Goal: Task Accomplishment & Management: Use online tool/utility

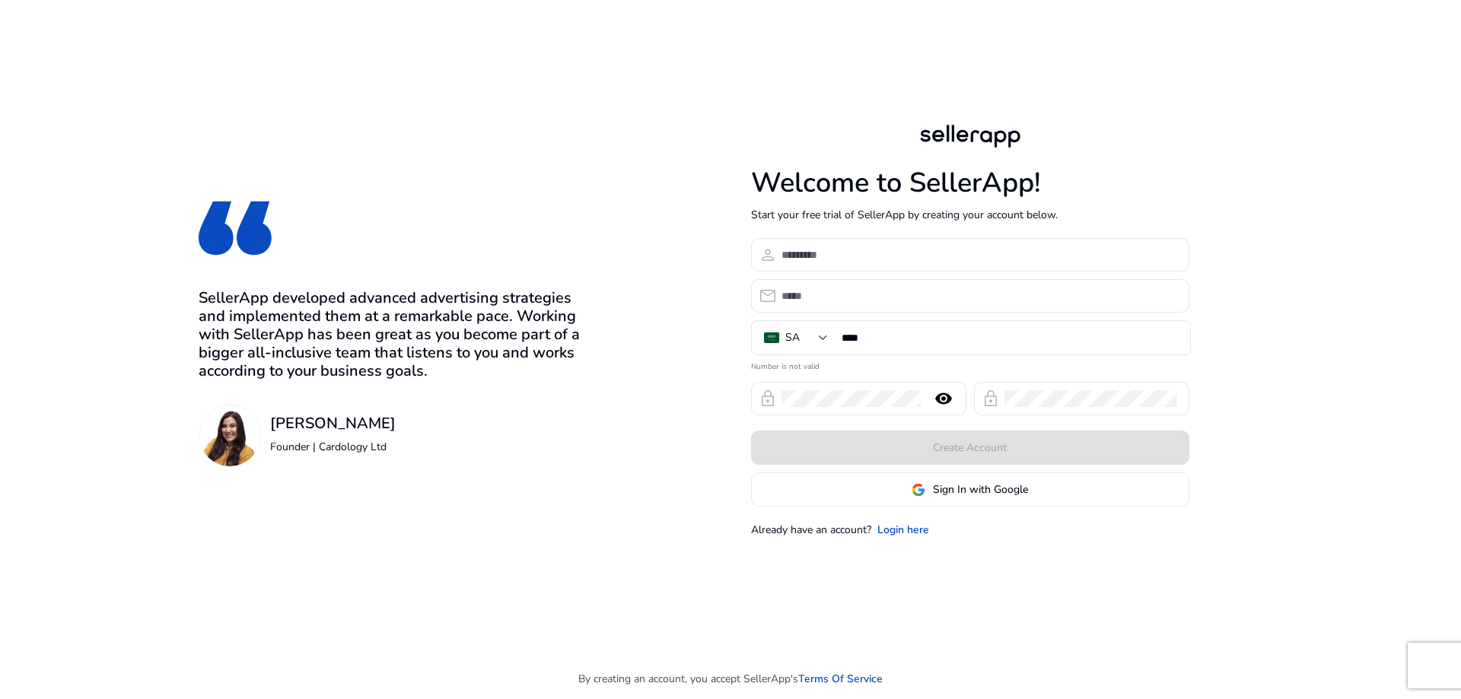
click at [945, 496] on span "Sign In with Google" at bounding box center [980, 490] width 95 height 16
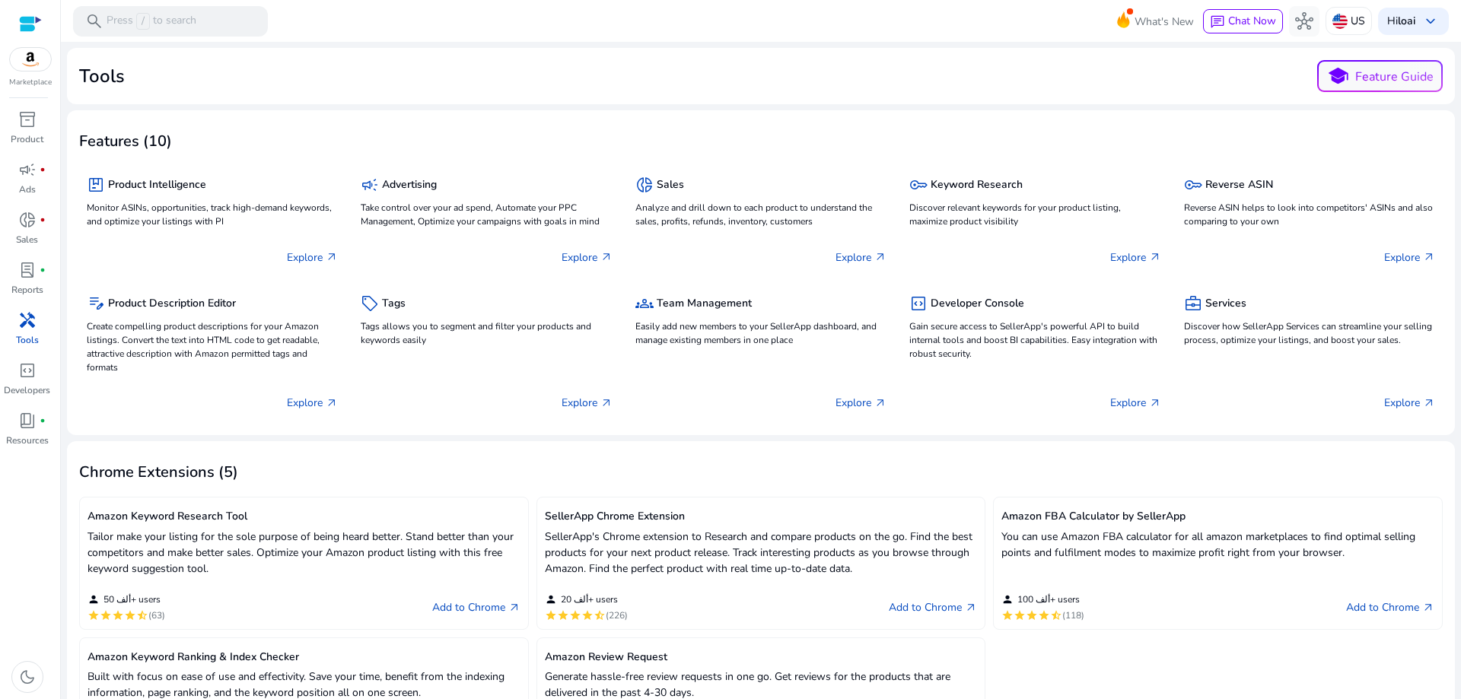
drag, startPoint x: 696, startPoint y: 166, endPoint x: 702, endPoint y: 134, distance: 32.4
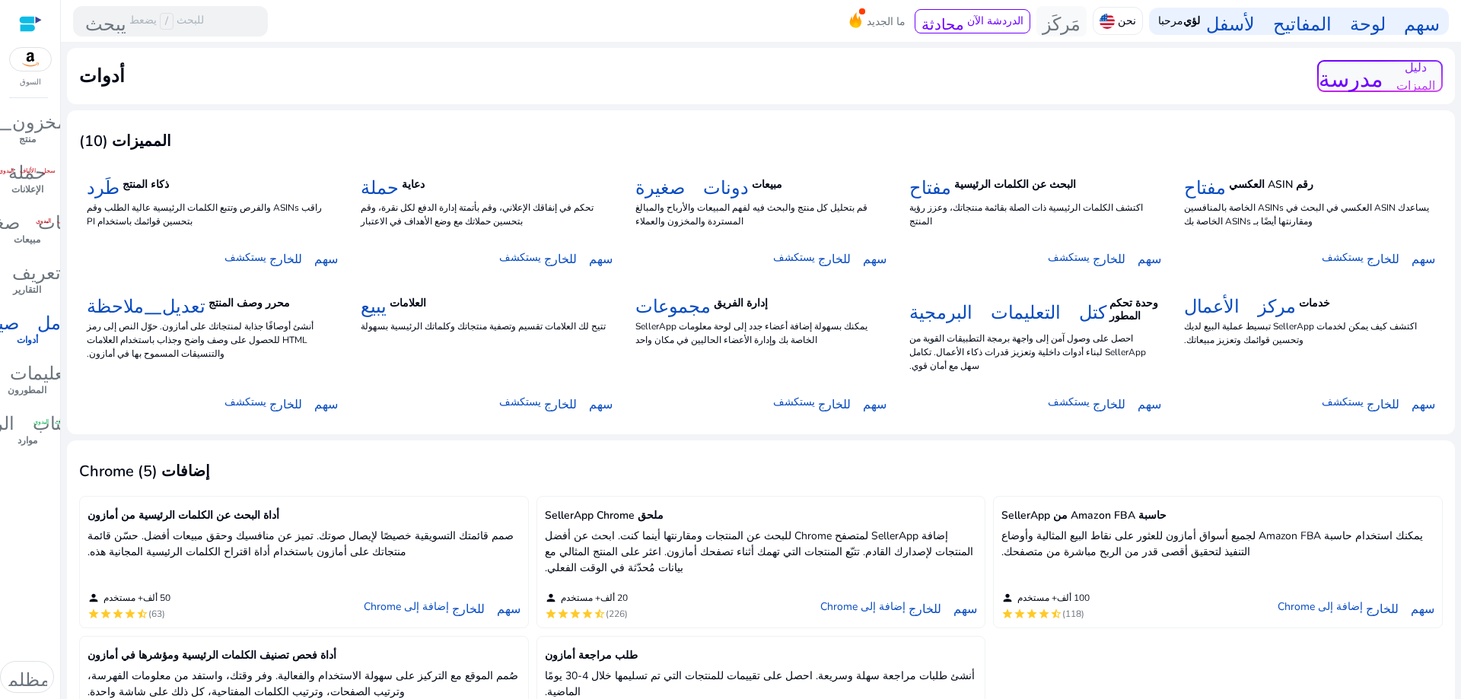
click at [767, 70] on div "أدوات مدرسة دليل الميزات" at bounding box center [761, 76] width 1364 height 32
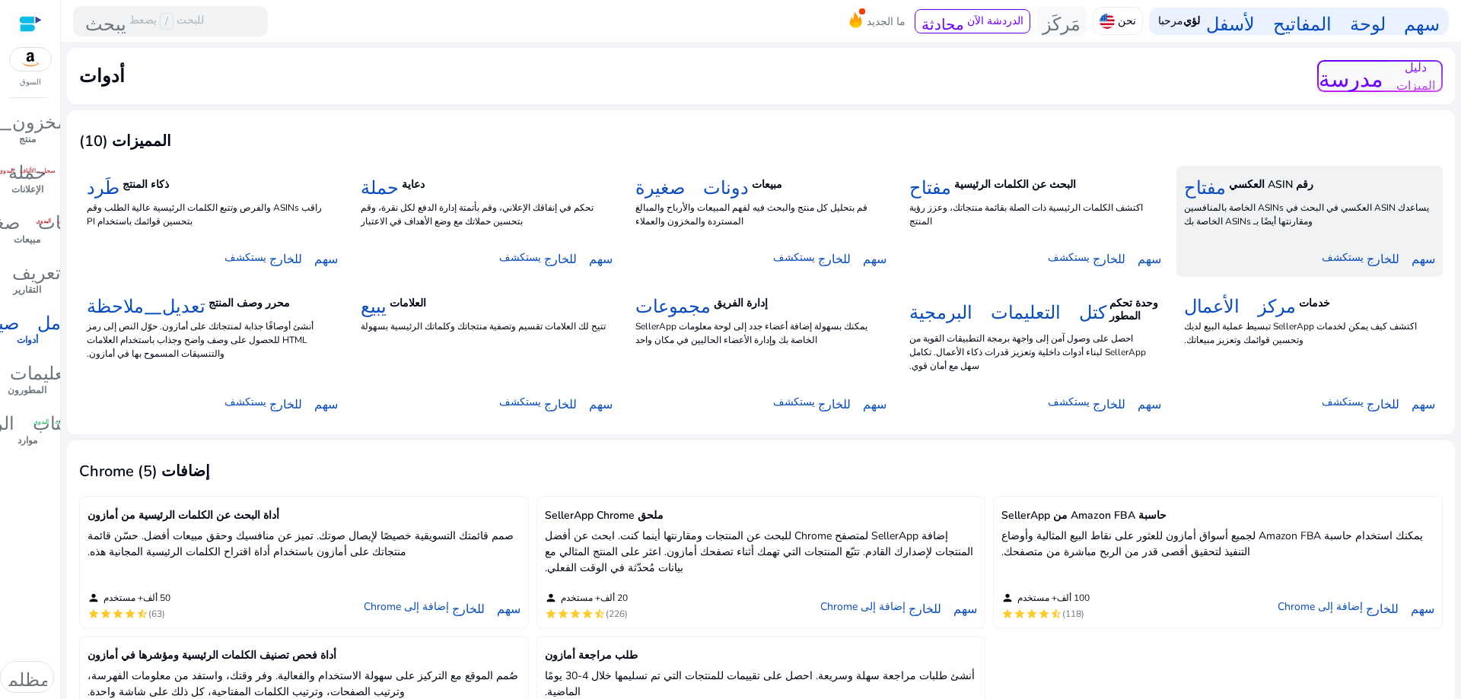
click at [1317, 196] on div "مفتاح رقم ASIN العكسي" at bounding box center [1309, 185] width 251 height 22
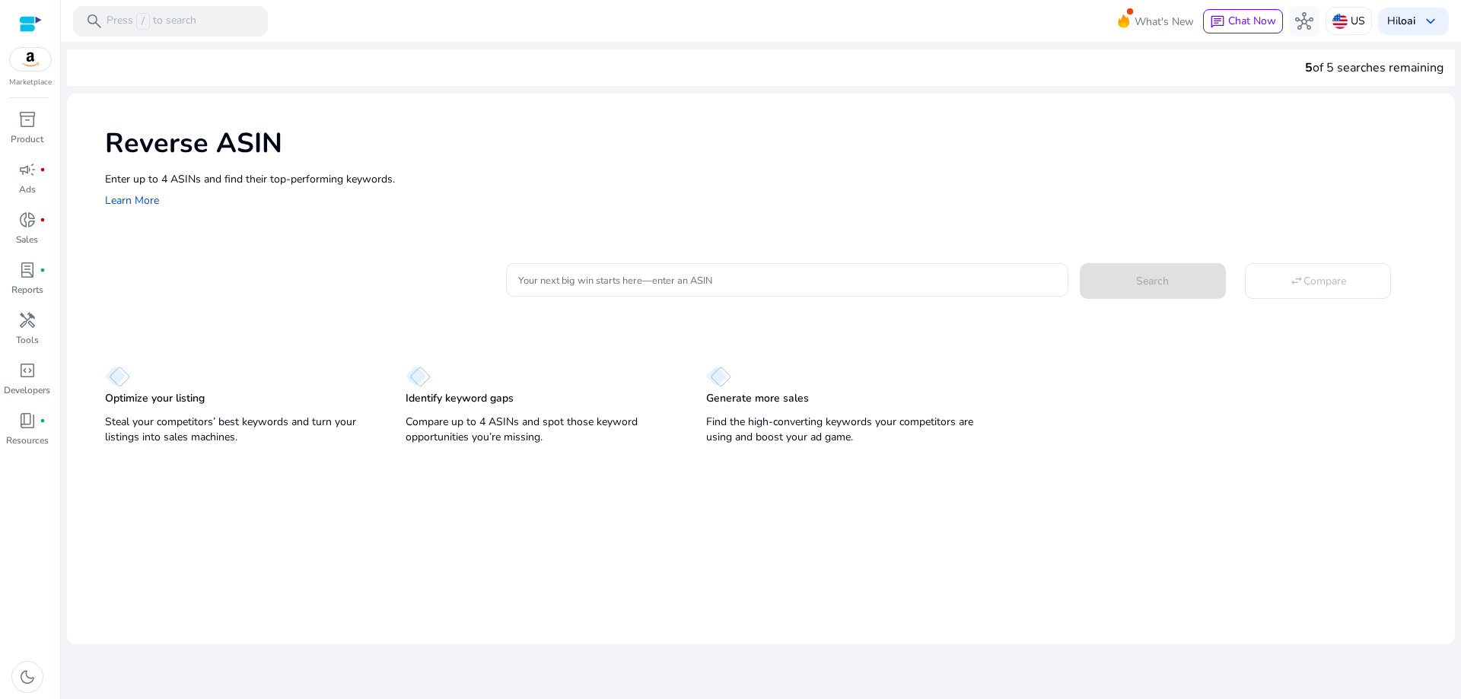
click at [610, 173] on p "Enter up to 4 ASINs and find their top-performing keywords." at bounding box center [772, 179] width 1335 height 16
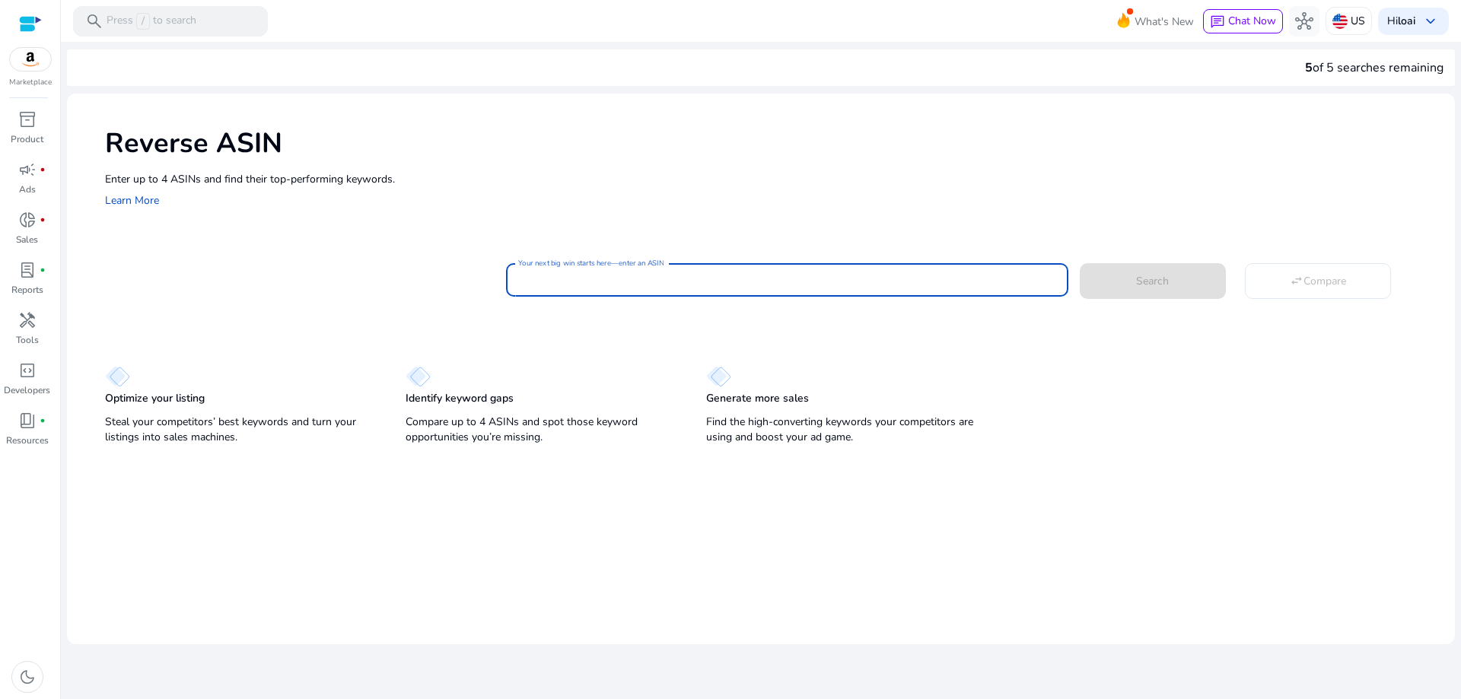
click at [835, 283] on input "Your next big win starts here—enter an ASIN" at bounding box center [786, 280] width 537 height 17
paste input "**********"
click at [1144, 283] on span "Search" at bounding box center [1152, 281] width 33 height 16
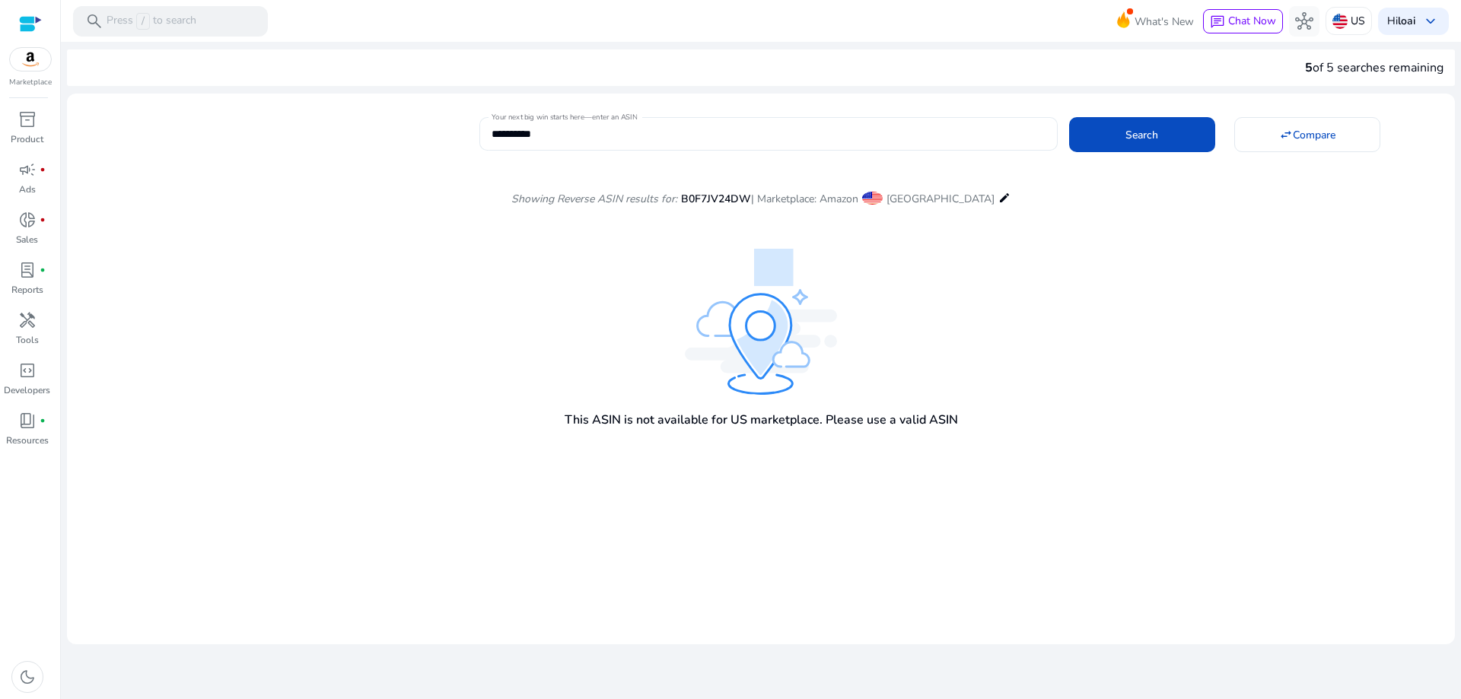
click at [860, 118] on div "**********" at bounding box center [768, 133] width 553 height 33
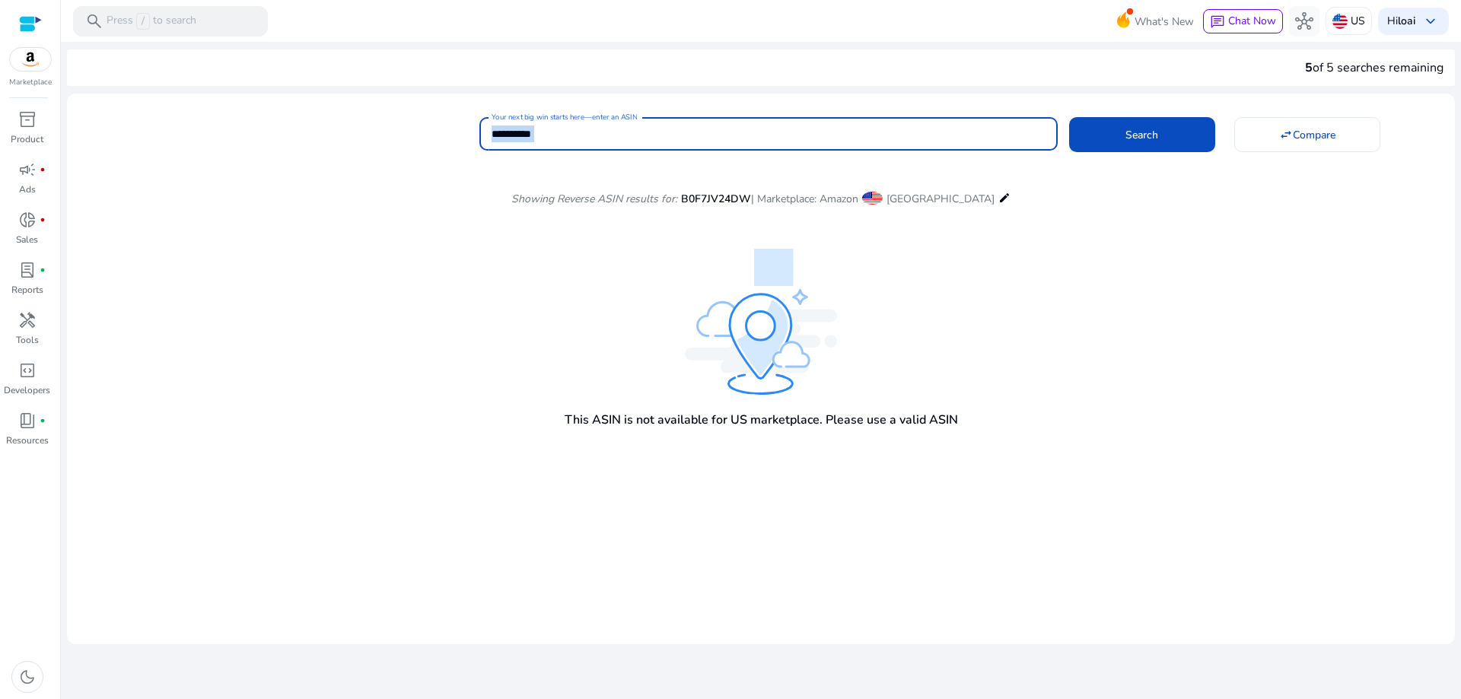
click at [860, 118] on div "**********" at bounding box center [768, 133] width 553 height 33
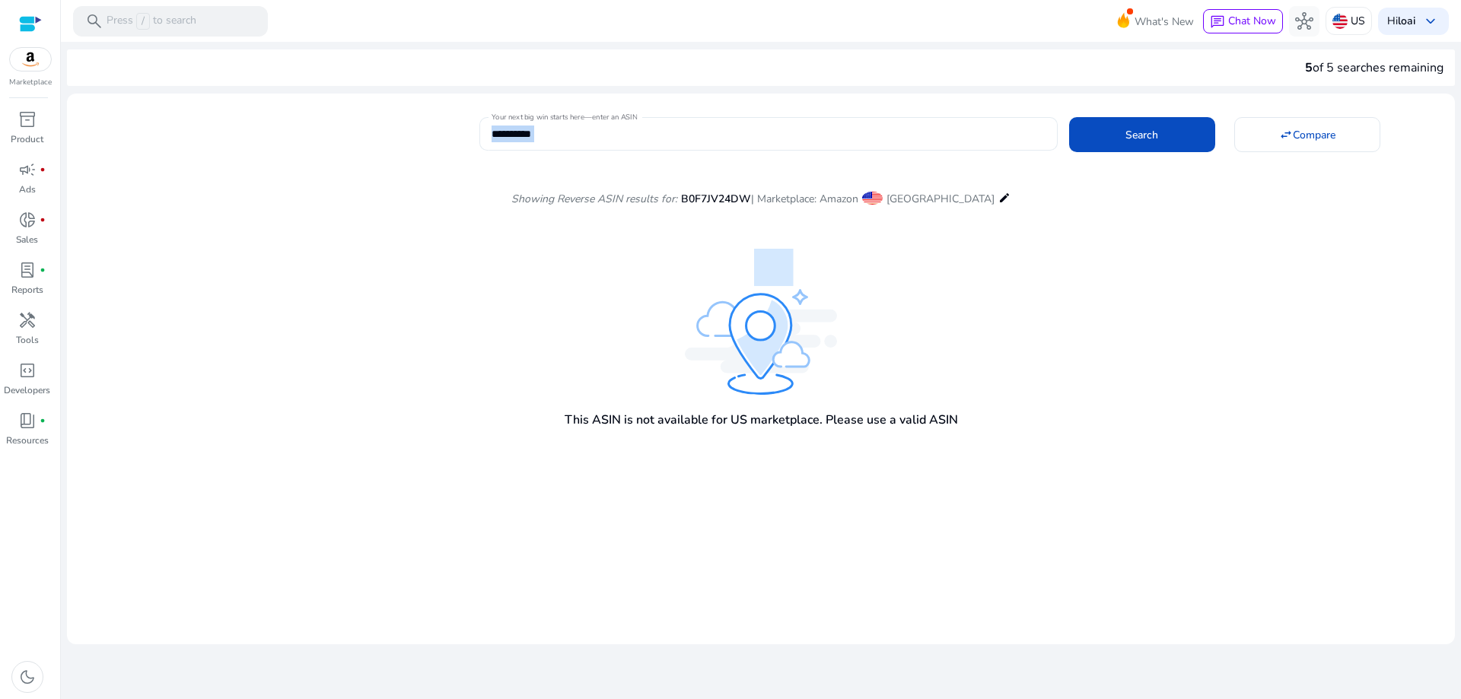
click at [860, 118] on div "**********" at bounding box center [768, 133] width 553 height 33
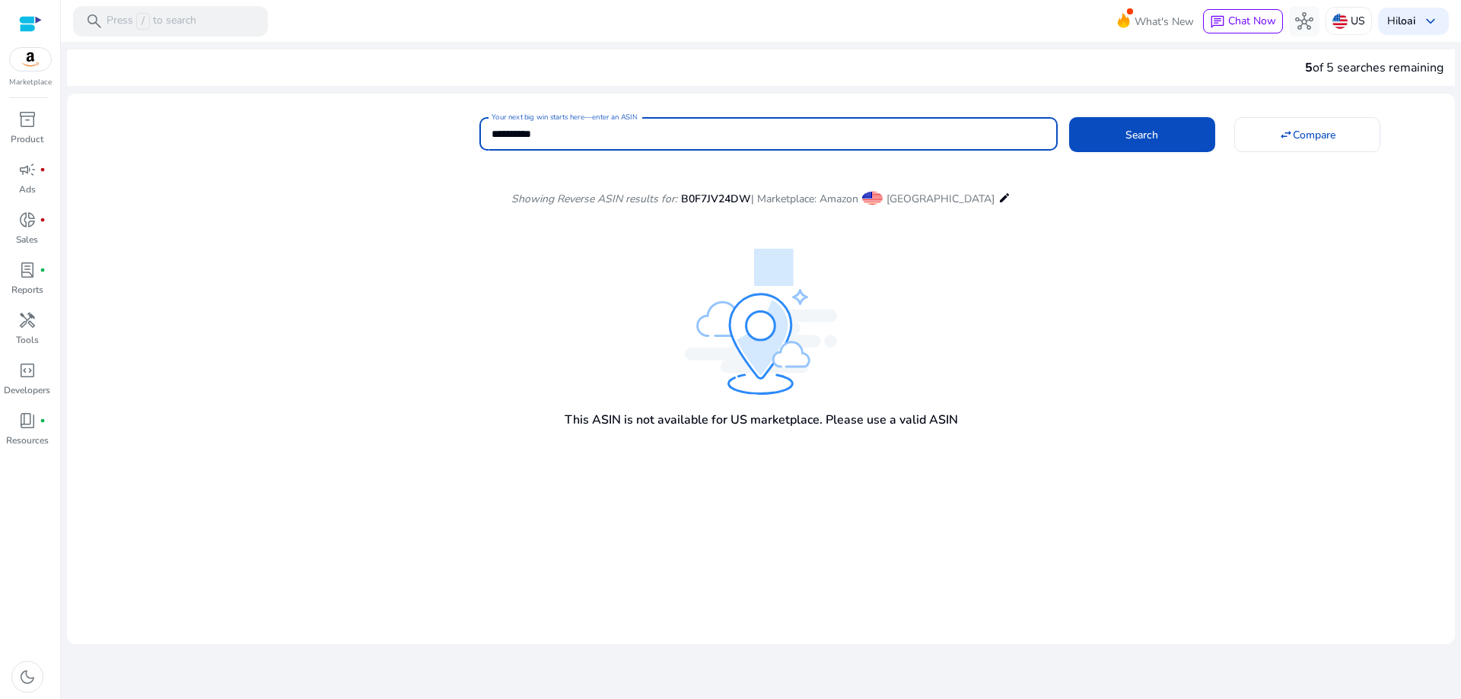
paste input "**********"
paste input
type input "**********"
click at [1109, 138] on span at bounding box center [1142, 134] width 146 height 37
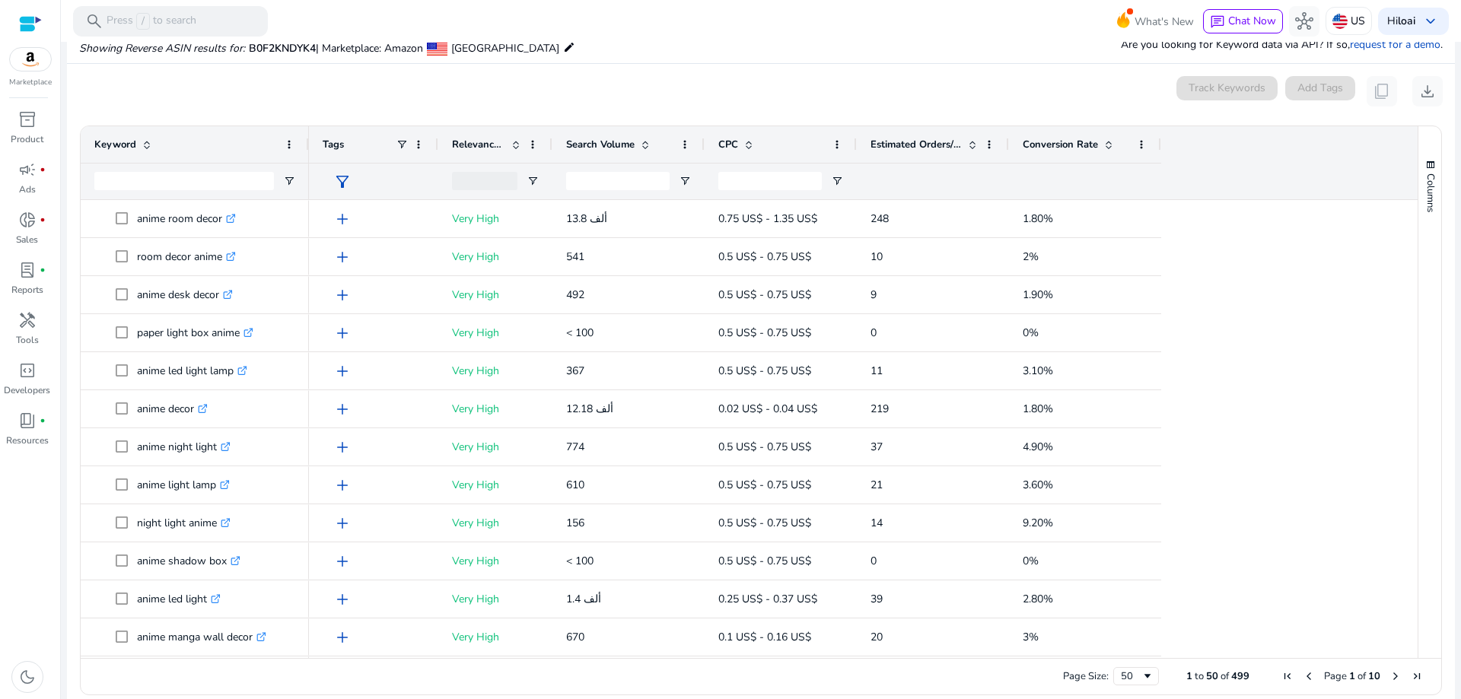
scroll to position [163, 0]
click at [582, 103] on div "0 keyword(s) selected Track Keywords Add Tags content_copy download" at bounding box center [761, 90] width 1364 height 30
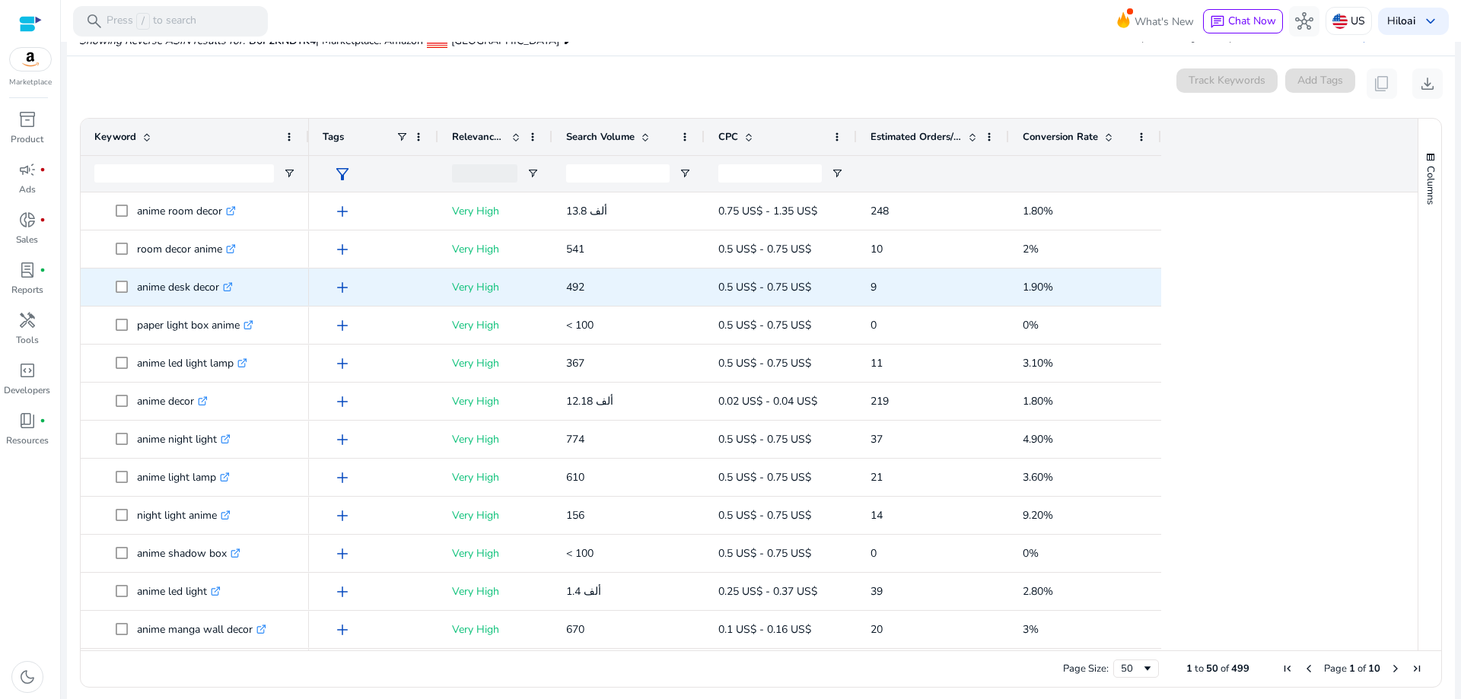
scroll to position [177, 0]
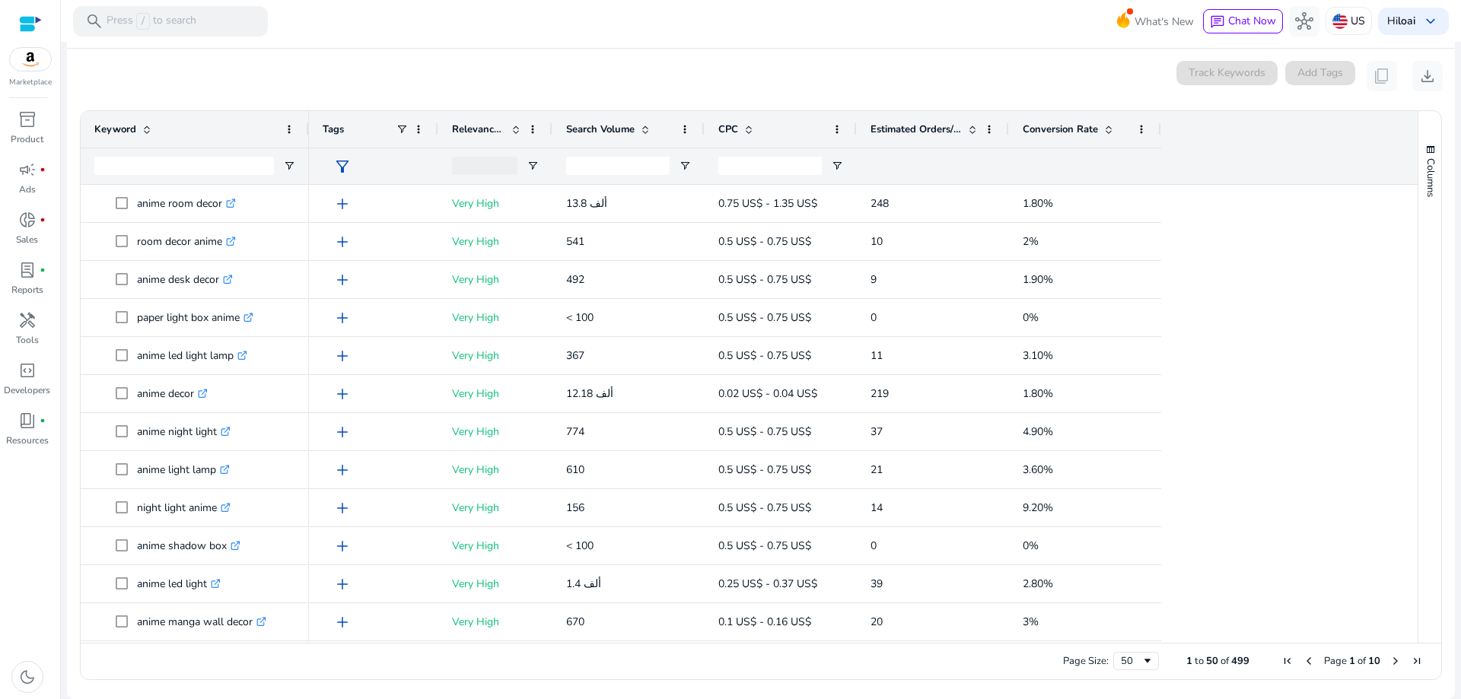
click at [491, 126] on span "Relevance Score" at bounding box center [478, 130] width 53 height 14
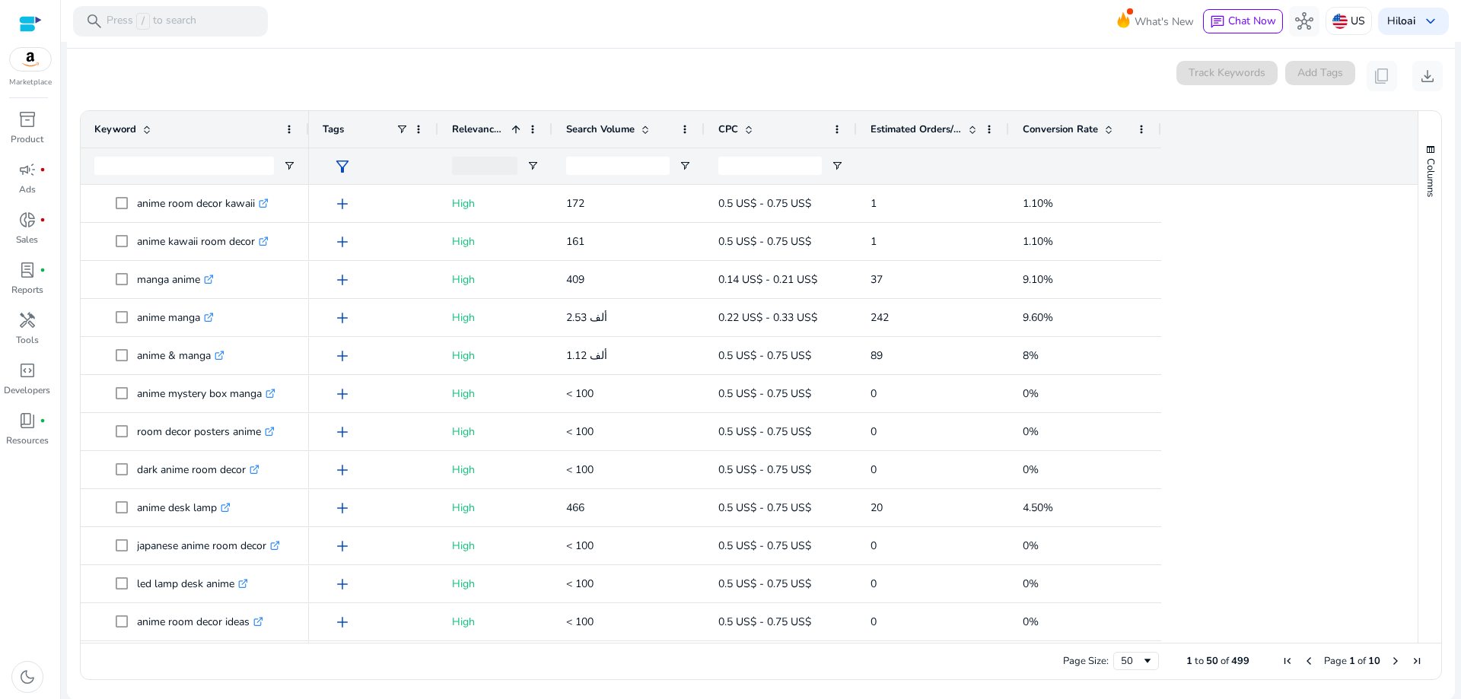
click at [492, 126] on span "Relevance Score" at bounding box center [478, 130] width 53 height 14
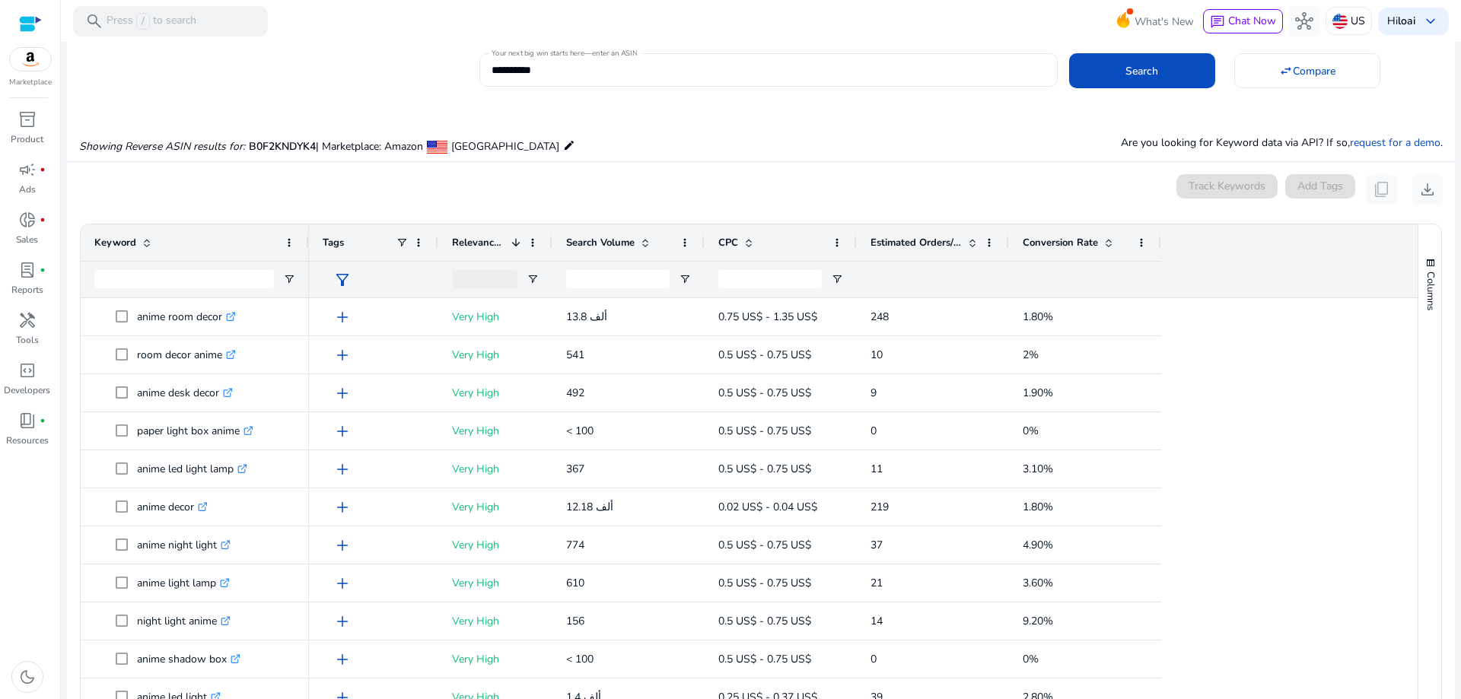
scroll to position [0, 0]
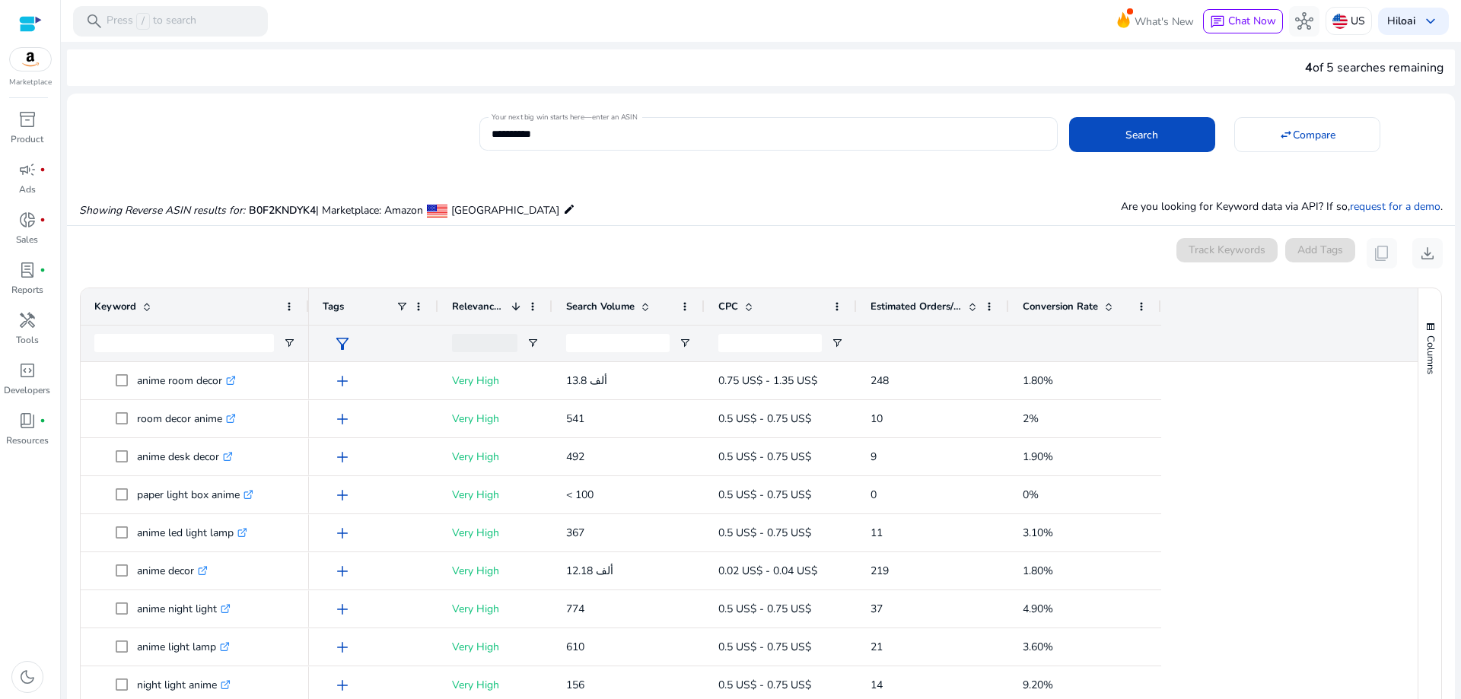
click at [563, 213] on mat-icon "edit" at bounding box center [569, 209] width 12 height 18
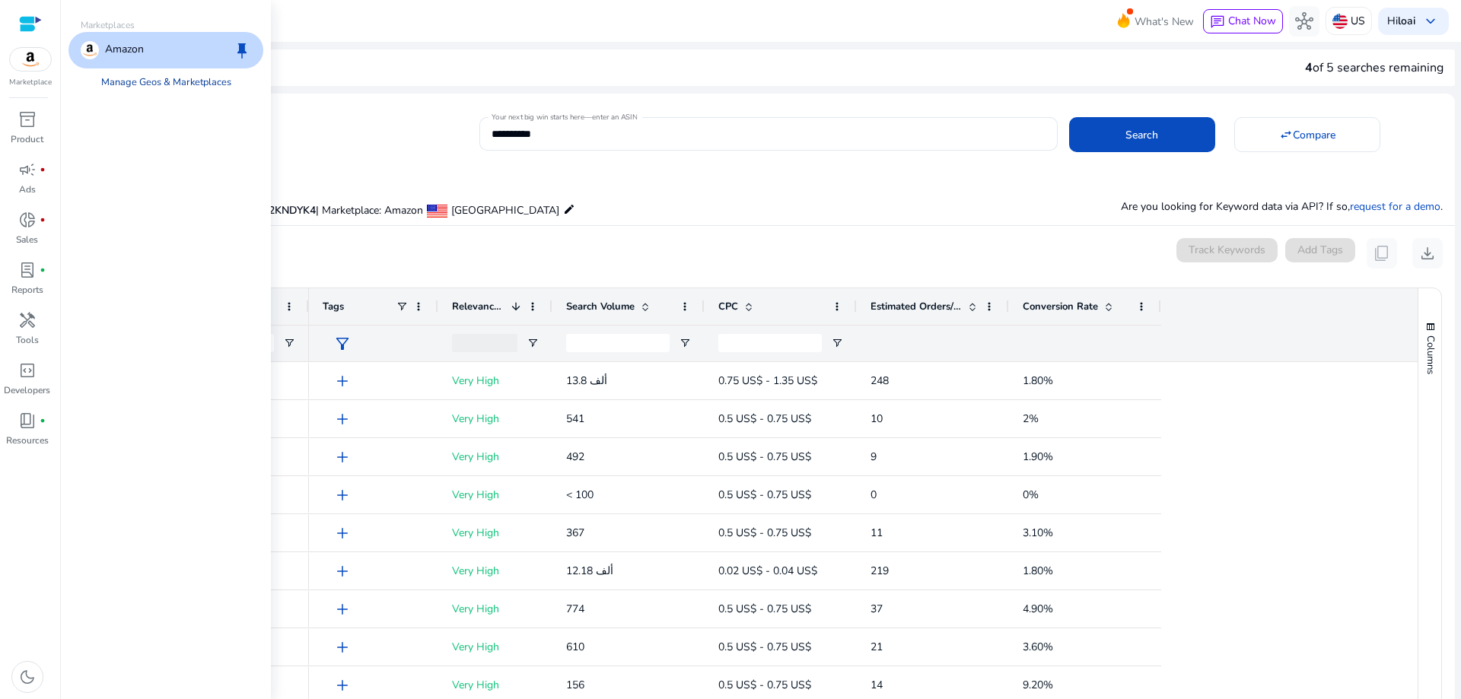
click at [179, 87] on link "Manage Geos & Marketplaces" at bounding box center [166, 82] width 155 height 27
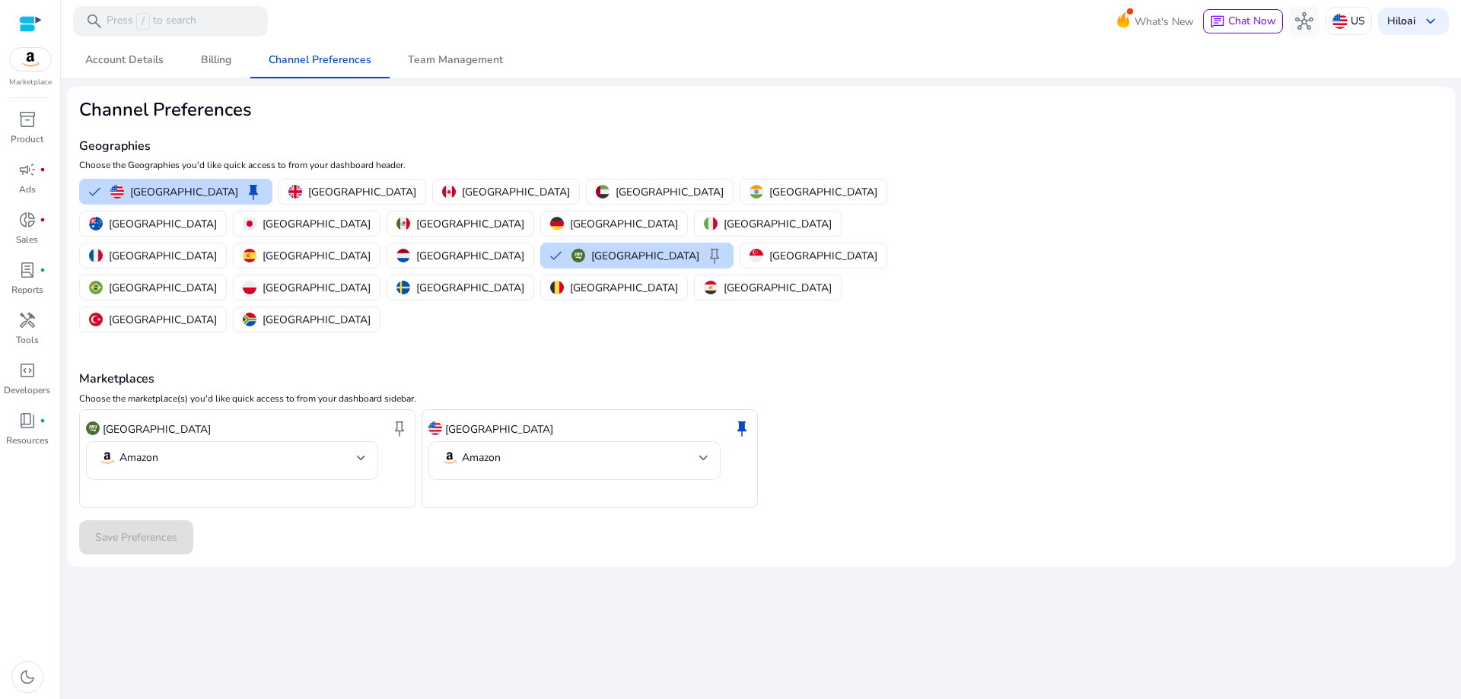
click at [421, 336] on div "Marketplaces Choose the marketplace(s) you'd like quick access to from your das…" at bounding box center [761, 422] width 1364 height 173
click at [360, 449] on div at bounding box center [361, 458] width 9 height 18
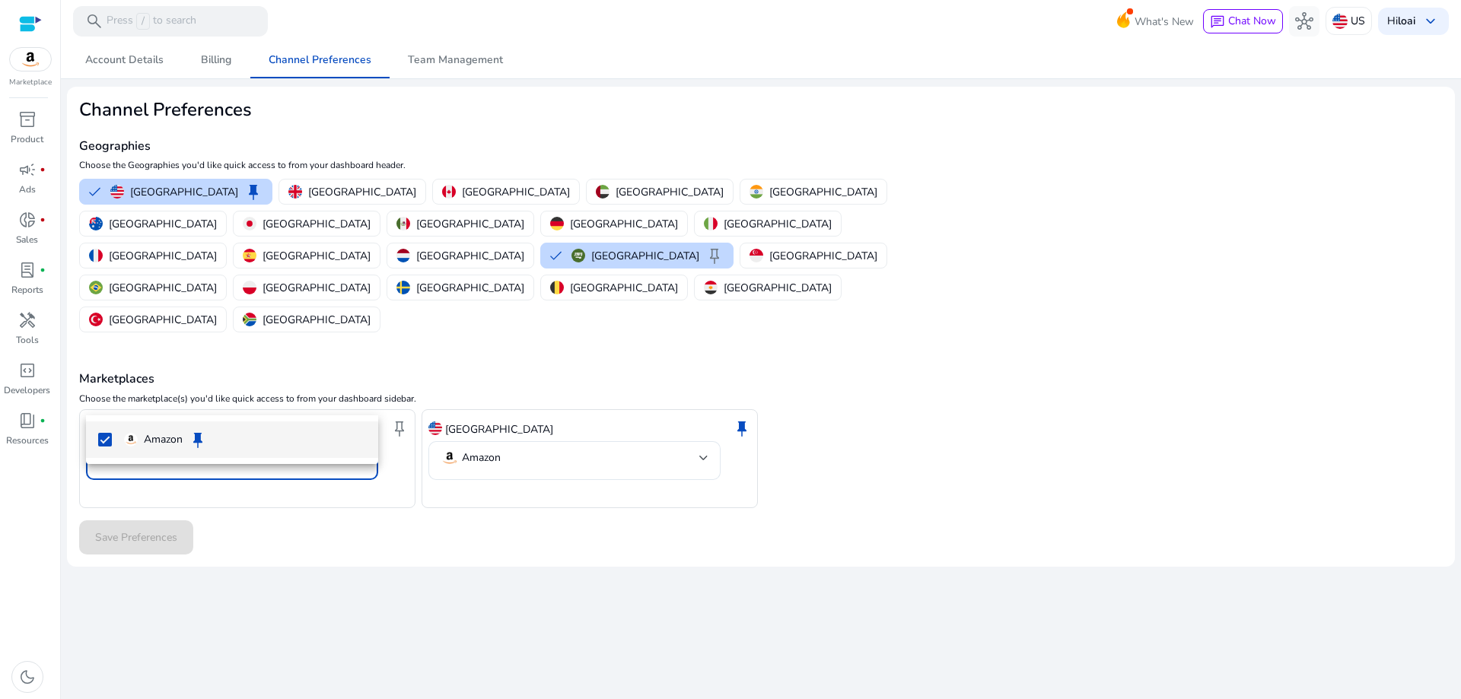
click at [484, 403] on div at bounding box center [730, 349] width 1461 height 699
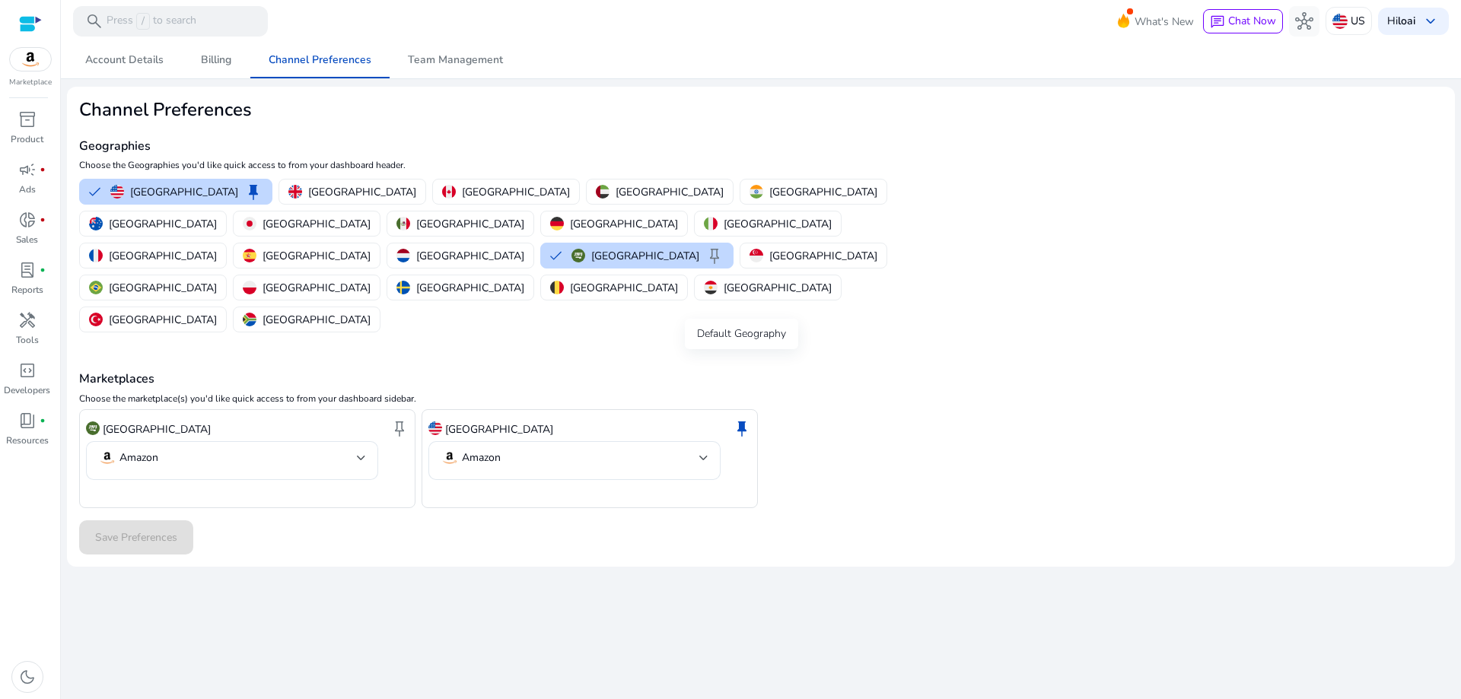
click at [737, 419] on span "keep" at bounding box center [742, 428] width 18 height 18
click at [404, 419] on span "keep" at bounding box center [399, 428] width 18 height 18
click at [142, 530] on span "Save Preferences" at bounding box center [136, 538] width 82 height 16
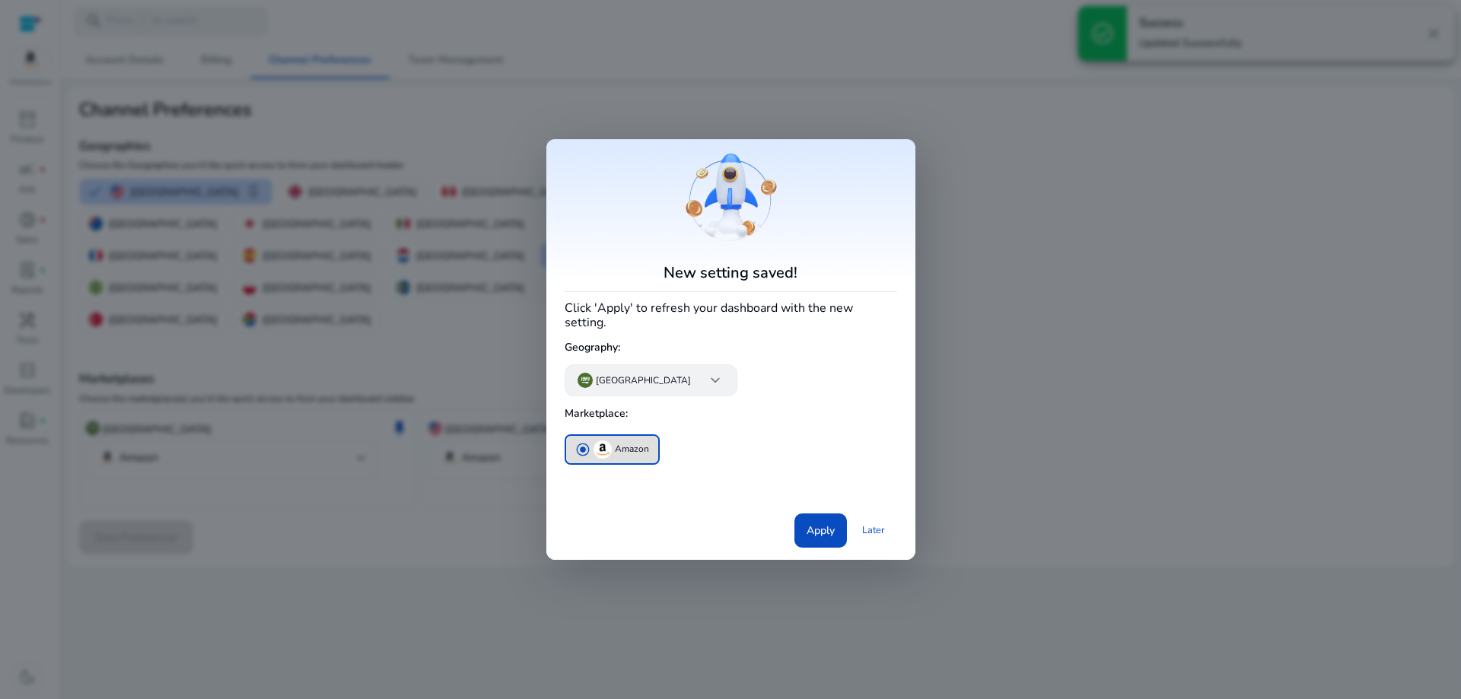
click at [659, 388] on div "[GEOGRAPHIC_DATA] keyboard_arrow_down" at bounding box center [651, 381] width 173 height 32
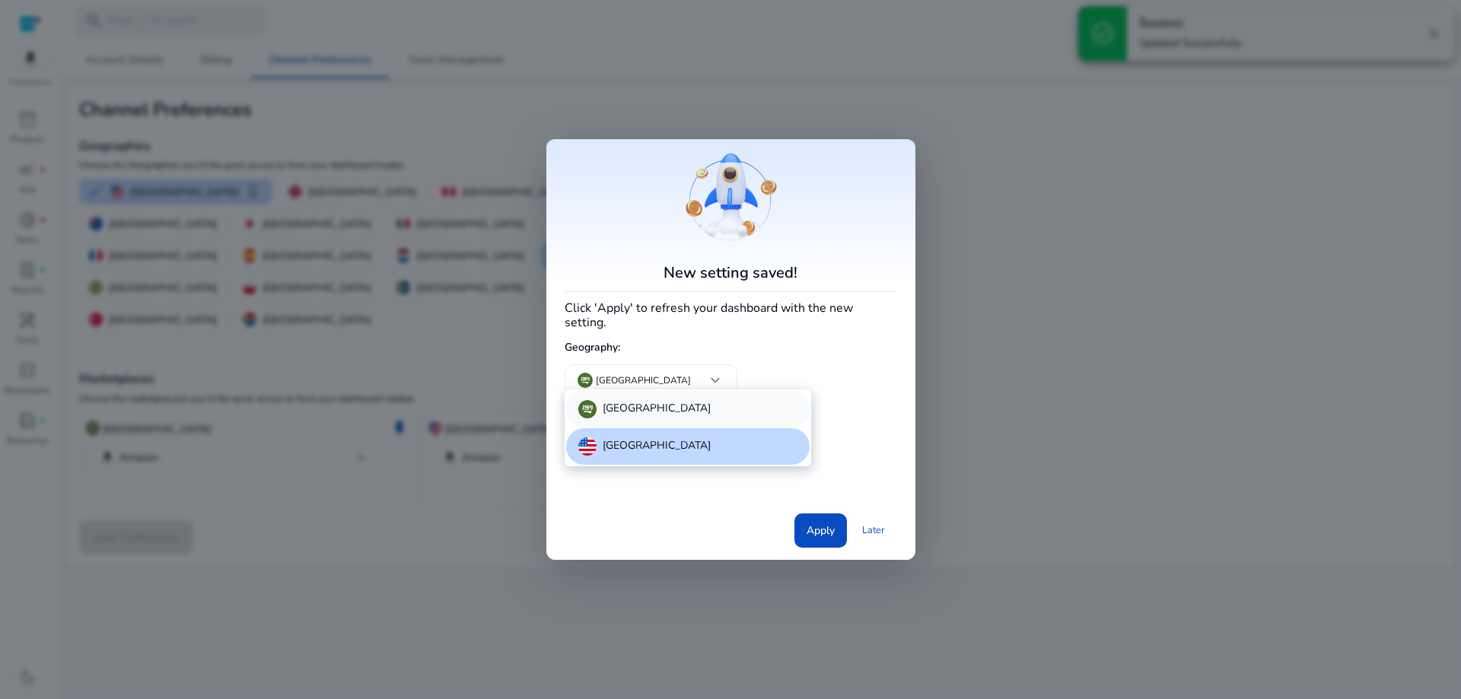
click at [662, 410] on p "[GEOGRAPHIC_DATA]" at bounding box center [657, 409] width 108 height 18
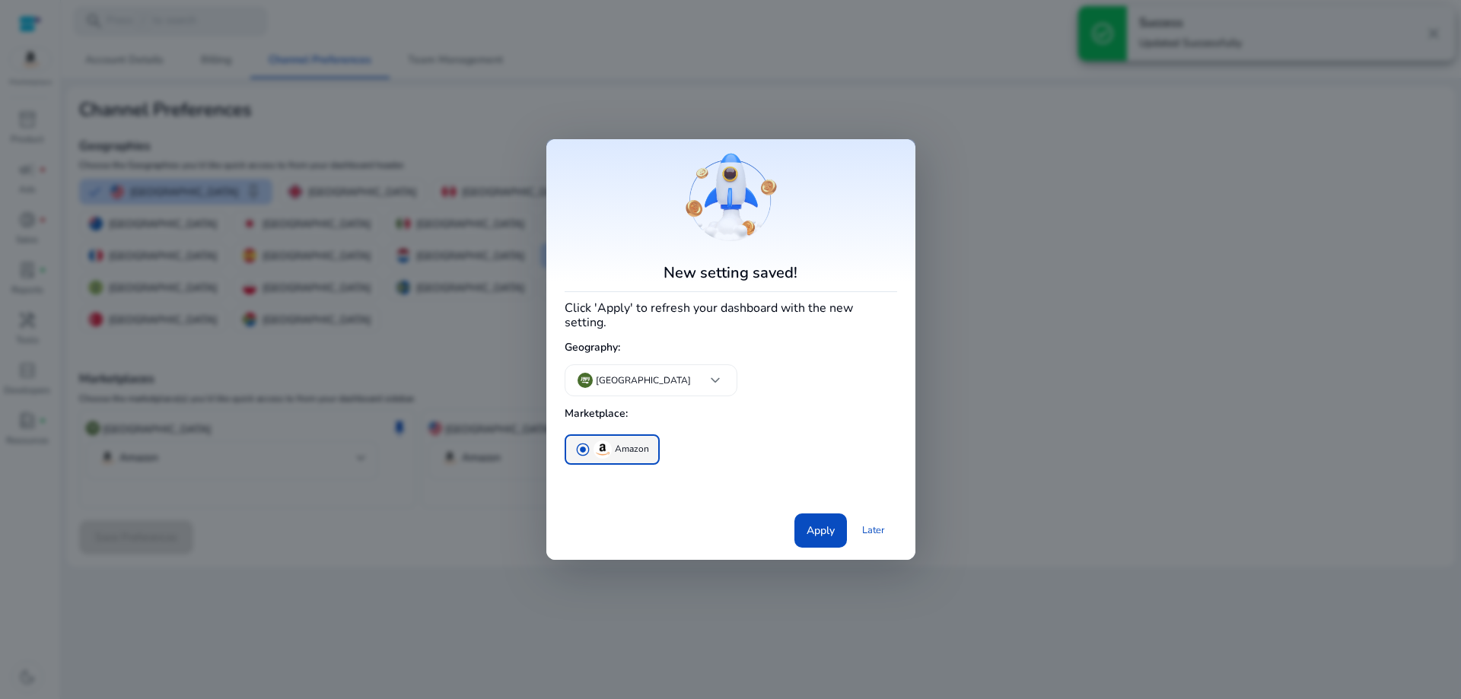
click at [588, 443] on span "radio_button_checked" at bounding box center [582, 449] width 15 height 15
click at [830, 523] on span "Apply" at bounding box center [821, 531] width 28 height 16
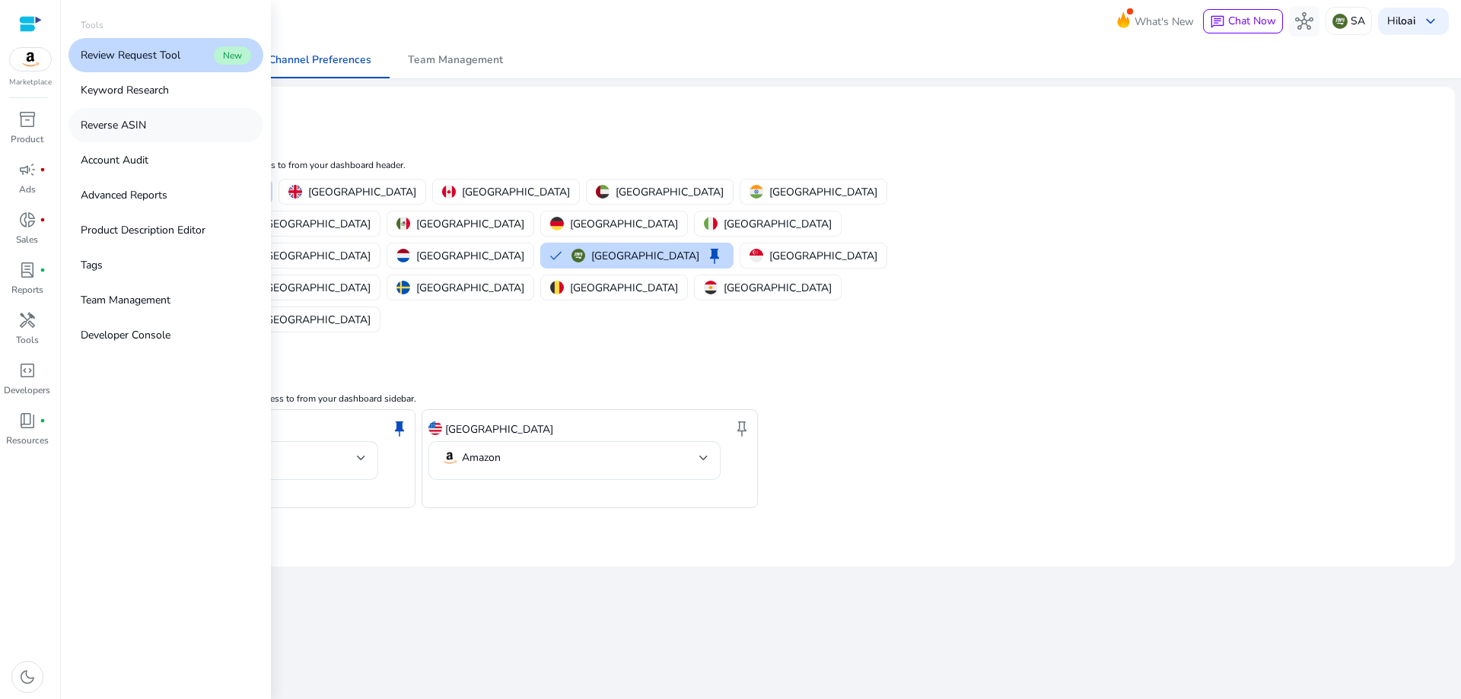
click at [158, 132] on link "Reverse ASIN" at bounding box center [166, 125] width 195 height 34
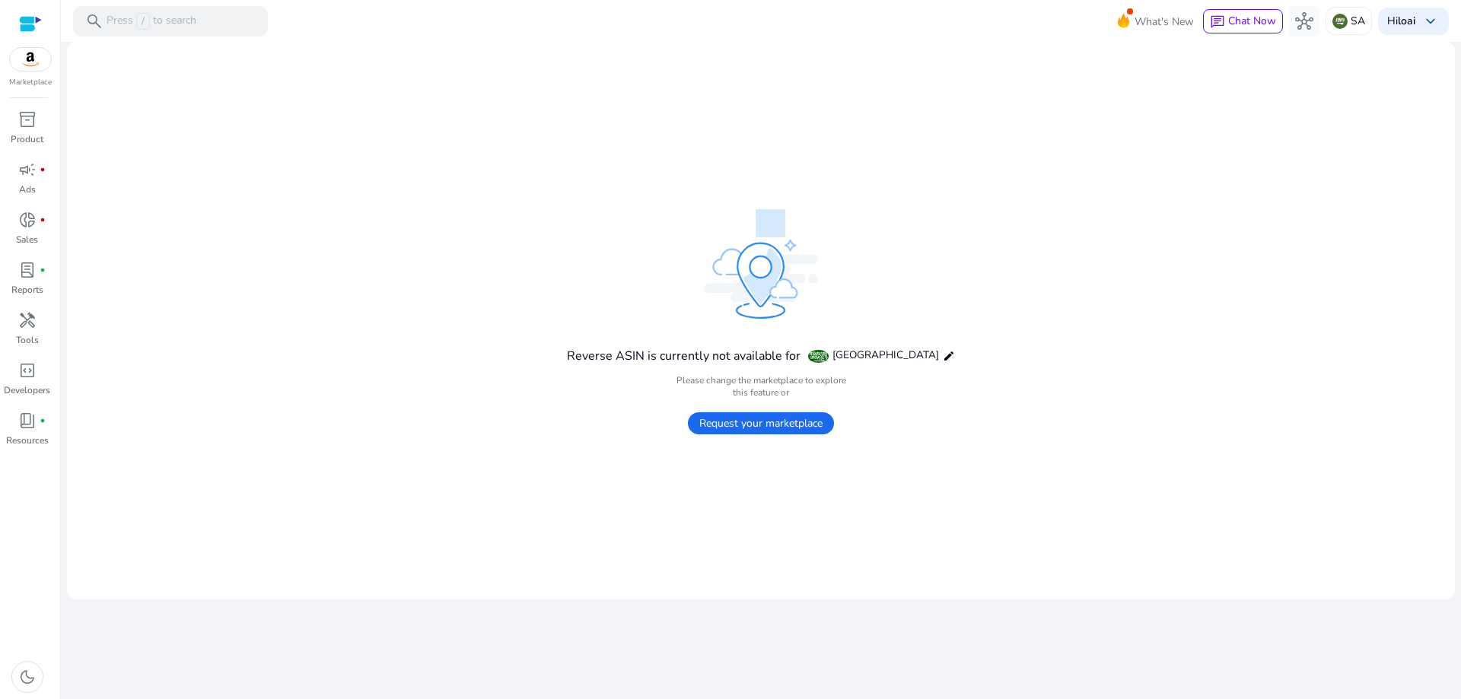
click at [792, 422] on span "Request your marketplace" at bounding box center [761, 424] width 146 height 22
click at [24, 119] on span "inventory_2" at bounding box center [27, 119] width 18 height 18
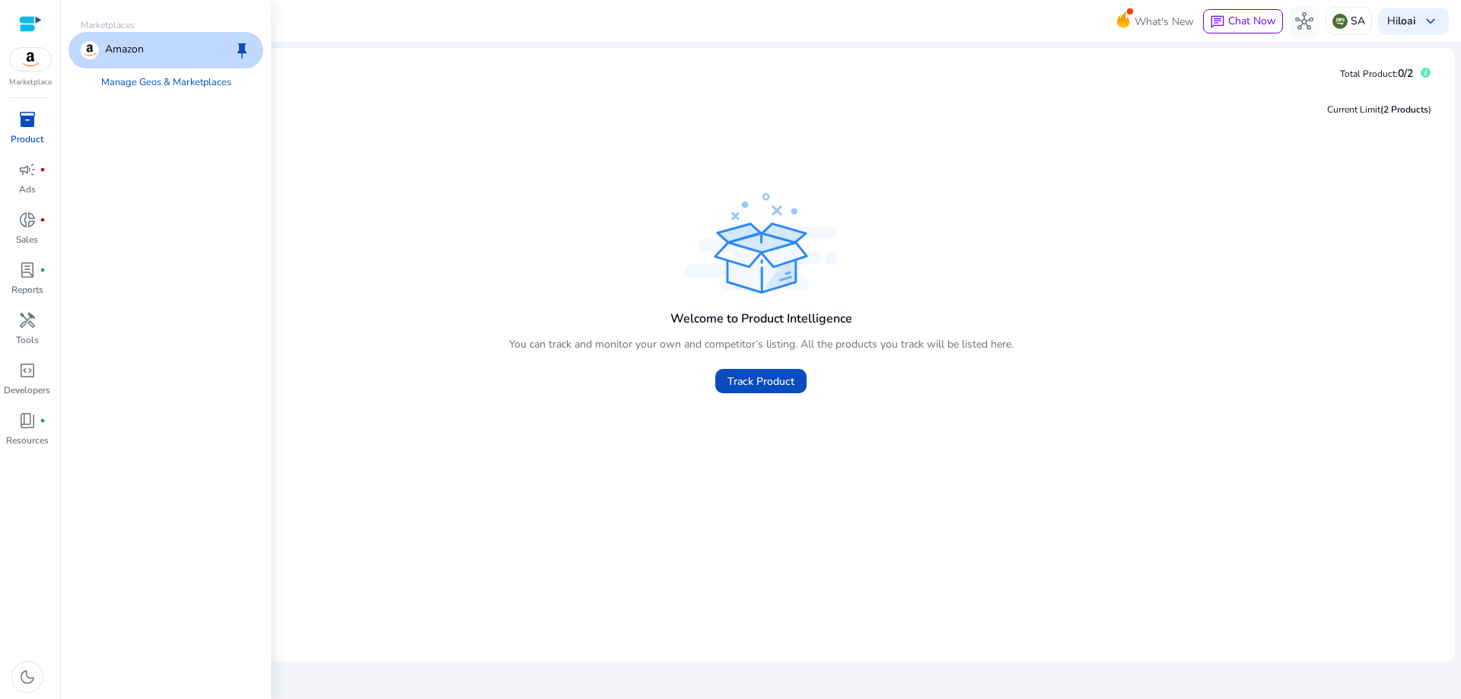
click at [30, 57] on img at bounding box center [30, 59] width 41 height 23
click at [175, 78] on link "Manage Geos & Marketplaces" at bounding box center [166, 82] width 155 height 27
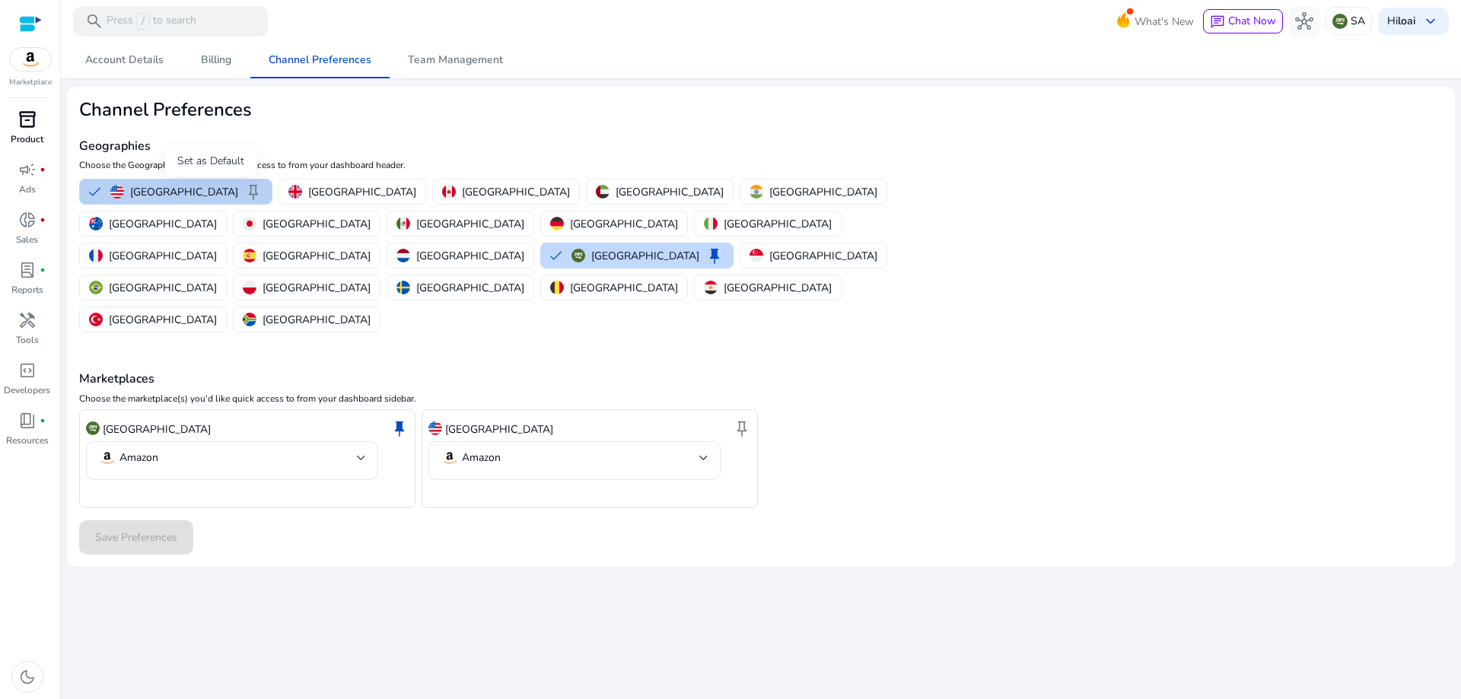
click at [244, 191] on span "keep" at bounding box center [253, 192] width 18 height 18
click at [164, 530] on span "Save Preferences" at bounding box center [136, 538] width 82 height 16
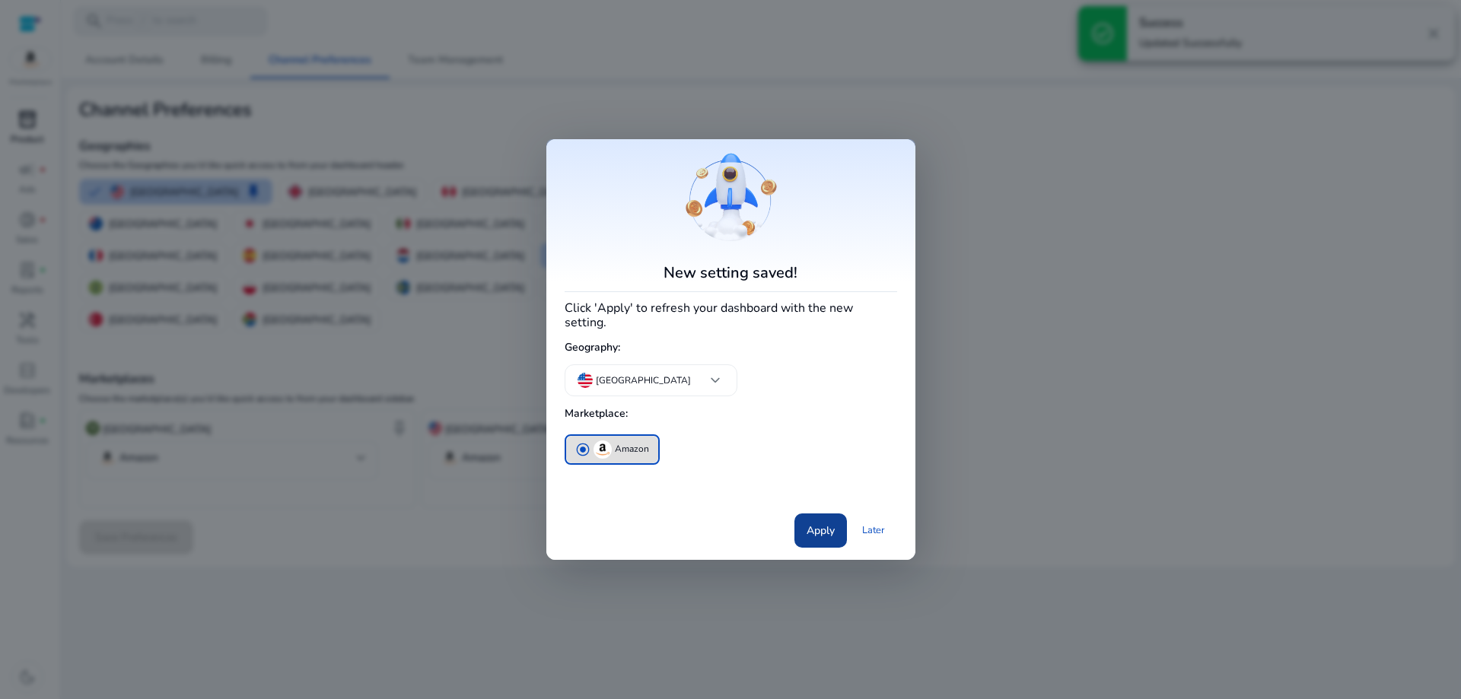
click at [814, 524] on span "Apply" at bounding box center [821, 531] width 28 height 16
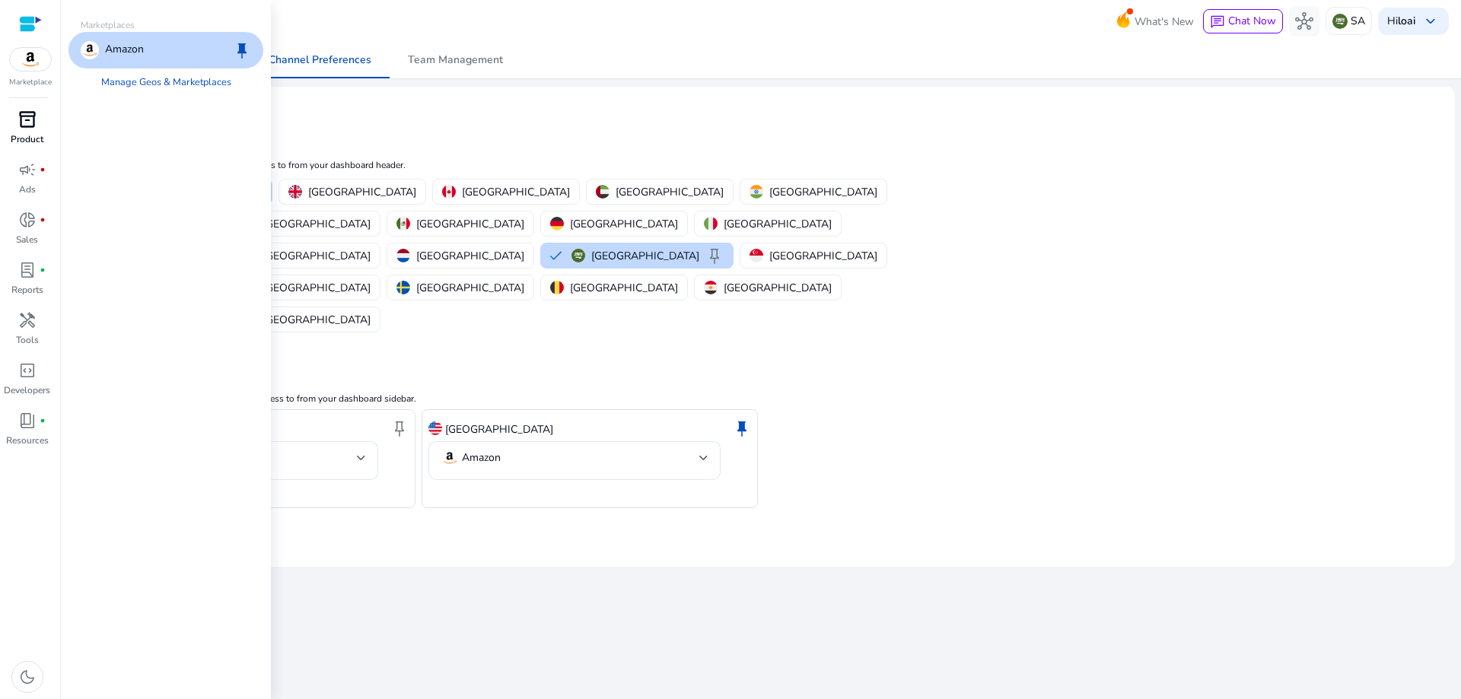
click at [24, 60] on img at bounding box center [30, 59] width 41 height 23
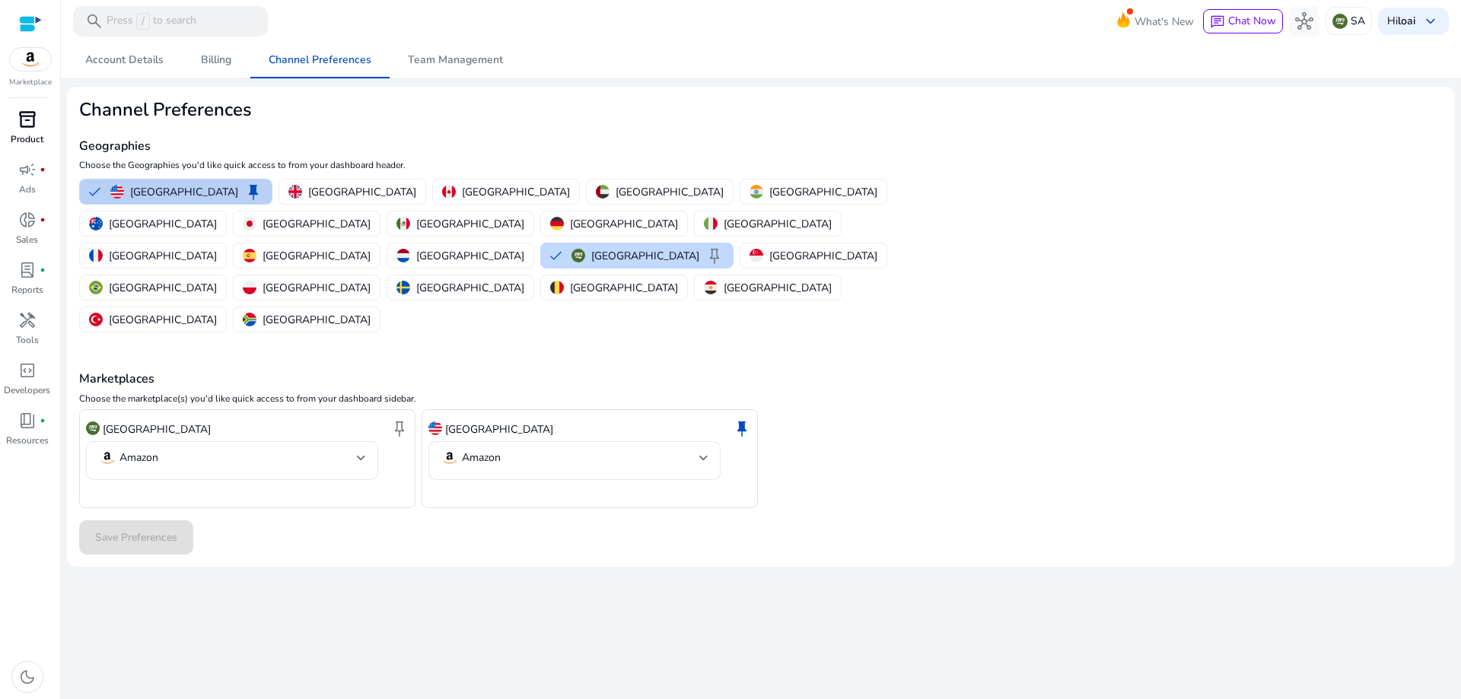
click at [40, 17] on div at bounding box center [30, 24] width 23 height 18
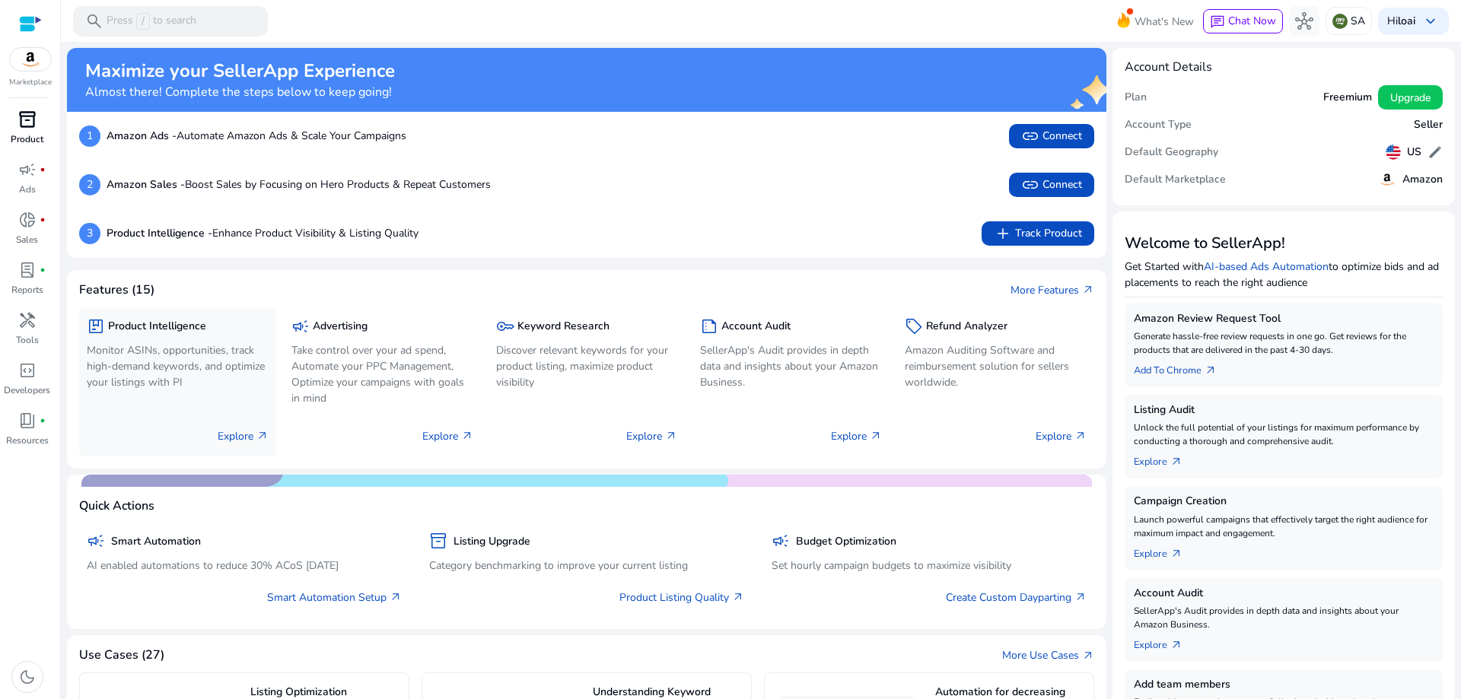
click at [251, 439] on p "Explore arrow_outward" at bounding box center [243, 437] width 51 height 16
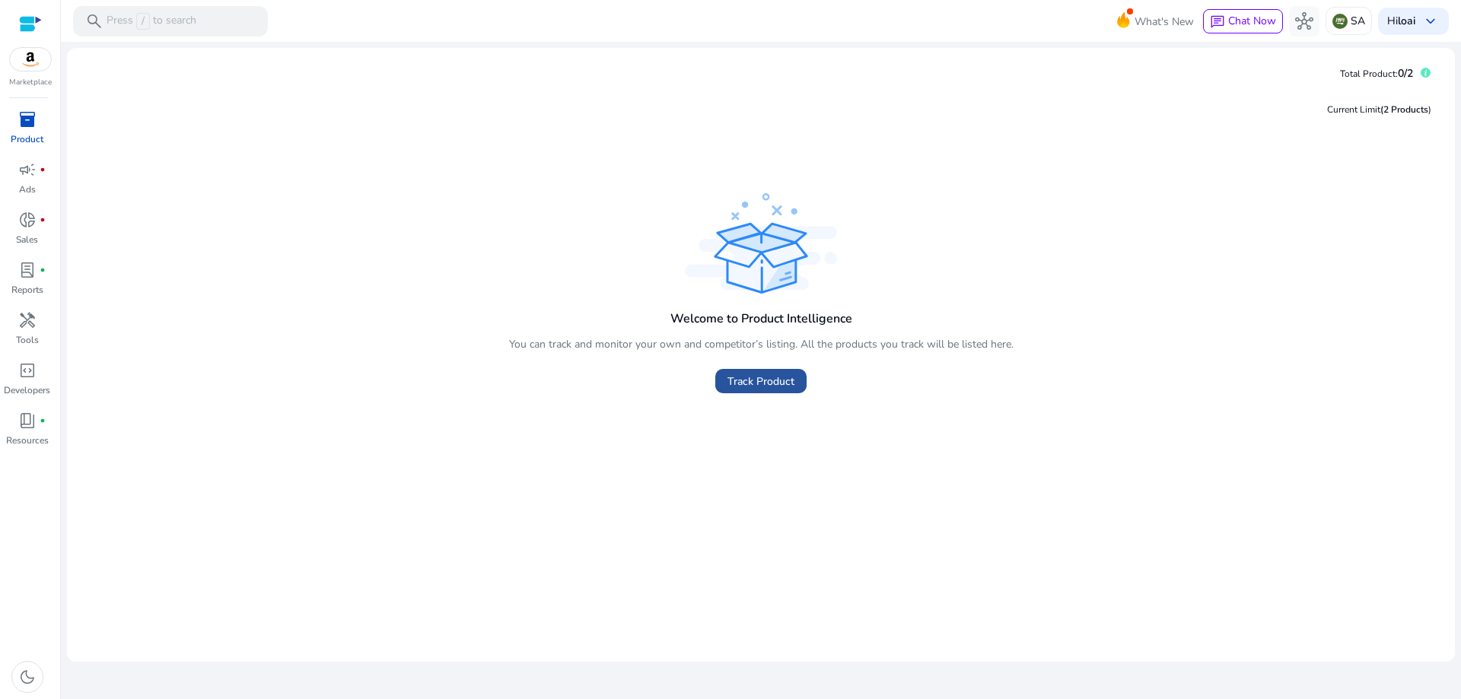
click at [744, 382] on span "Track Product" at bounding box center [761, 382] width 67 height 16
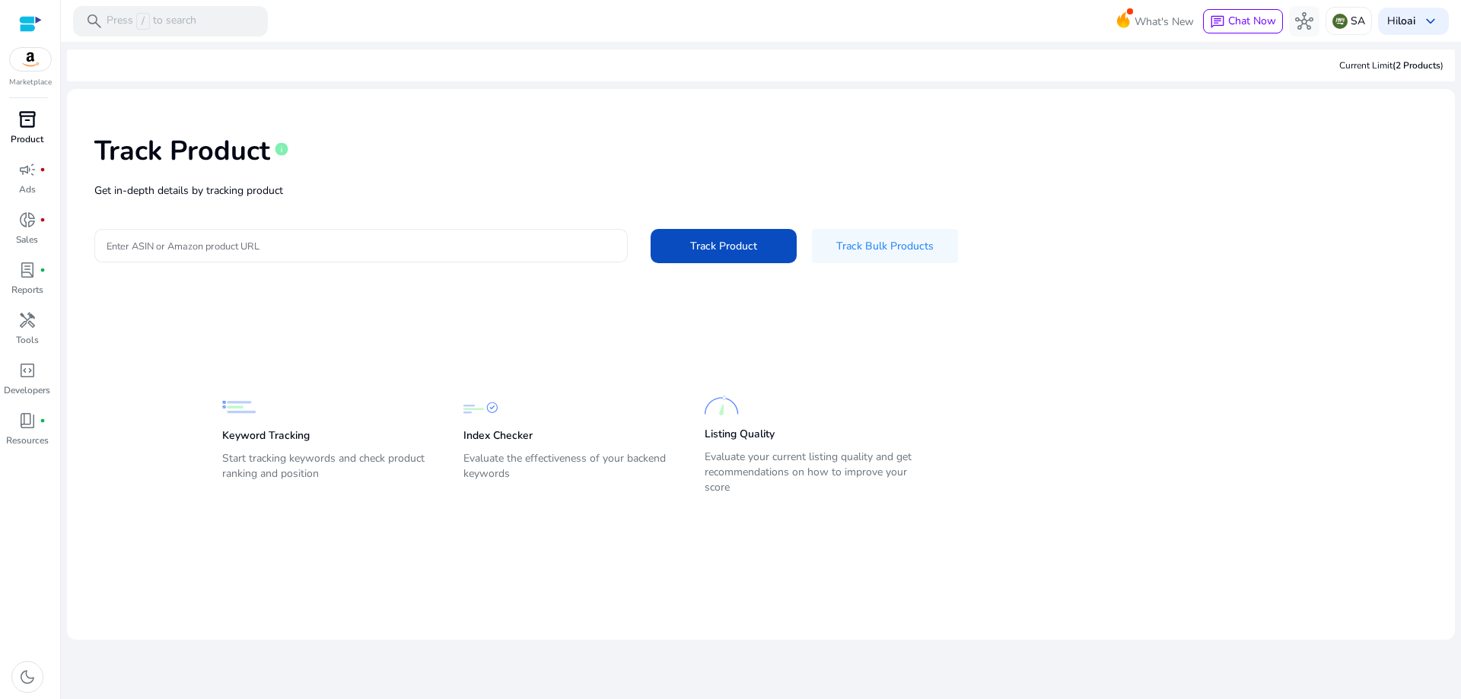
click at [365, 241] on input "Enter ASIN or Amazon product URL" at bounding box center [361, 245] width 509 height 17
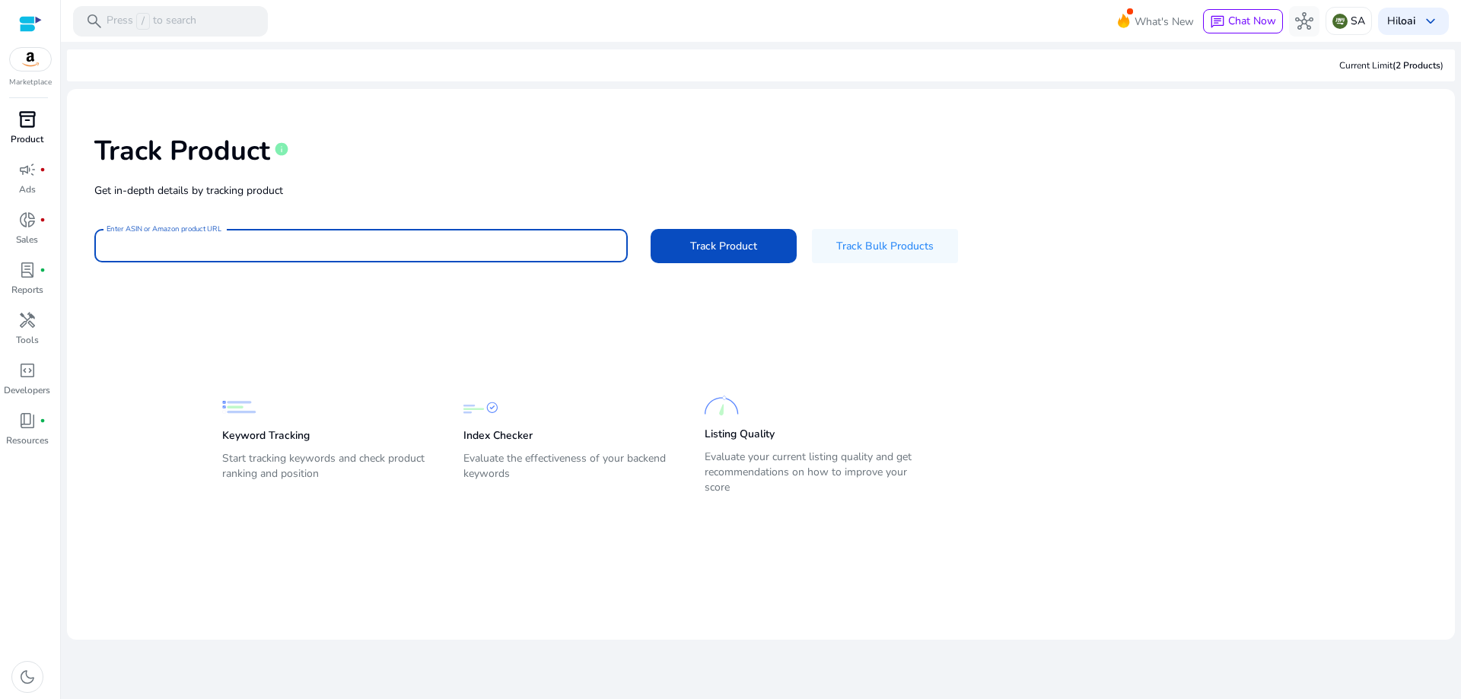
paste input "**********"
type input "**********"
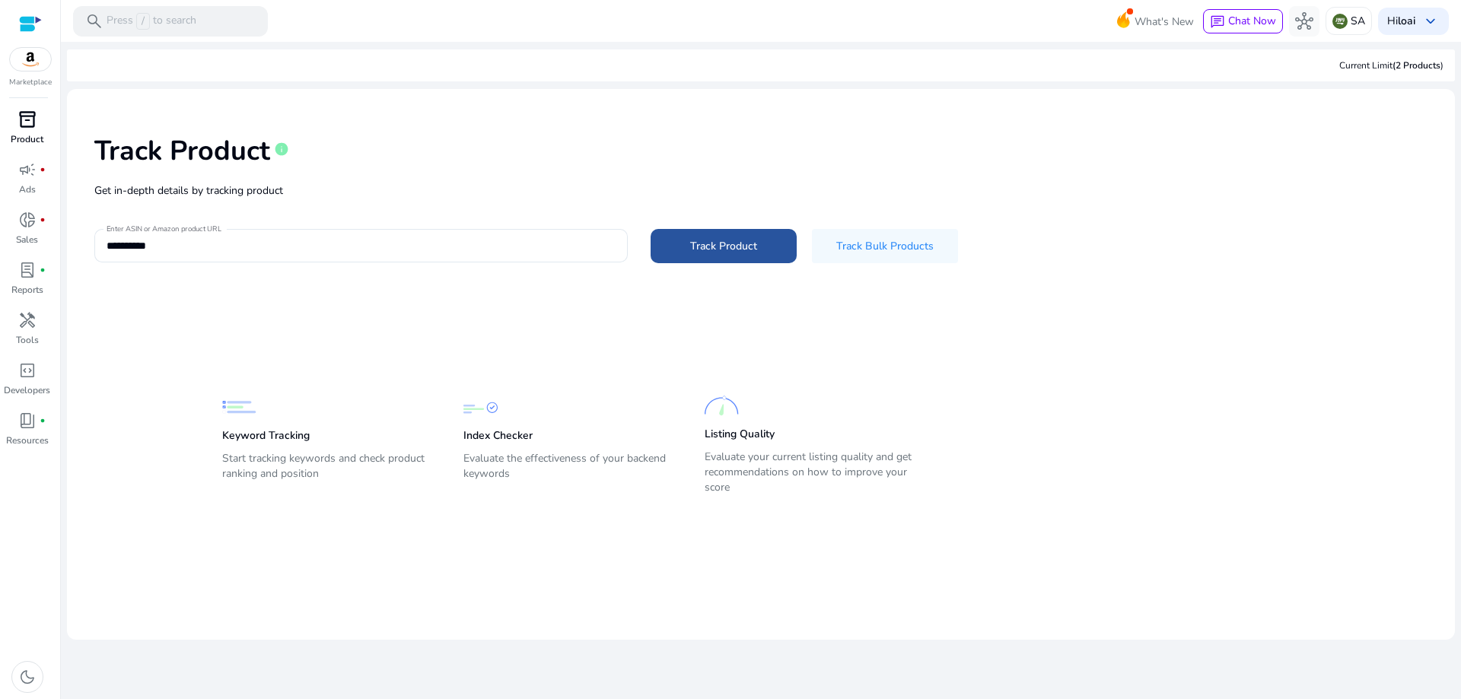
click at [674, 253] on span at bounding box center [724, 246] width 146 height 37
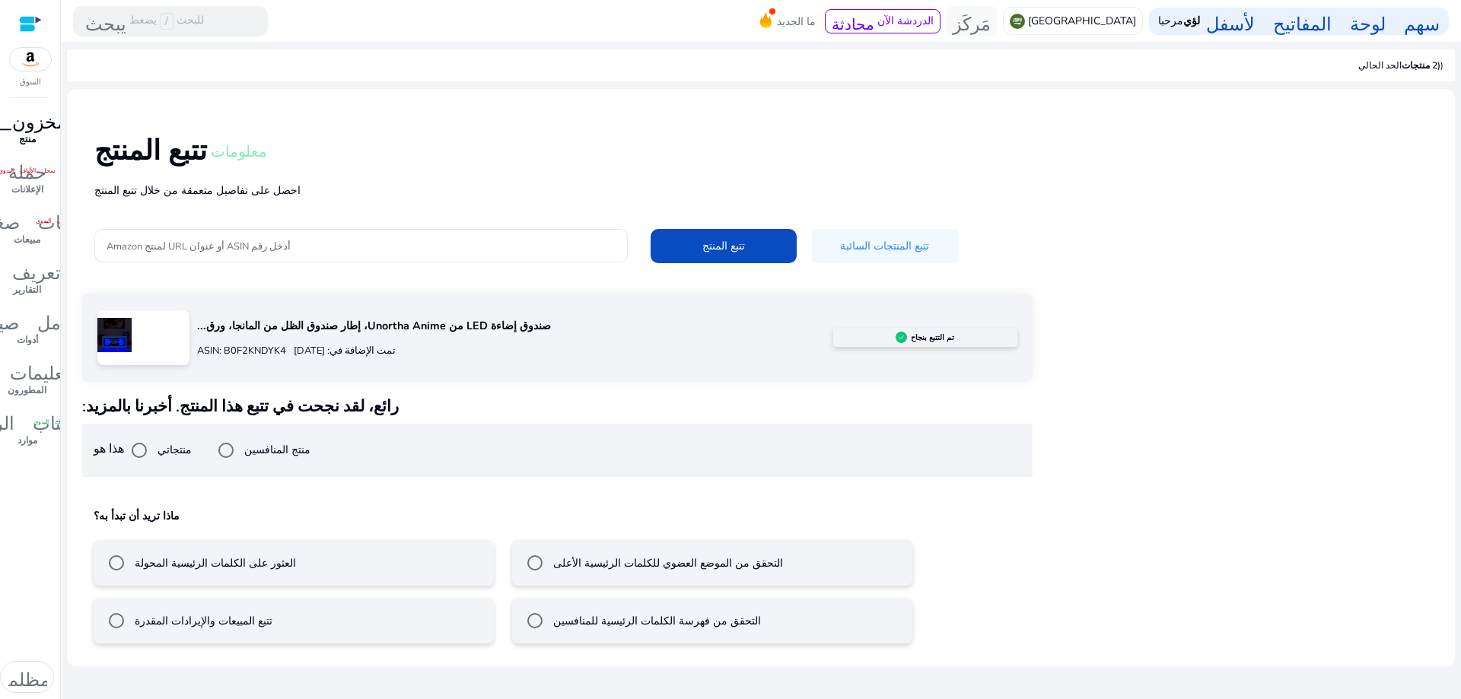
click at [1168, 535] on div "صندوق إضاءة LED من Unortha Anime، إطار صندوق الظل من المانجا، ورق... ASIN: B0F2…" at bounding box center [761, 475] width 1358 height 362
click at [200, 611] on div "تتبع المبيعات والإيرادات المقدرة" at bounding box center [186, 621] width 171 height 30
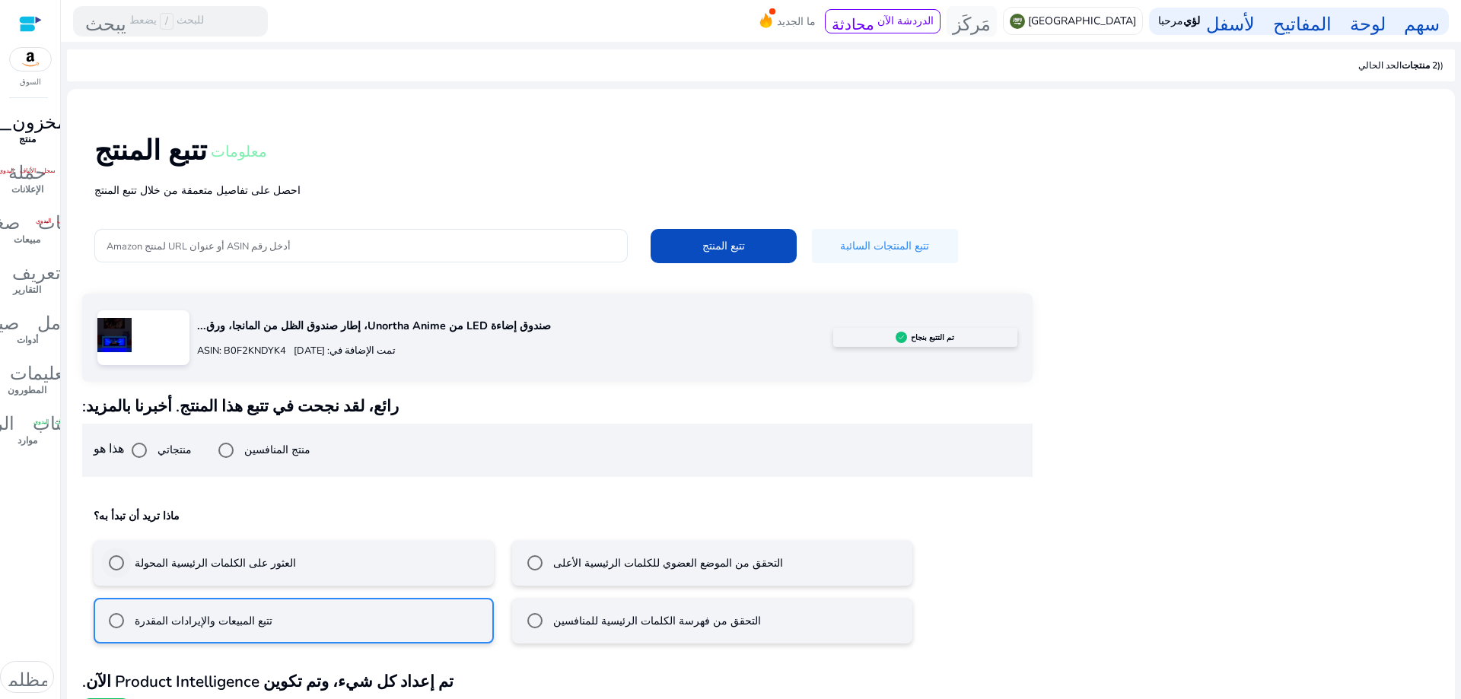
click at [187, 568] on font "العثور على الكلمات الرئيسية المحولة" at bounding box center [215, 563] width 161 height 14
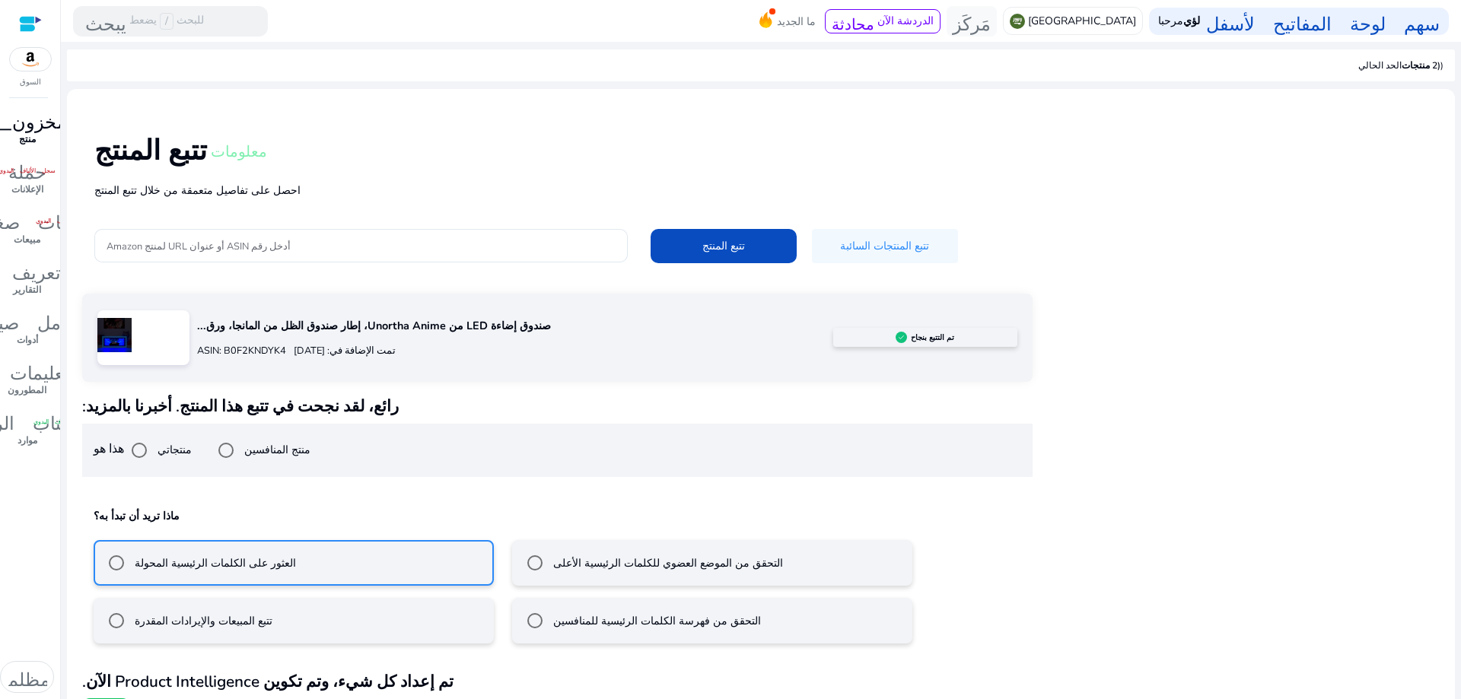
click at [190, 610] on div "تتبع المبيعات والإيرادات المقدرة" at bounding box center [186, 621] width 171 height 30
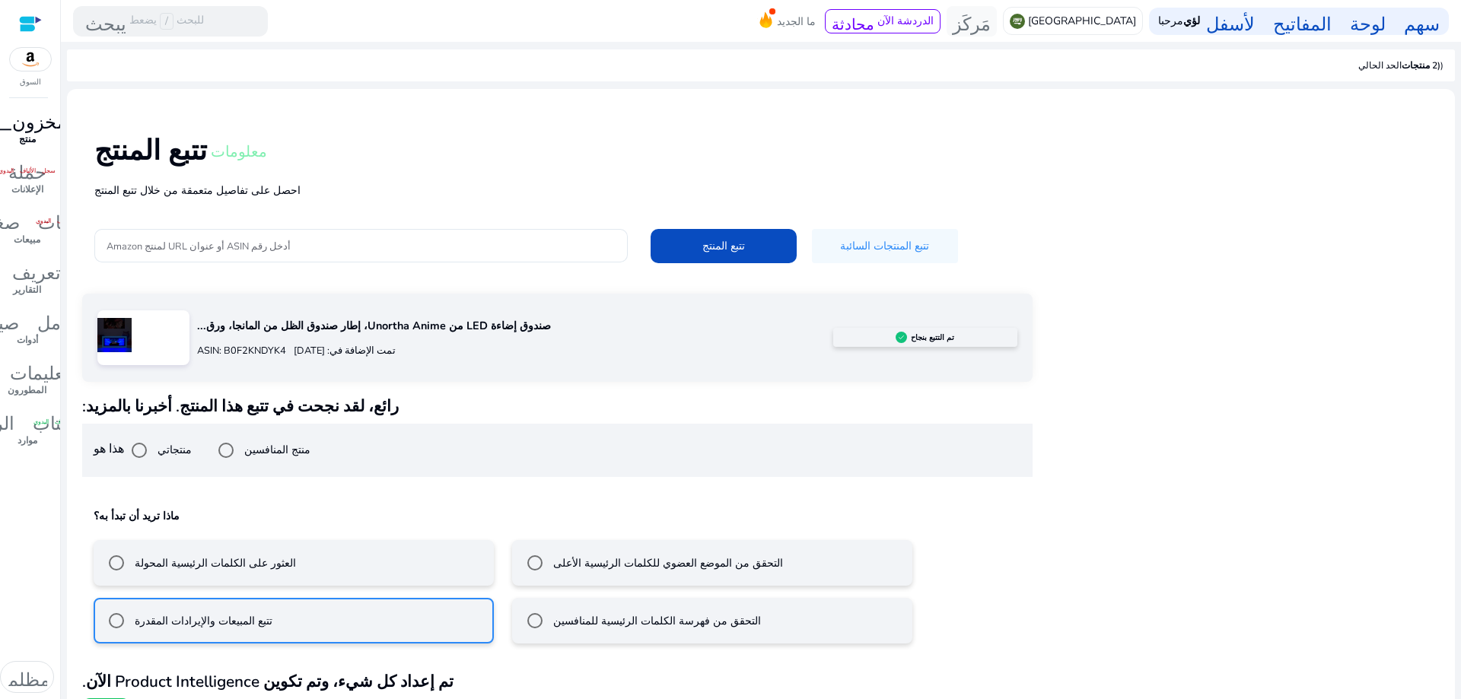
scroll to position [35, 0]
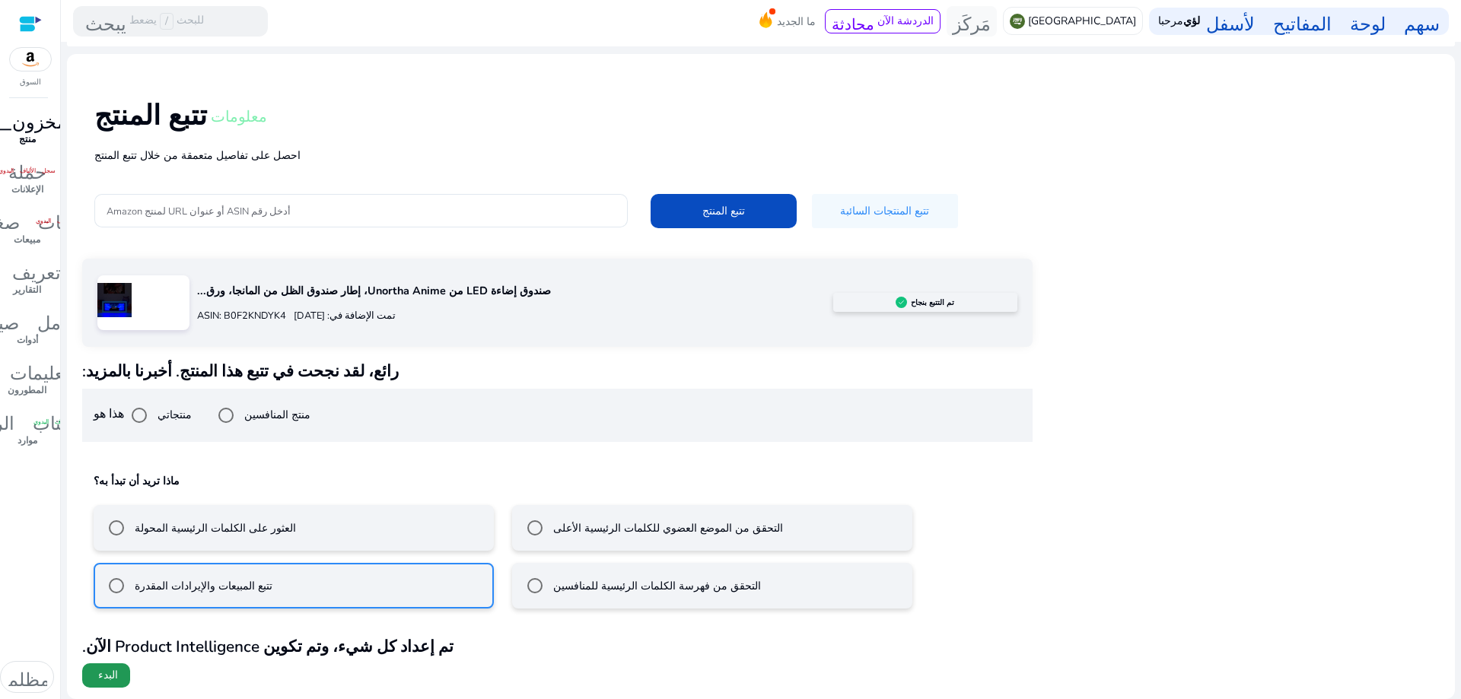
click at [110, 669] on font "البدء" at bounding box center [108, 675] width 20 height 14
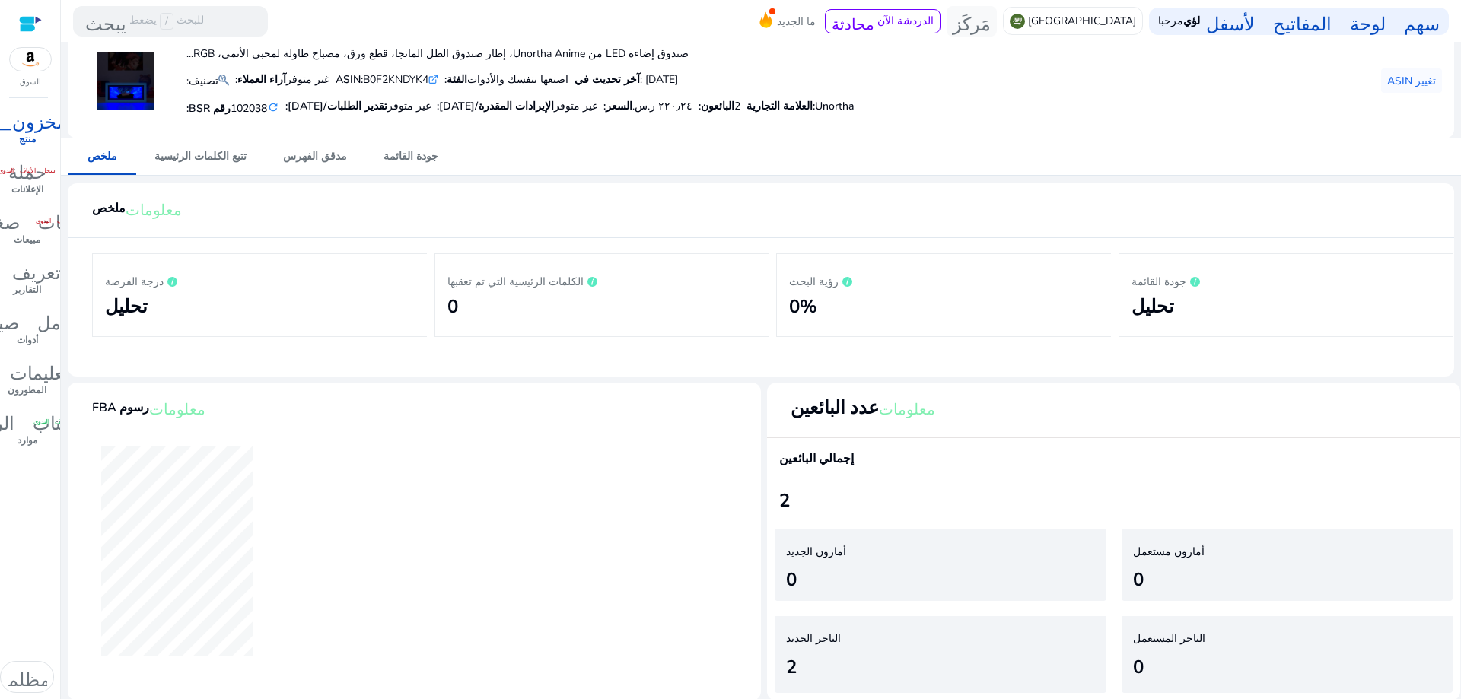
scroll to position [78, 0]
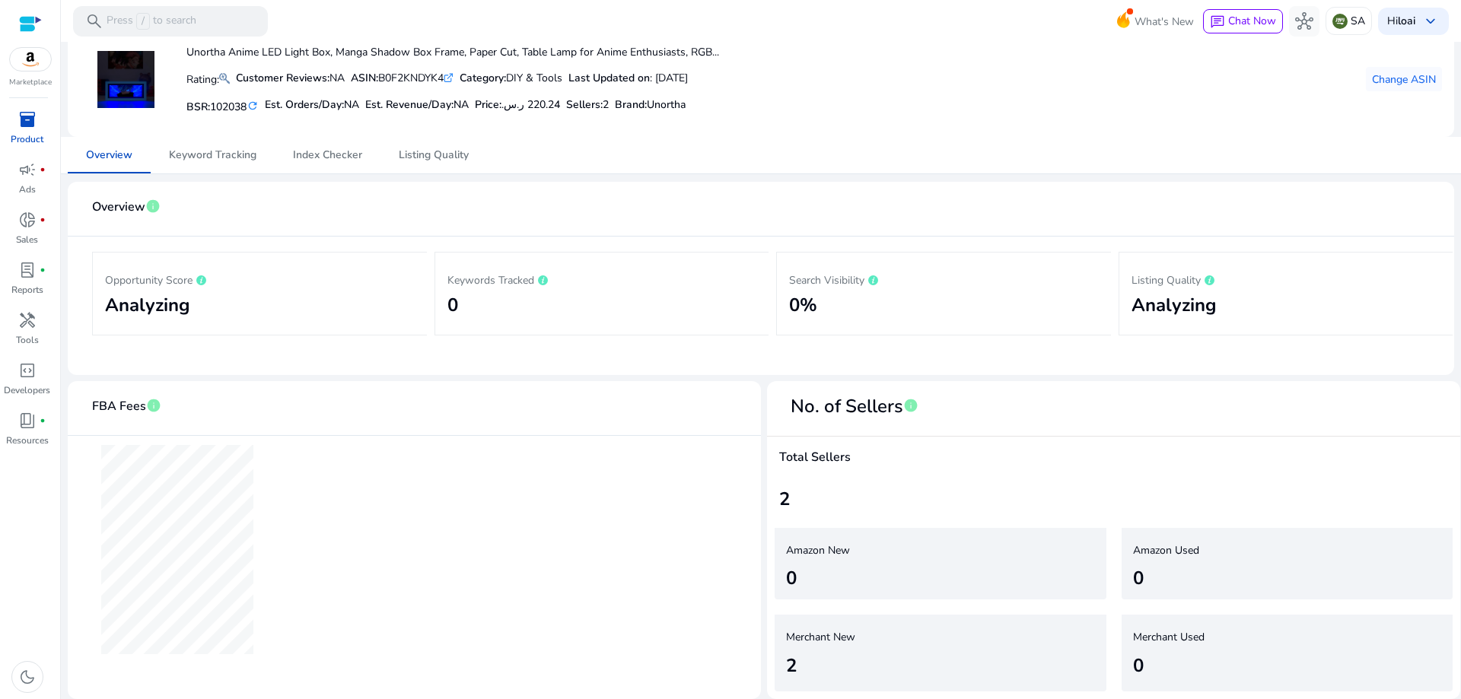
click at [674, 189] on mat-card "Overview info Opportunity Score Analyzing Keywords Tracked 0 Search Visibility …" at bounding box center [761, 278] width 1387 height 193
click at [196, 160] on span "Keyword Tracking" at bounding box center [213, 155] width 88 height 11
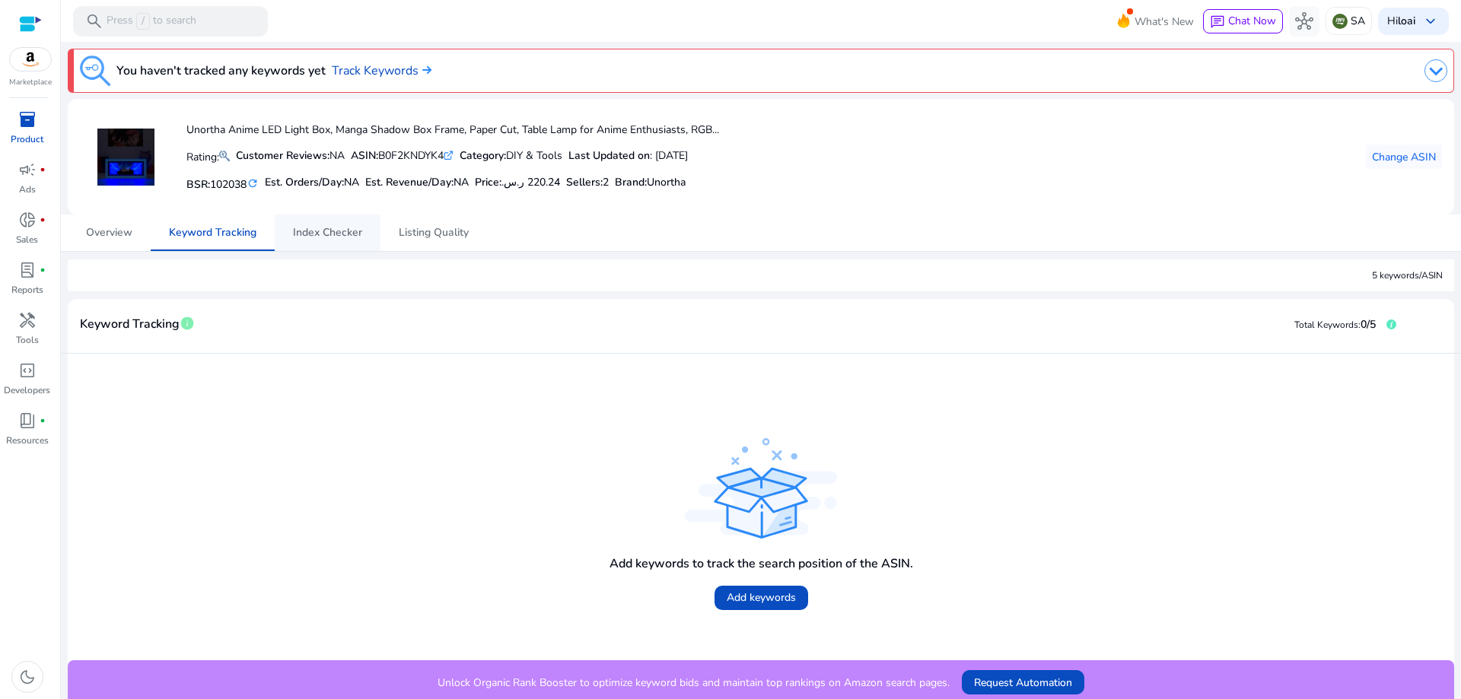
click at [336, 238] on span "Index Checker" at bounding box center [327, 233] width 69 height 11
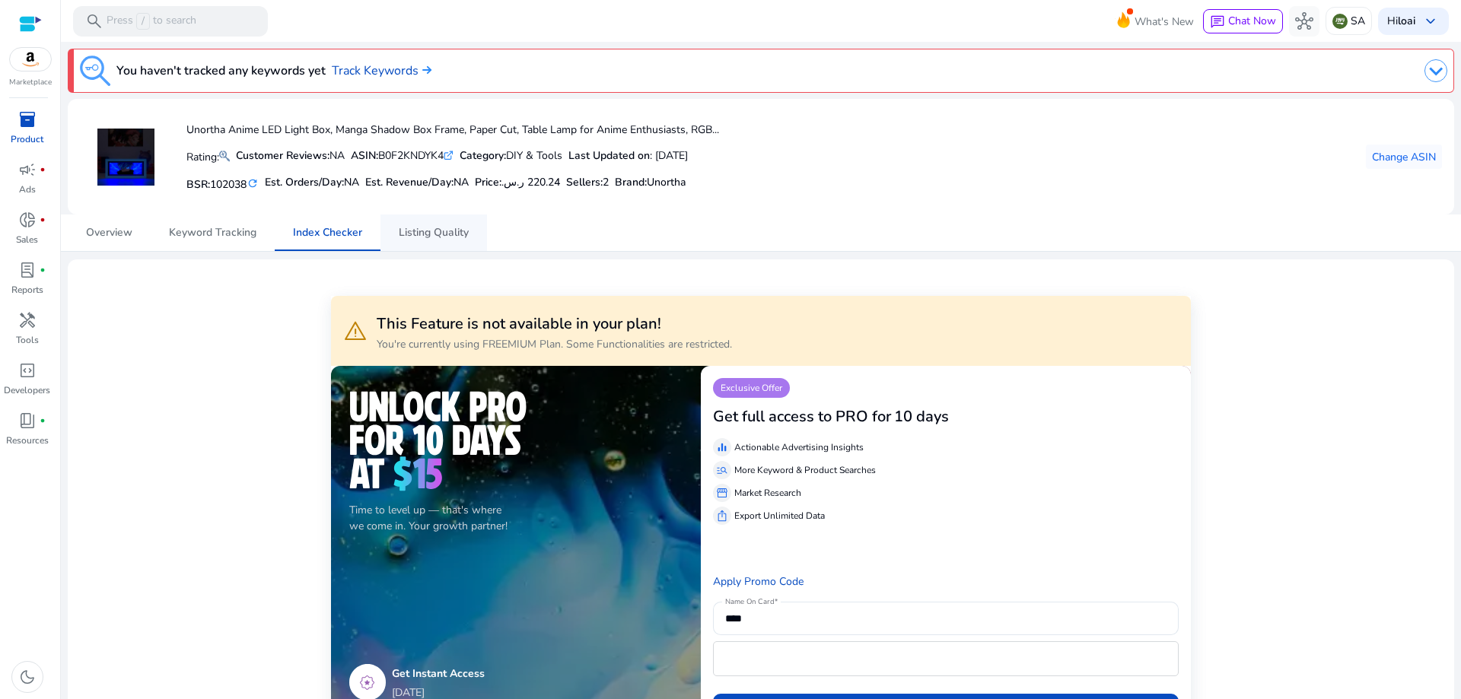
click at [453, 244] on span "Listing Quality" at bounding box center [434, 233] width 70 height 37
click at [101, 238] on span "Overview" at bounding box center [109, 233] width 46 height 11
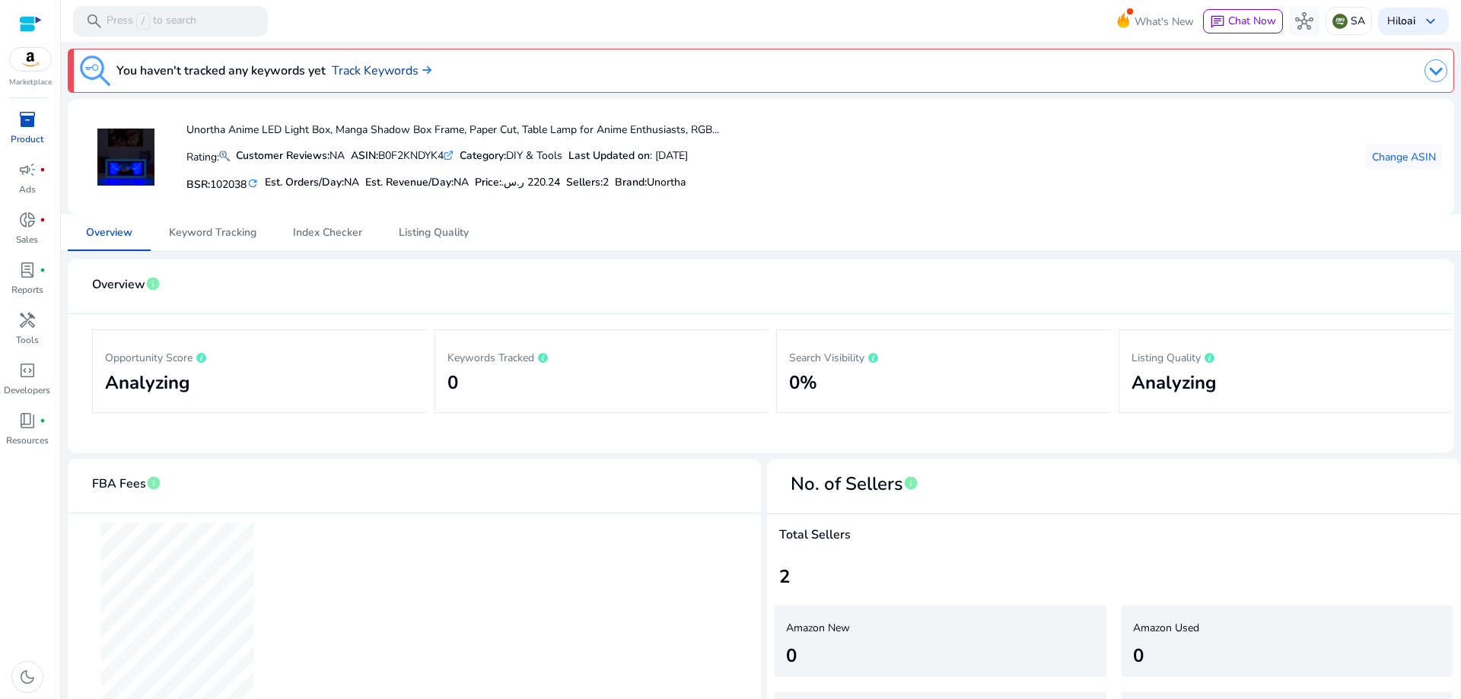
click at [374, 72] on link "Track Keywords" at bounding box center [382, 71] width 100 height 18
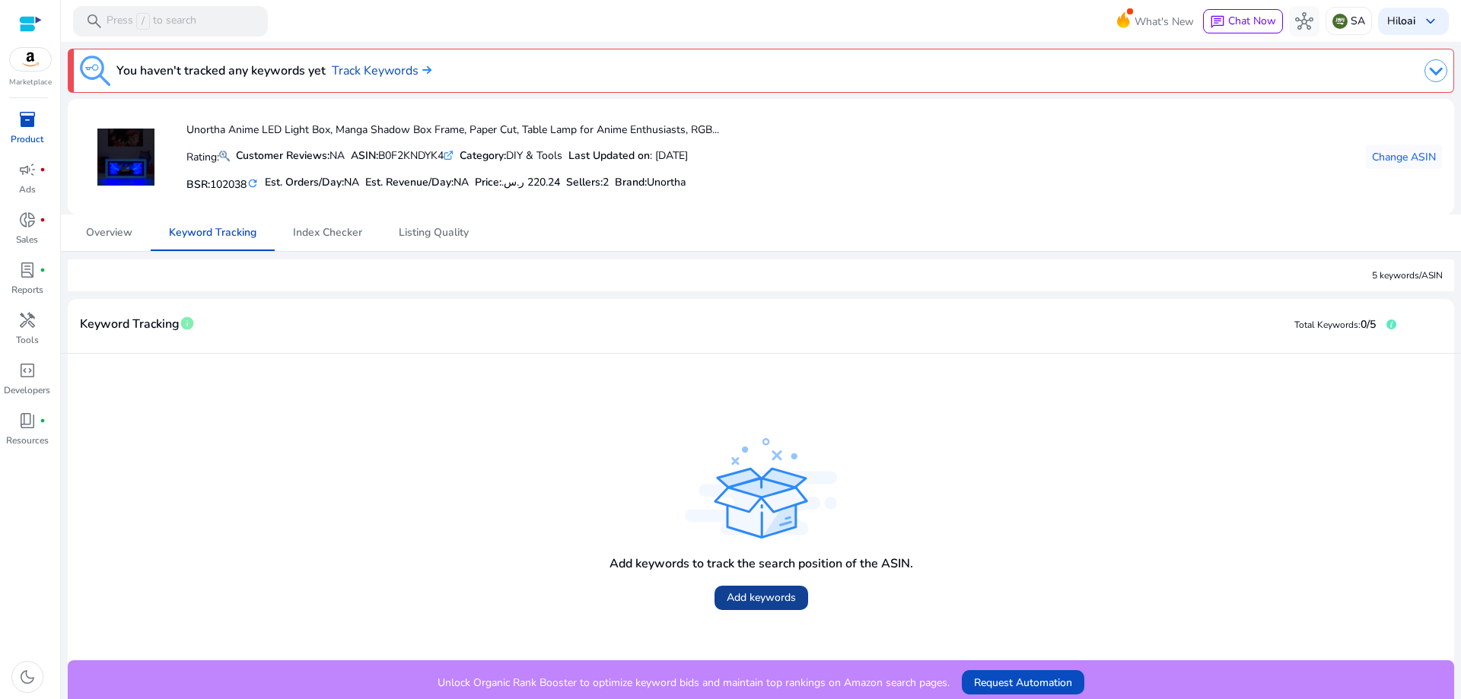
click at [727, 604] on span "Add keywords" at bounding box center [761, 598] width 69 height 16
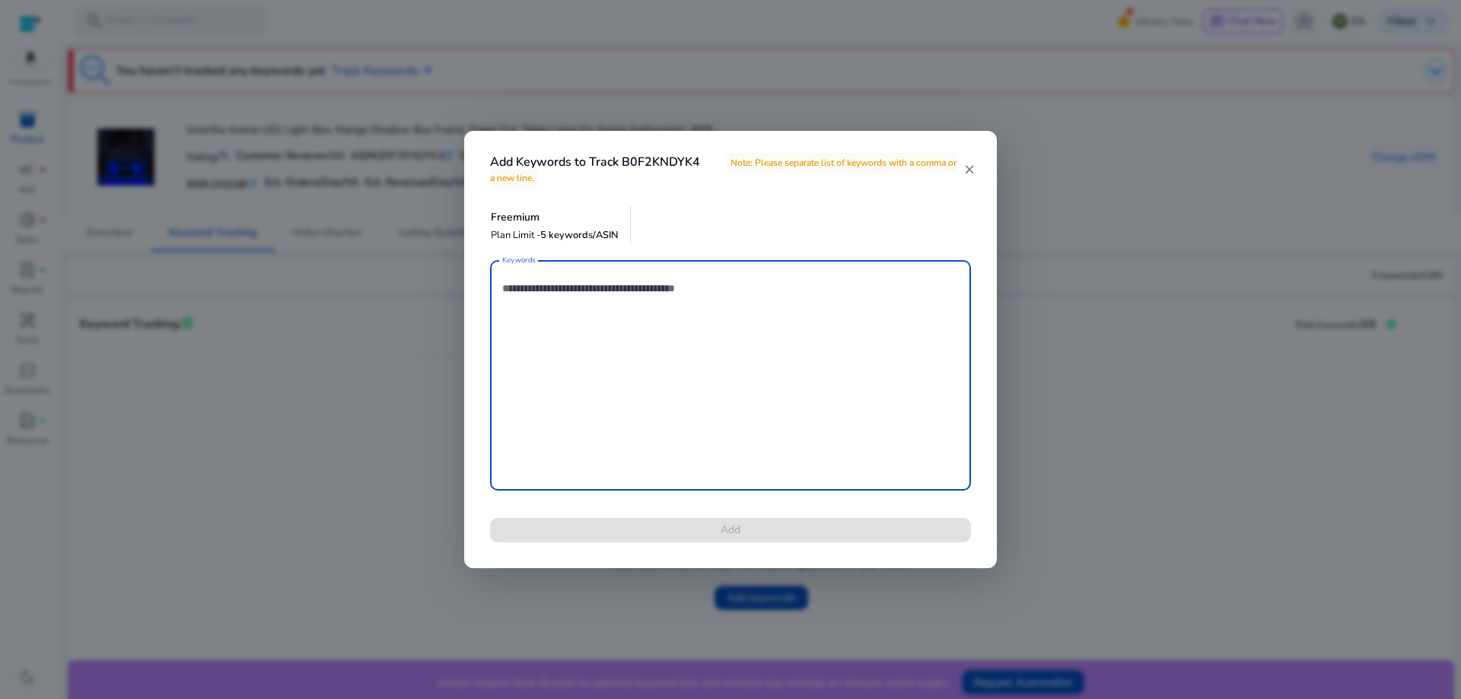
scroll to position [5, 0]
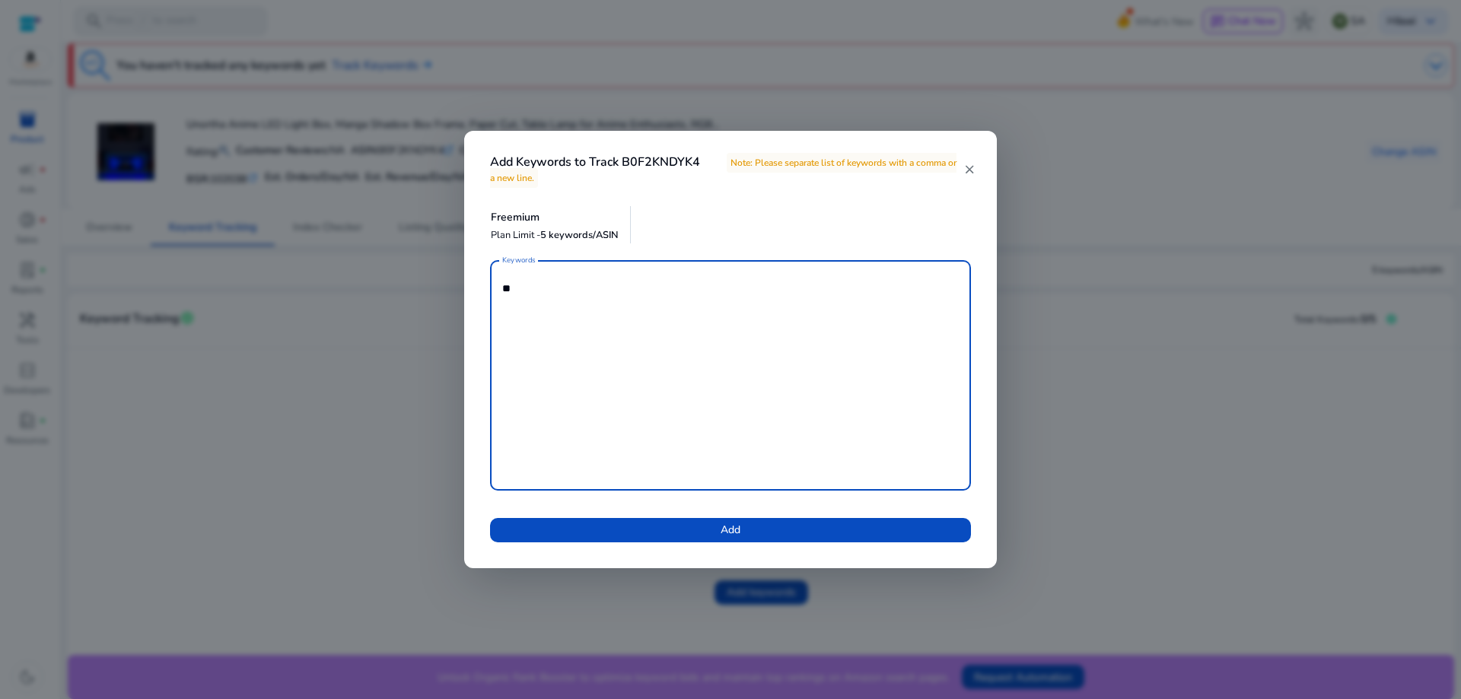
type textarea "*"
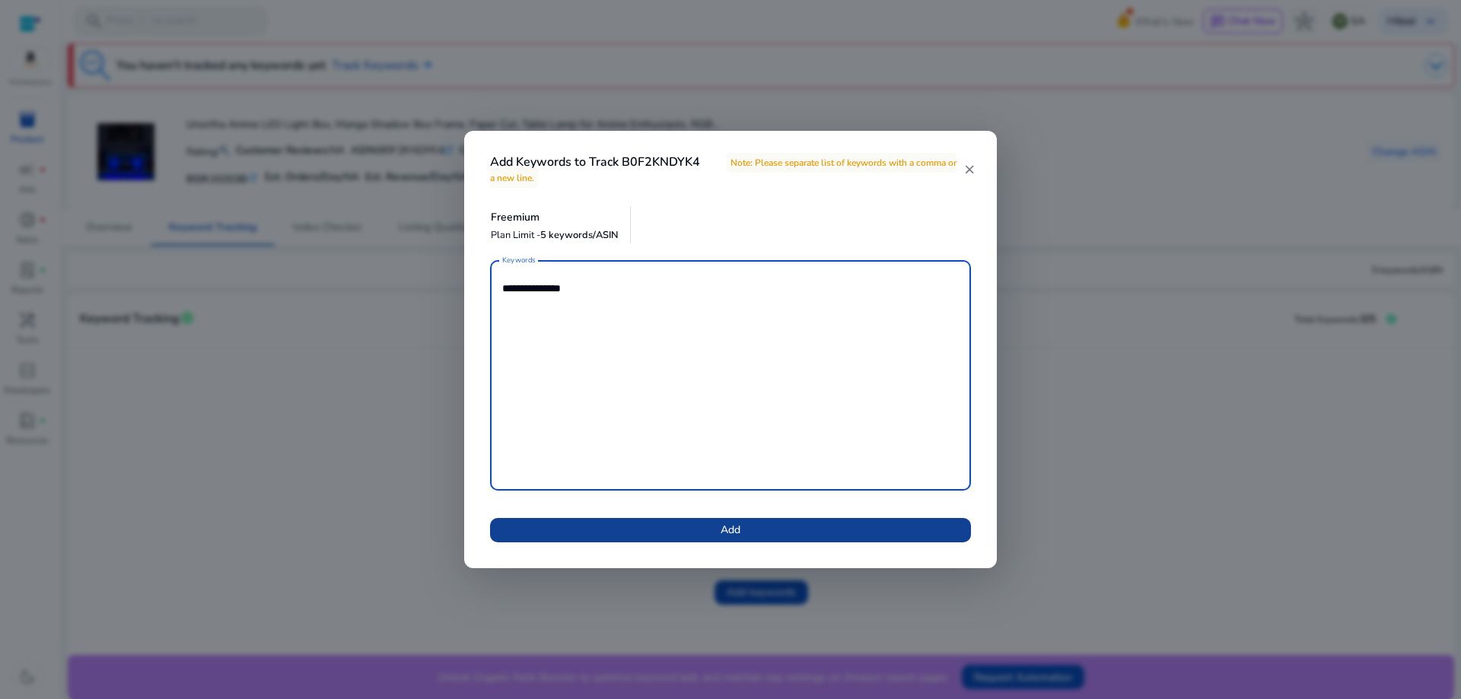
type textarea "**********"
click at [603, 526] on span at bounding box center [730, 530] width 481 height 37
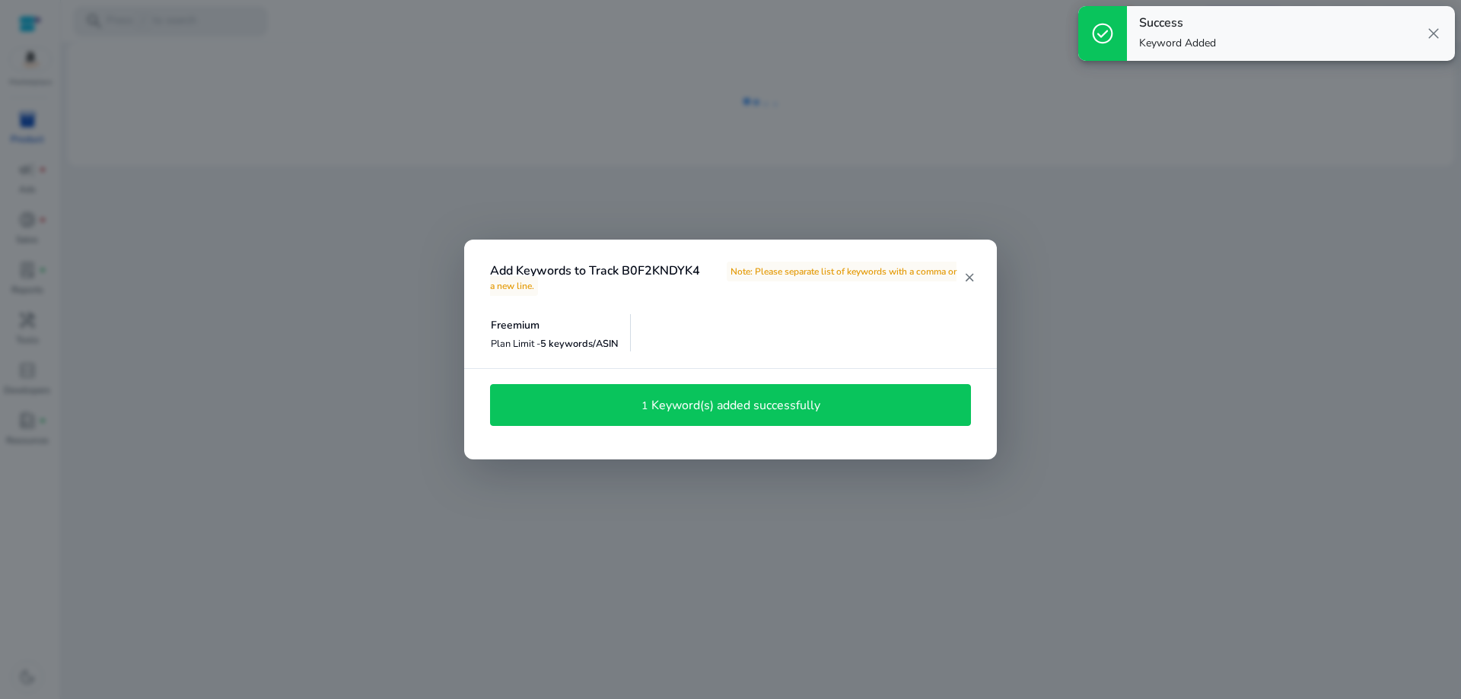
click at [881, 403] on div "1 Keyword(s) added successfully" at bounding box center [731, 406] width 464 height 26
click at [693, 401] on h4 "Keyword(s) added successfully" at bounding box center [736, 406] width 169 height 14
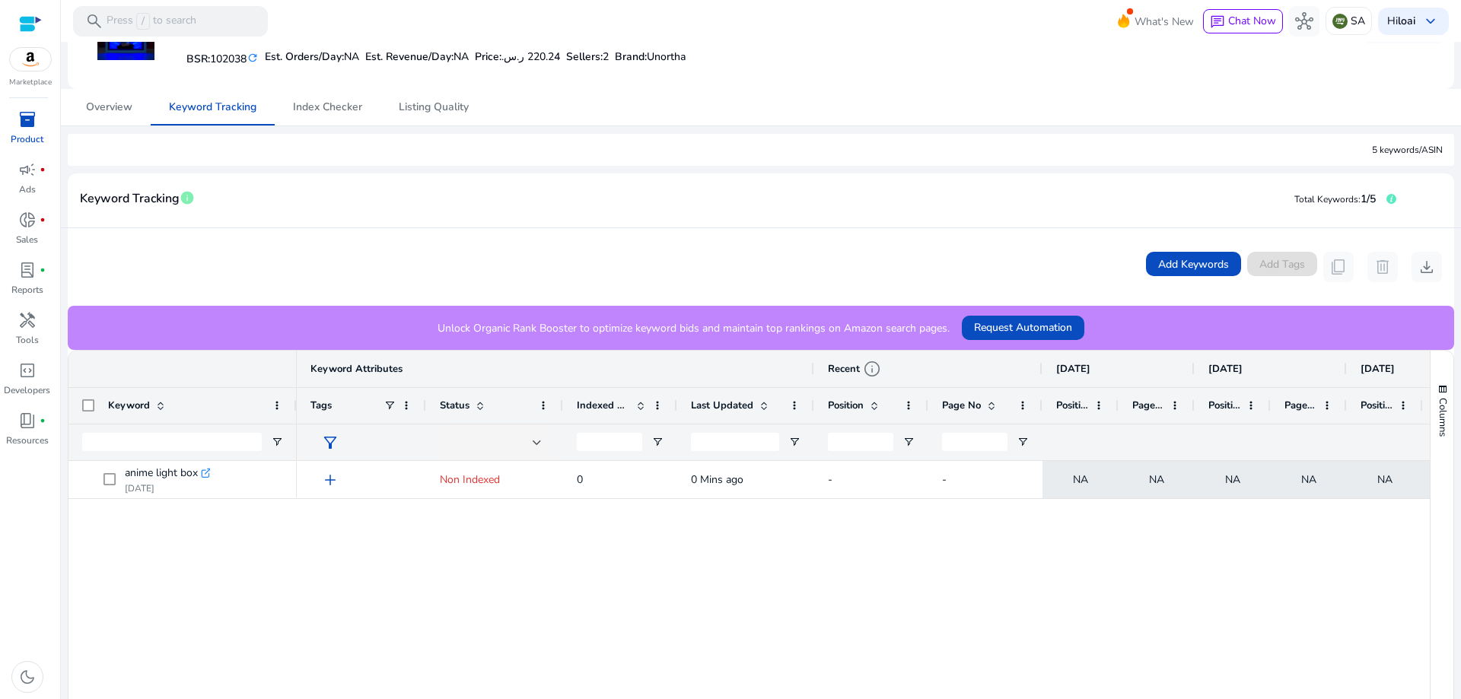
scroll to position [152, 0]
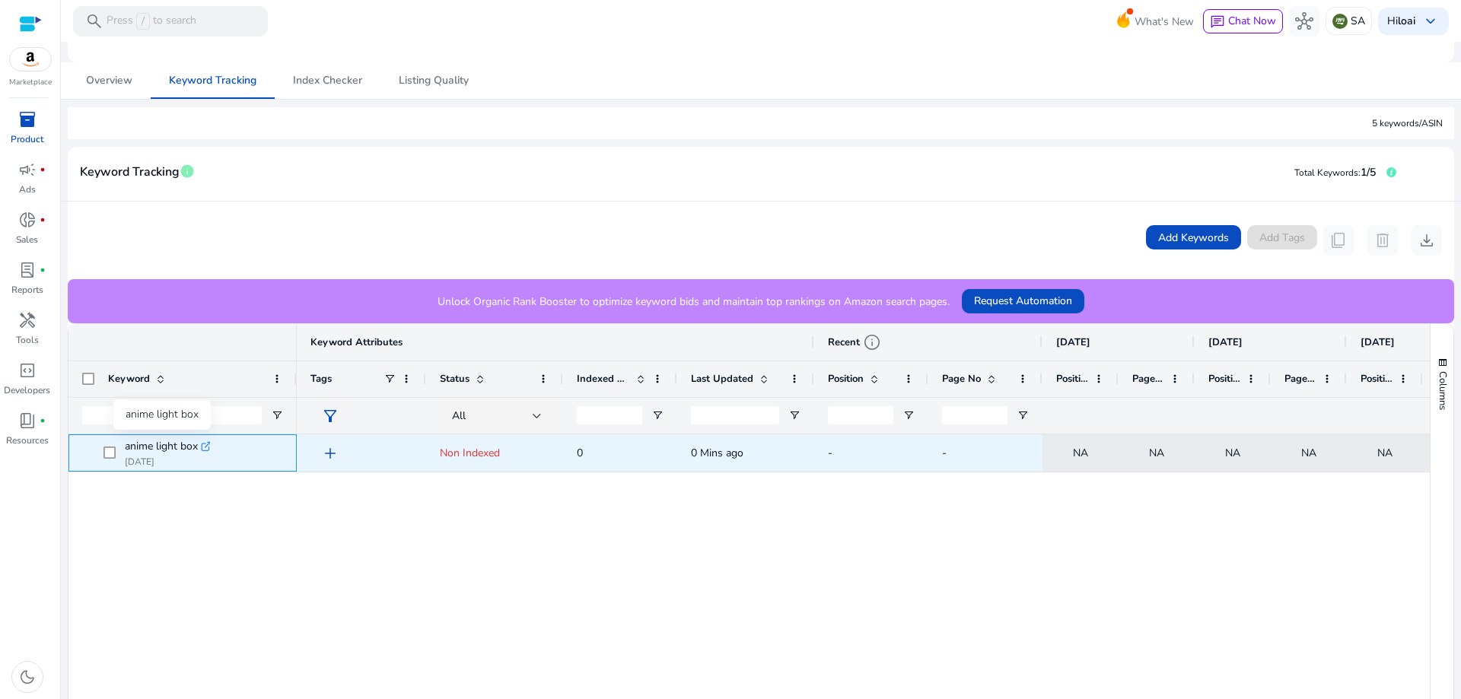
click at [155, 446] on span "anime light box" at bounding box center [161, 446] width 73 height 21
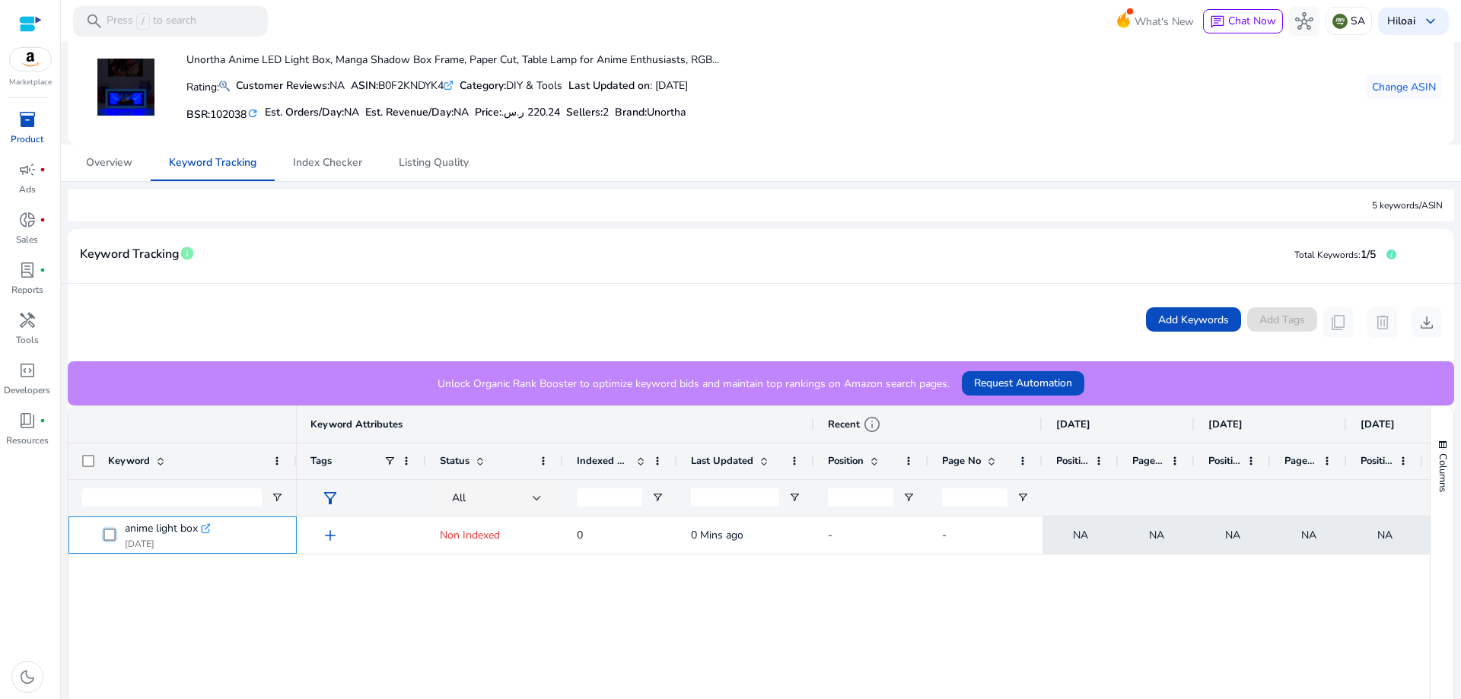
scroll to position [0, 0]
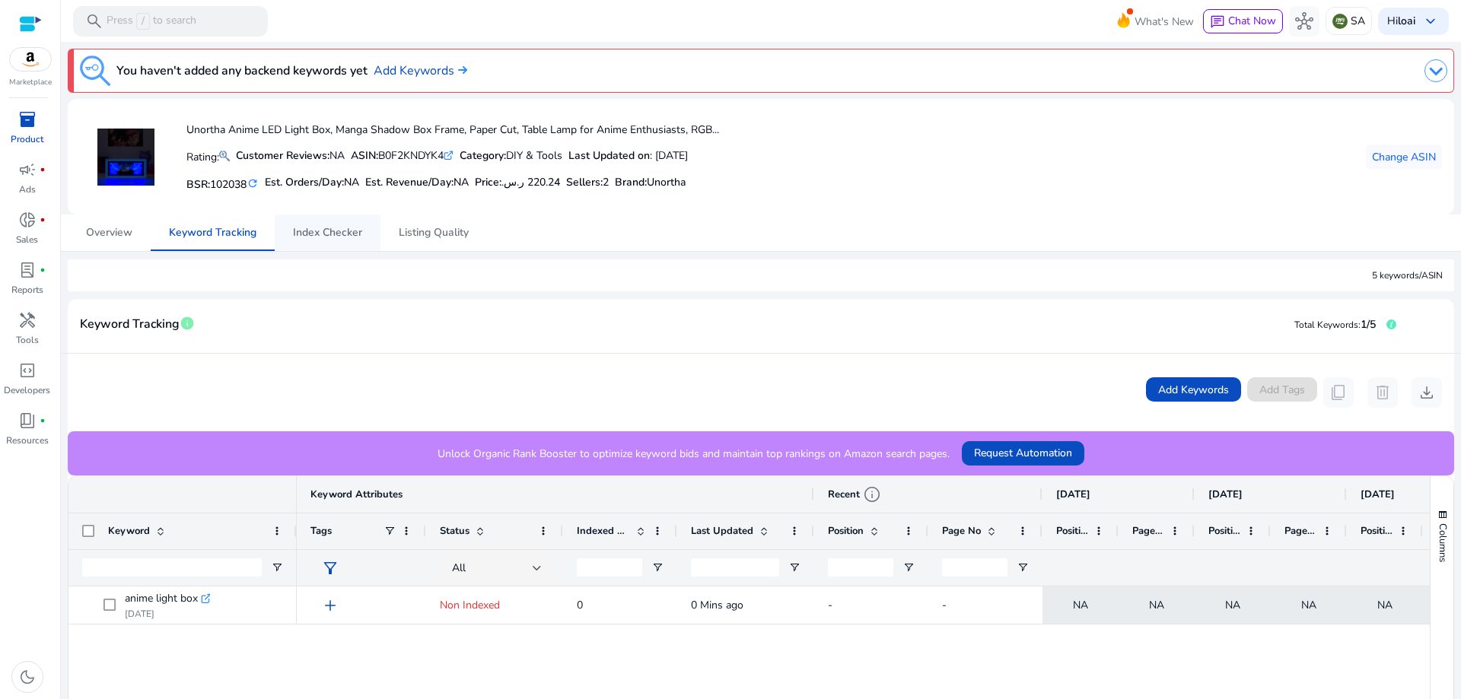
click at [328, 237] on span "Index Checker" at bounding box center [327, 233] width 69 height 11
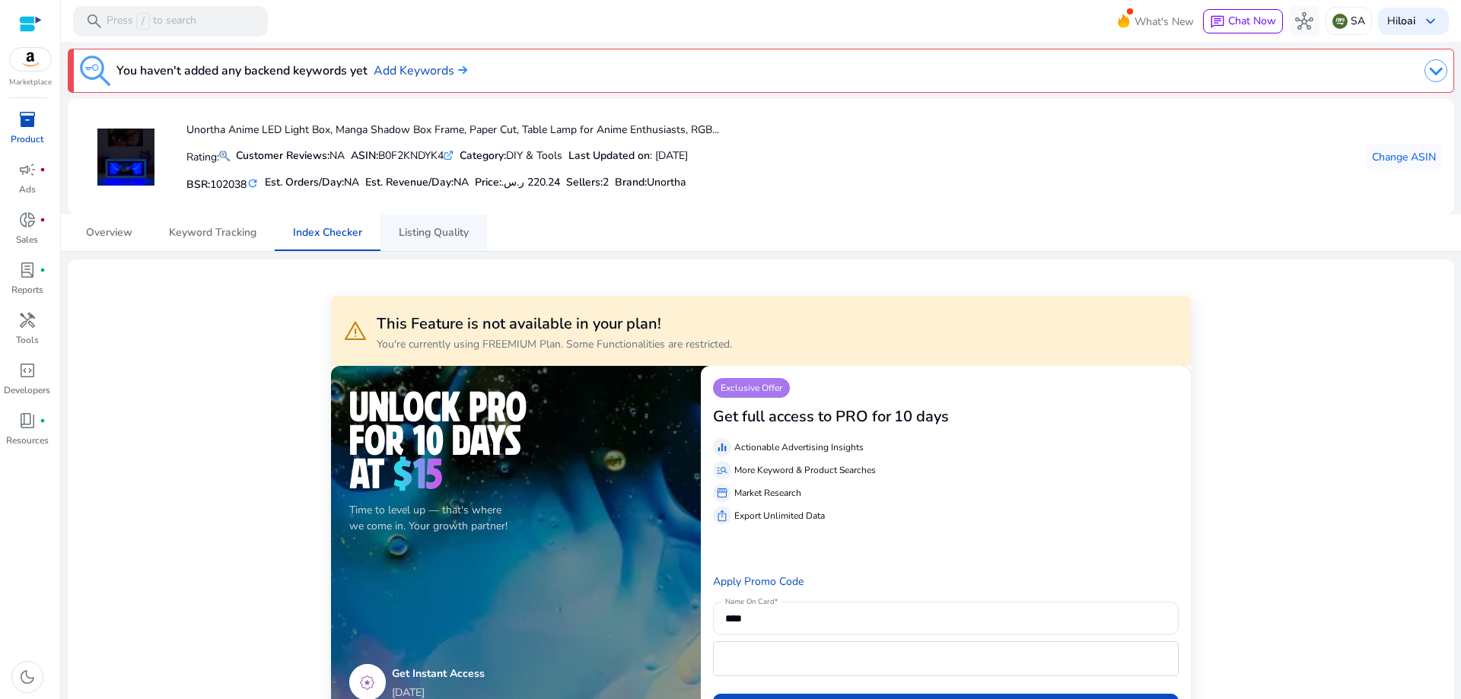
click at [436, 237] on span "Listing Quality" at bounding box center [434, 233] width 70 height 11
click at [111, 236] on span "Overview" at bounding box center [109, 233] width 46 height 11
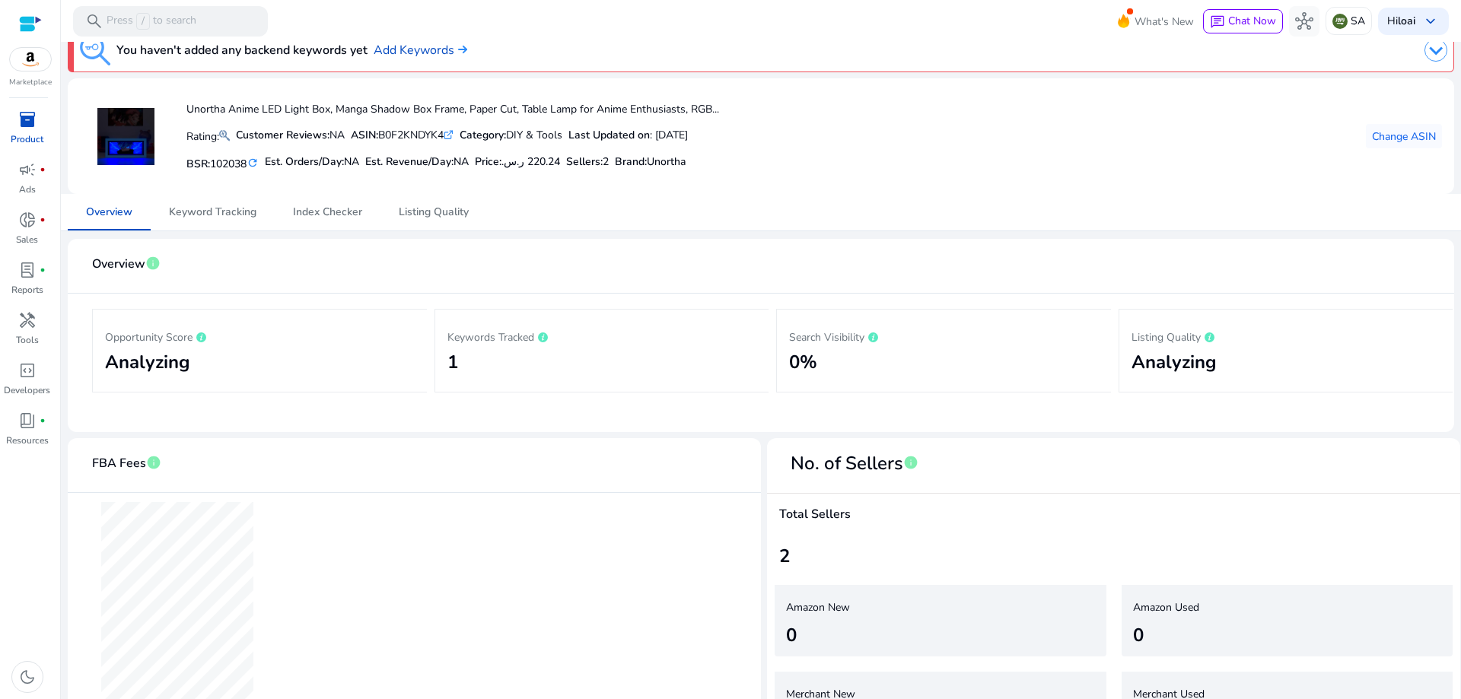
scroll to position [2, 0]
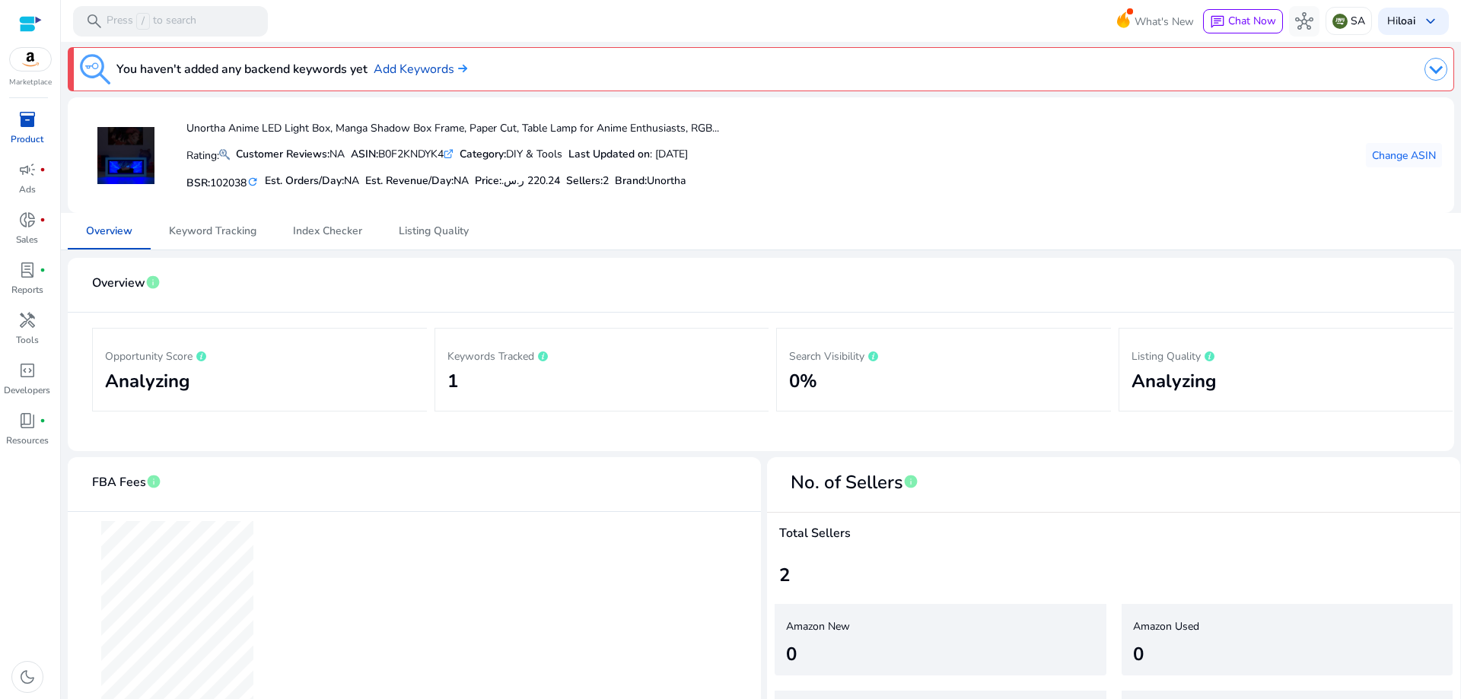
click at [140, 158] on img at bounding box center [125, 155] width 57 height 57
click at [492, 186] on h5 "Price: ‏220.24 ر.س.‏" at bounding box center [517, 181] width 85 height 13
click at [544, 183] on span "‏220.24 ر.س.‏" at bounding box center [531, 181] width 59 height 14
click at [228, 153] on mat-icon at bounding box center [224, 154] width 11 height 18
click at [38, 186] on link "campaign fiber_manual_record Ads" at bounding box center [27, 183] width 54 height 50
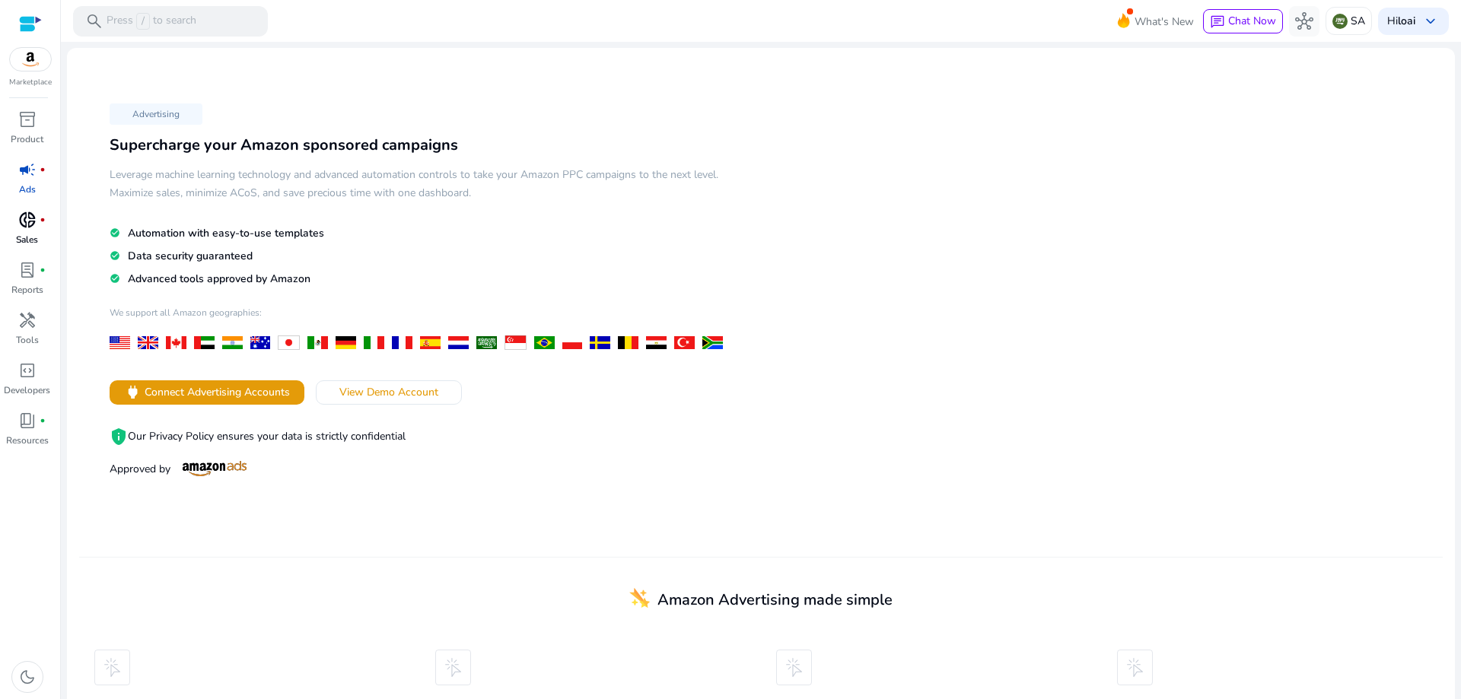
click at [24, 234] on p "Sales" at bounding box center [27, 240] width 22 height 14
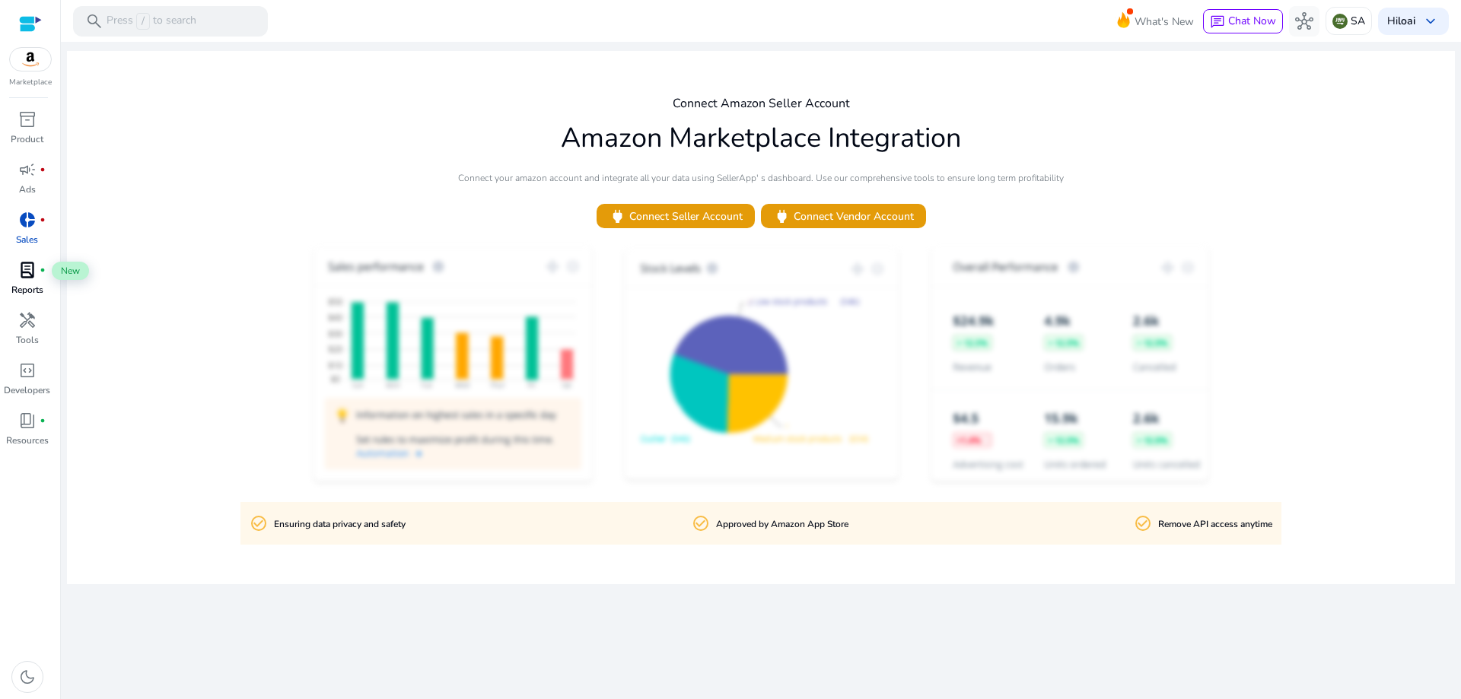
click at [35, 270] on span "lab_profile" at bounding box center [27, 270] width 18 height 18
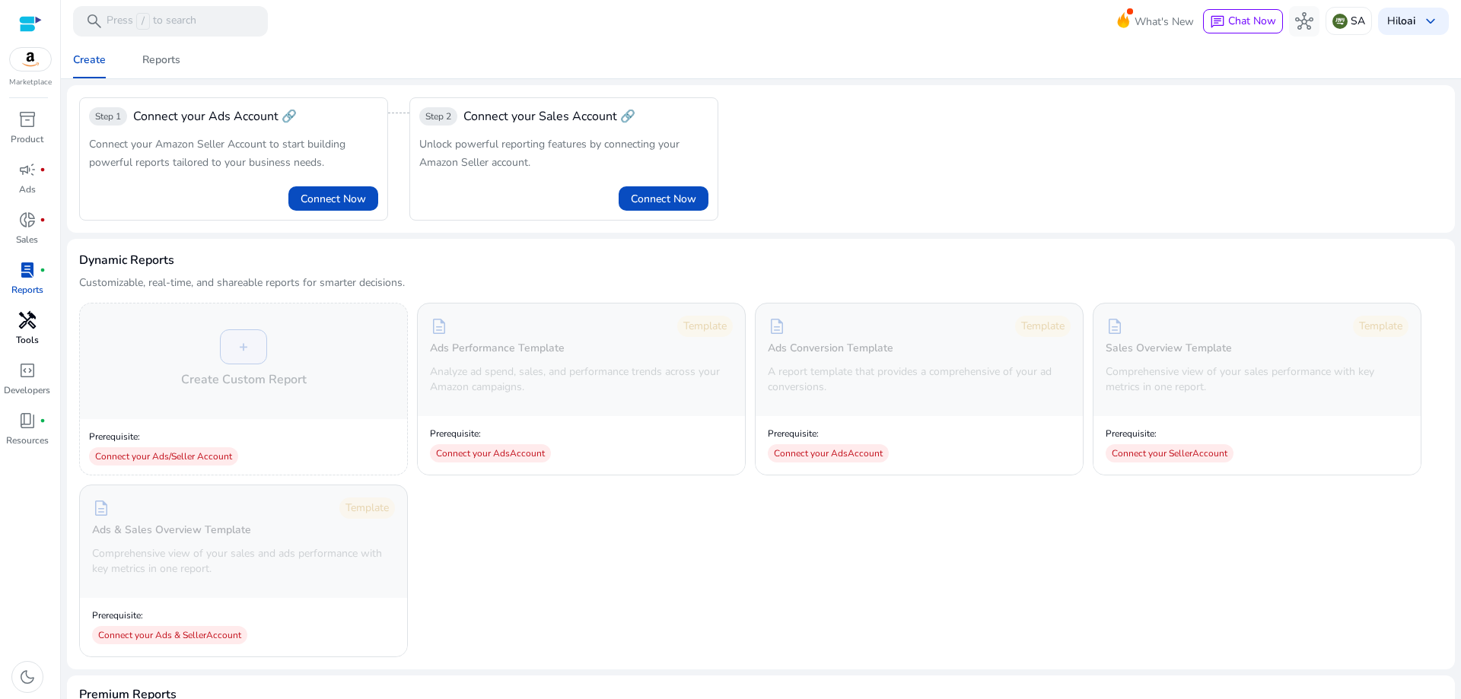
click at [37, 327] on div "handyman" at bounding box center [27, 320] width 43 height 24
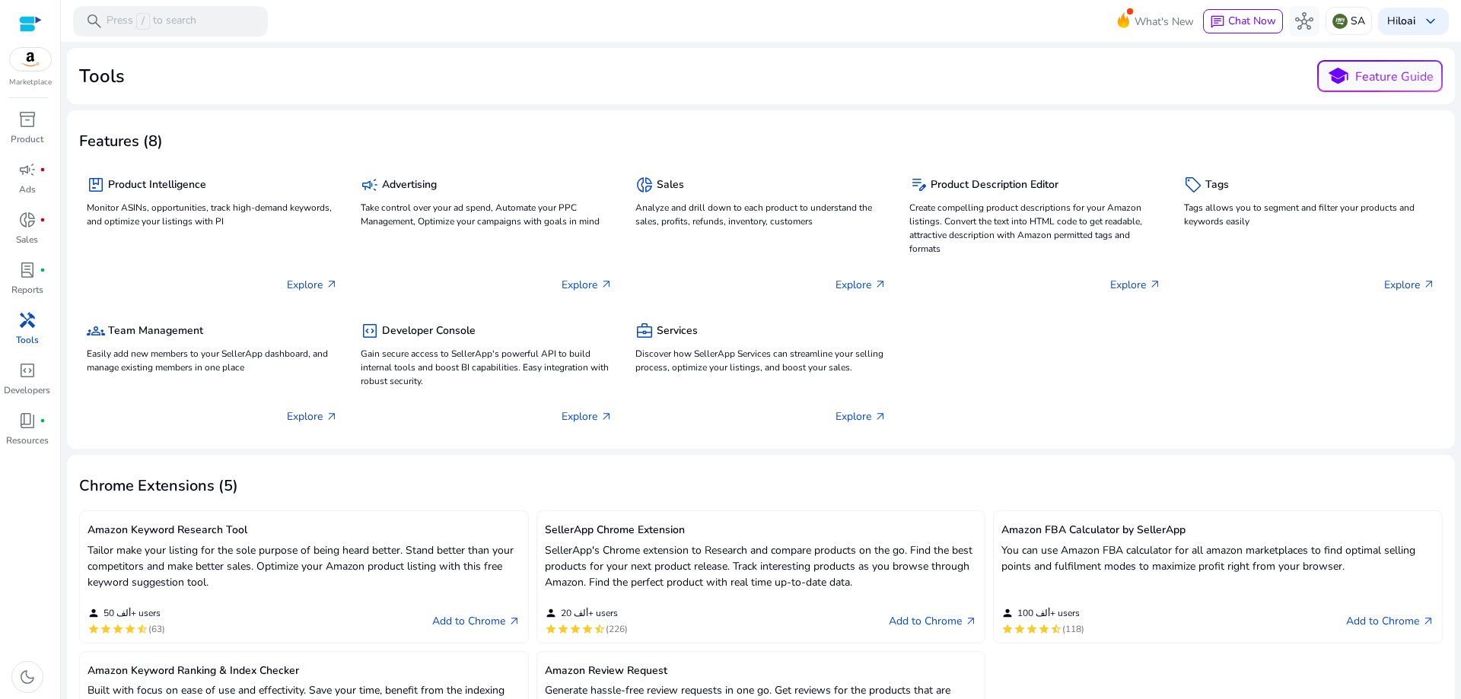
click at [306, 283] on p "Explore arrow_outward" at bounding box center [312, 285] width 51 height 16
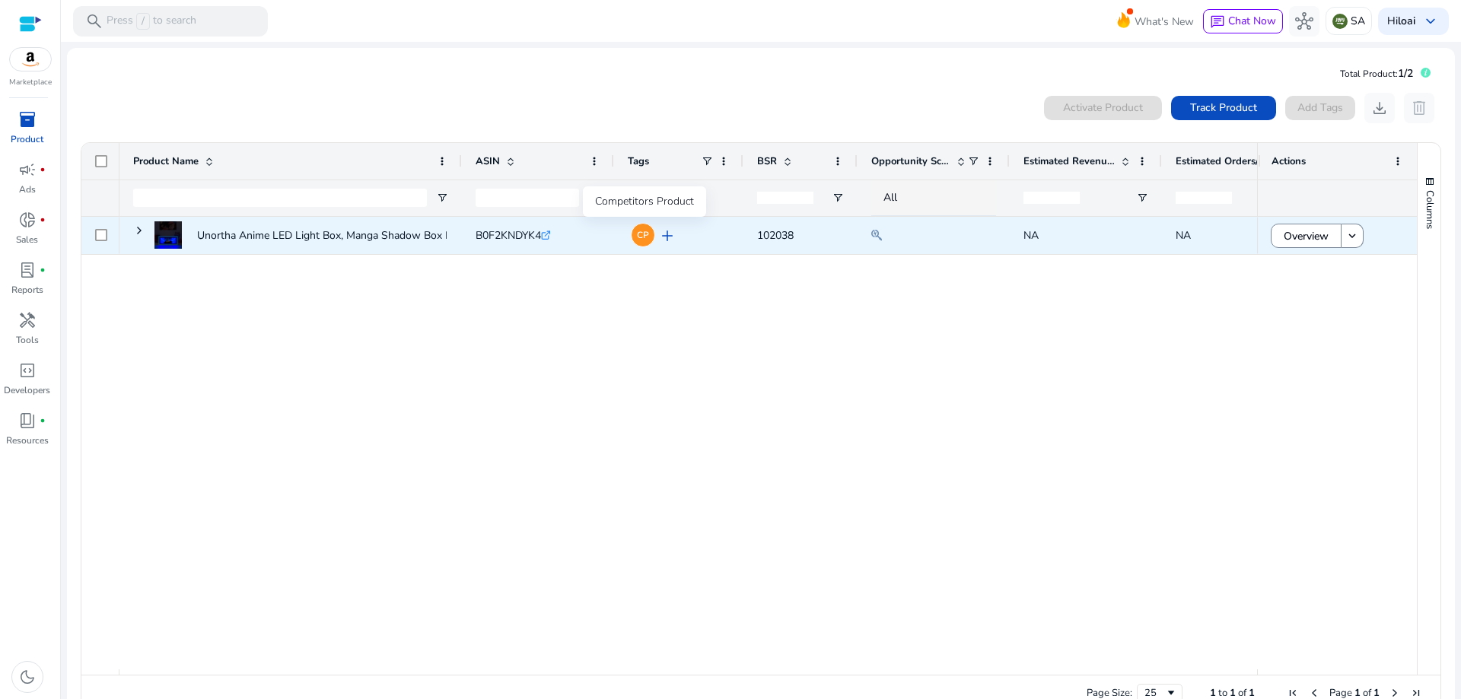
click at [639, 233] on span "CP" at bounding box center [643, 235] width 12 height 9
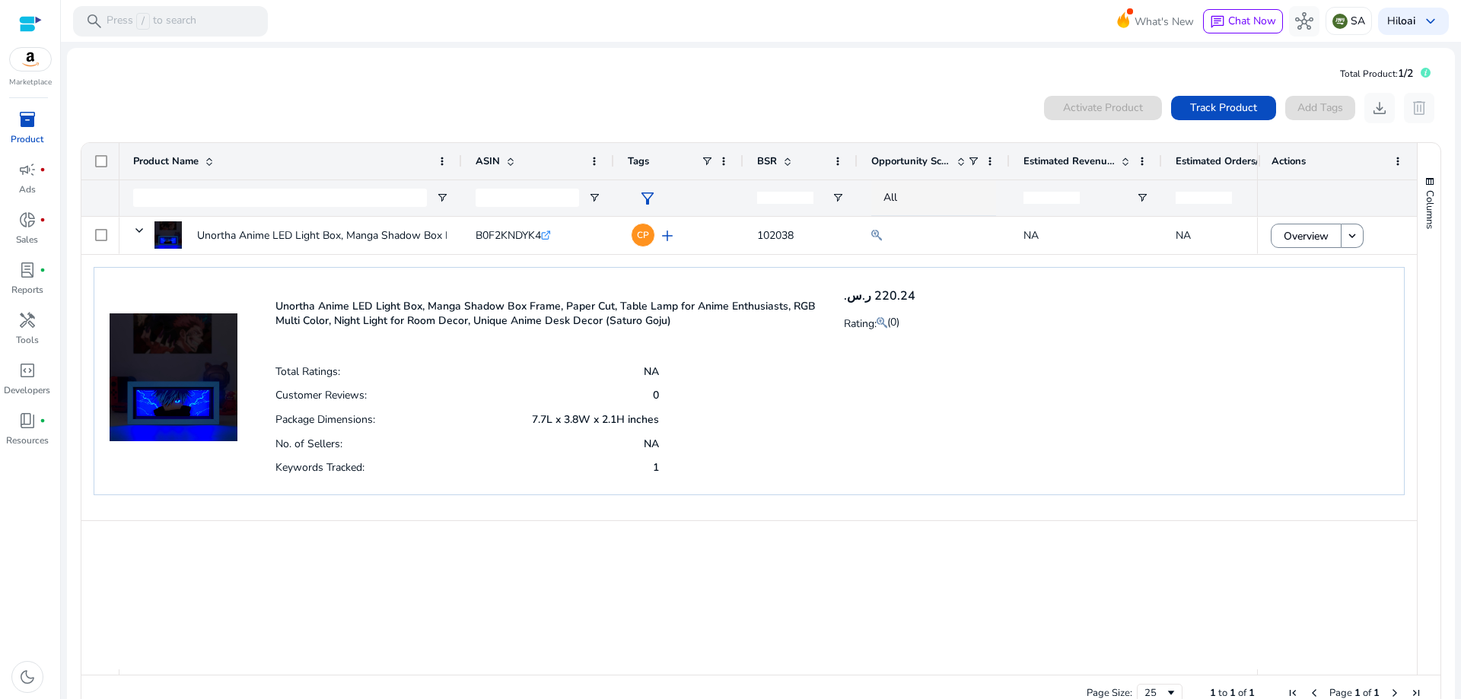
click at [393, 321] on p "Unortha Anime LED Light Box, Manga Shadow Box Frame, Paper Cut, Table Lamp for …" at bounding box center [551, 313] width 550 height 29
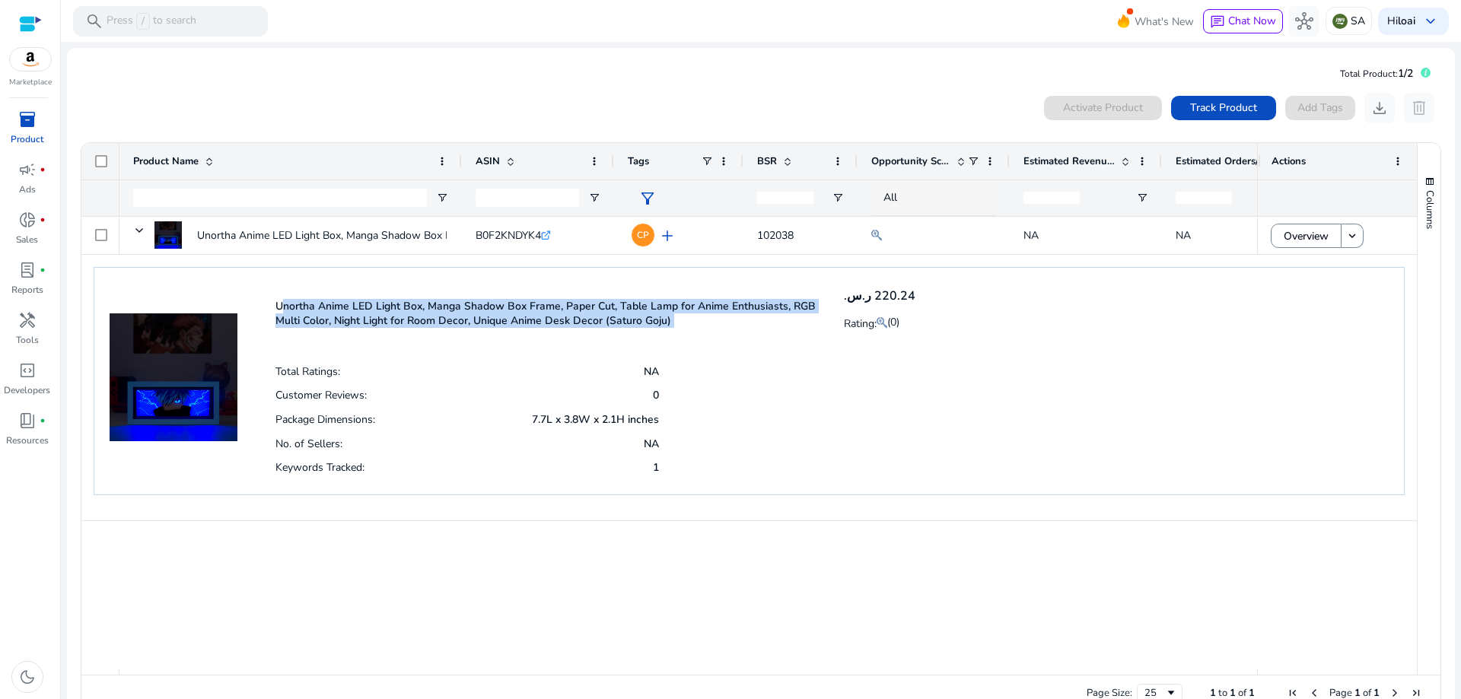
click at [393, 321] on p "Unortha Anime LED Light Box, Manga Shadow Box Frame, Paper Cut, Table Lamp for …" at bounding box center [551, 313] width 550 height 29
click at [267, 306] on div "Unortha Anime LED Light Box, Manga Shadow Box Frame, Paper Cut, Table Lamp for …" at bounding box center [749, 381] width 1311 height 228
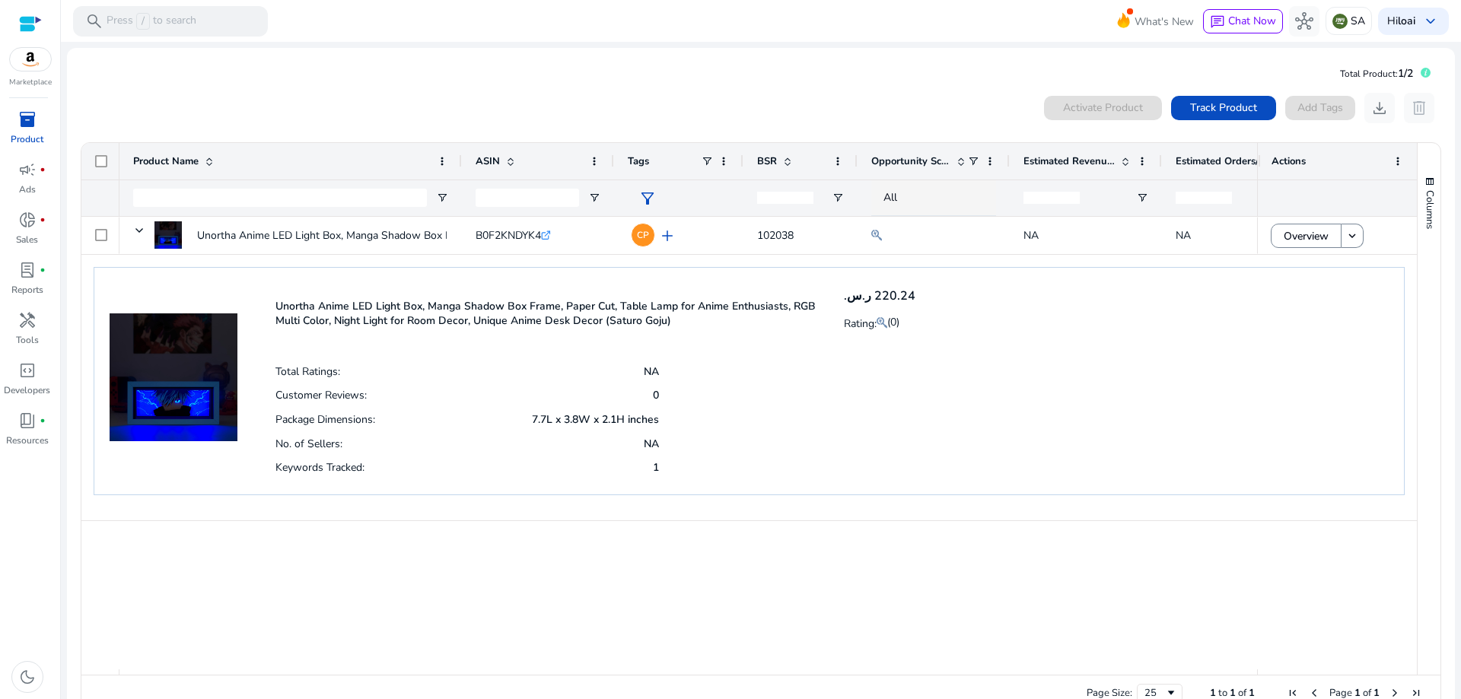
click at [237, 284] on div "Unortha Anime LED Light Box, Manga Shadow Box Frame, Paper Cut, Table Lamp for …" at bounding box center [749, 381] width 1311 height 228
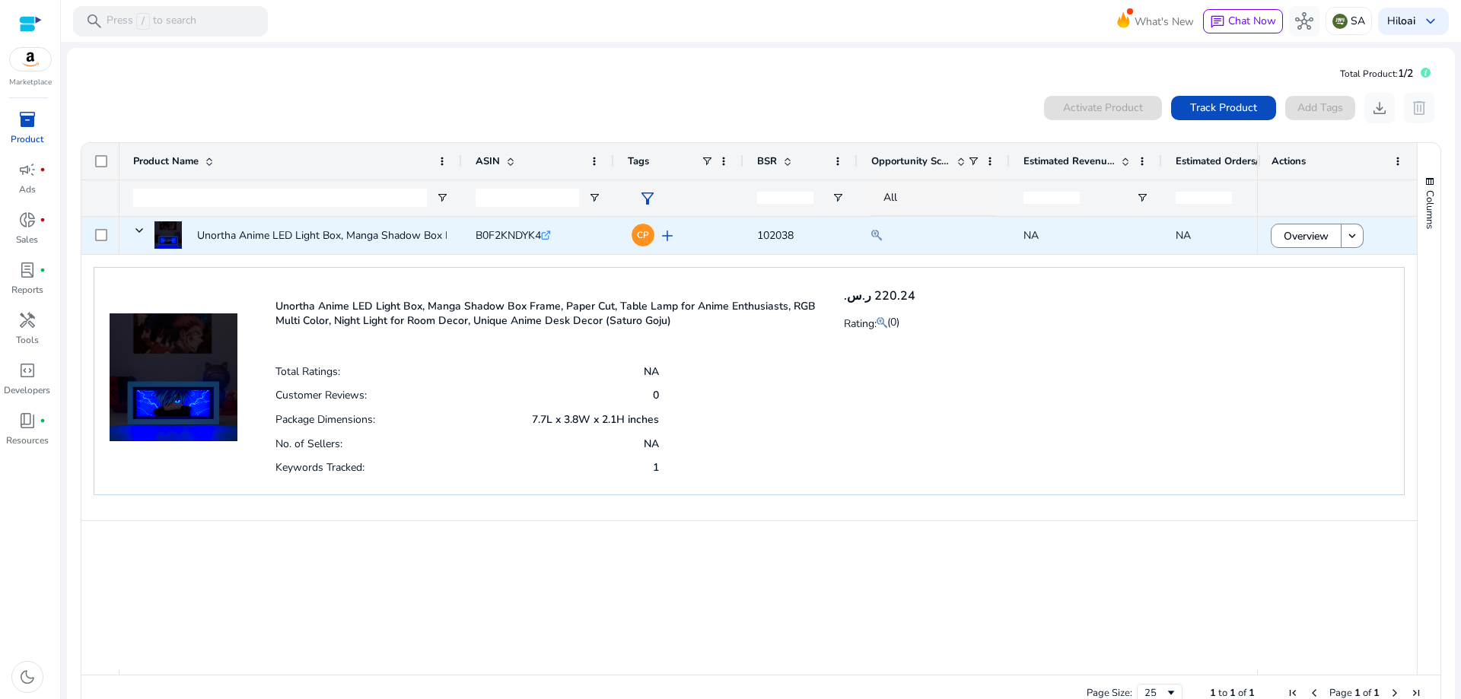
click at [199, 218] on div "Unortha Anime LED Light Box, Manga Shadow Box Frame, Paper Cut,..." at bounding box center [366, 235] width 339 height 41
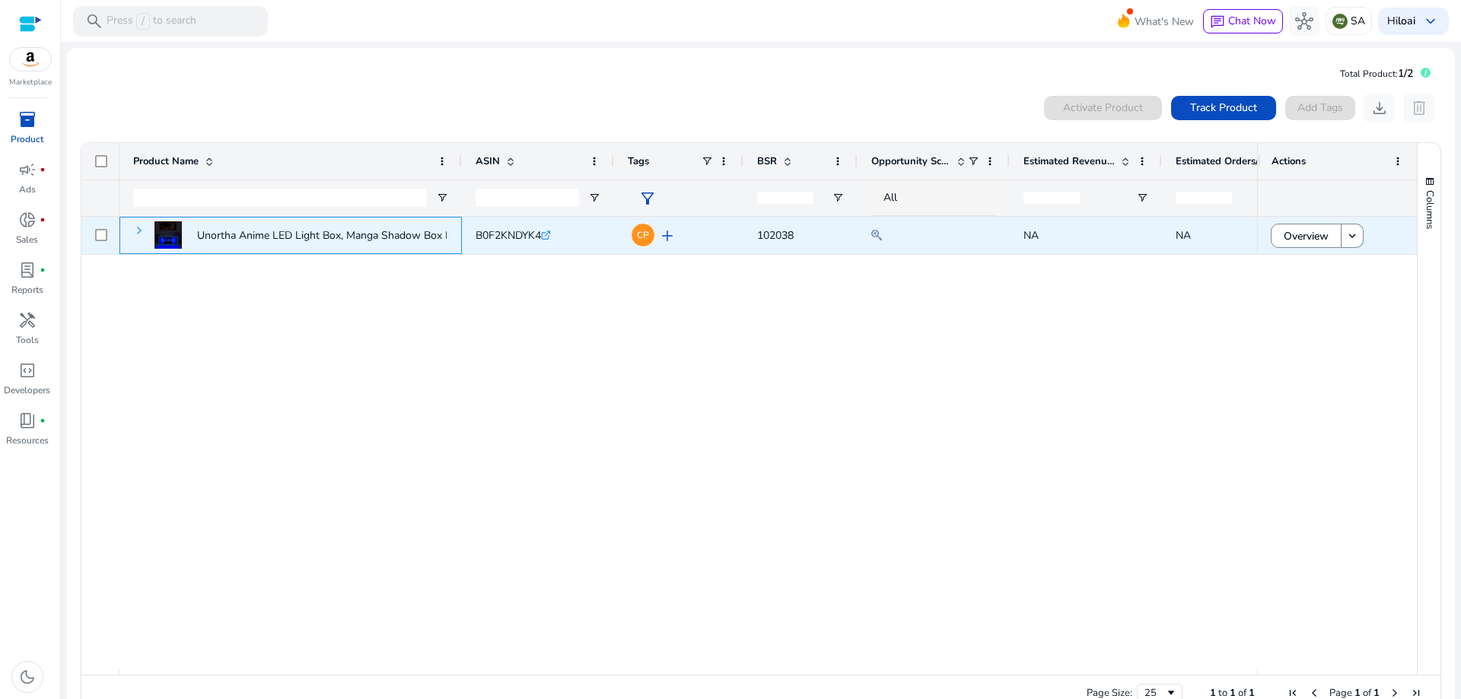
click at [139, 228] on span at bounding box center [139, 231] width 12 height 12
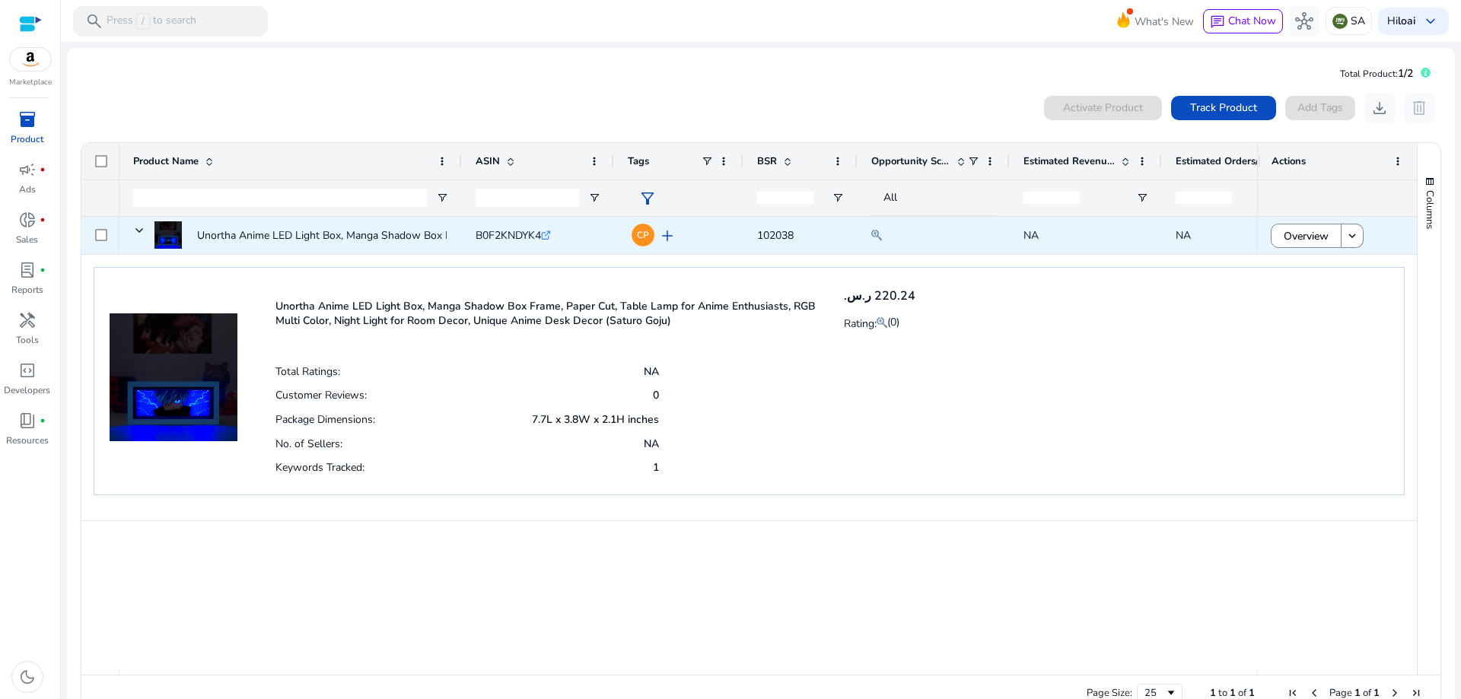
click at [770, 236] on span "102038" at bounding box center [775, 235] width 37 height 14
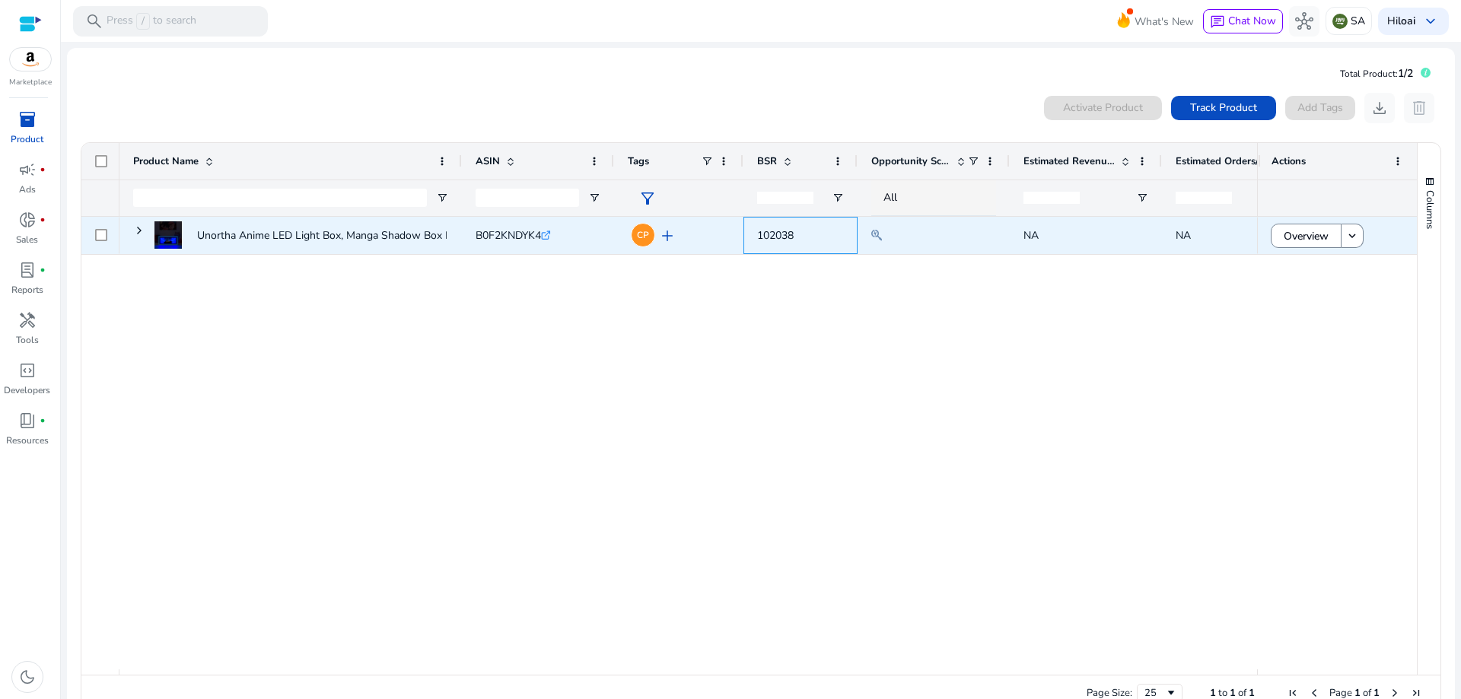
click at [770, 236] on span "102038" at bounding box center [775, 235] width 37 height 14
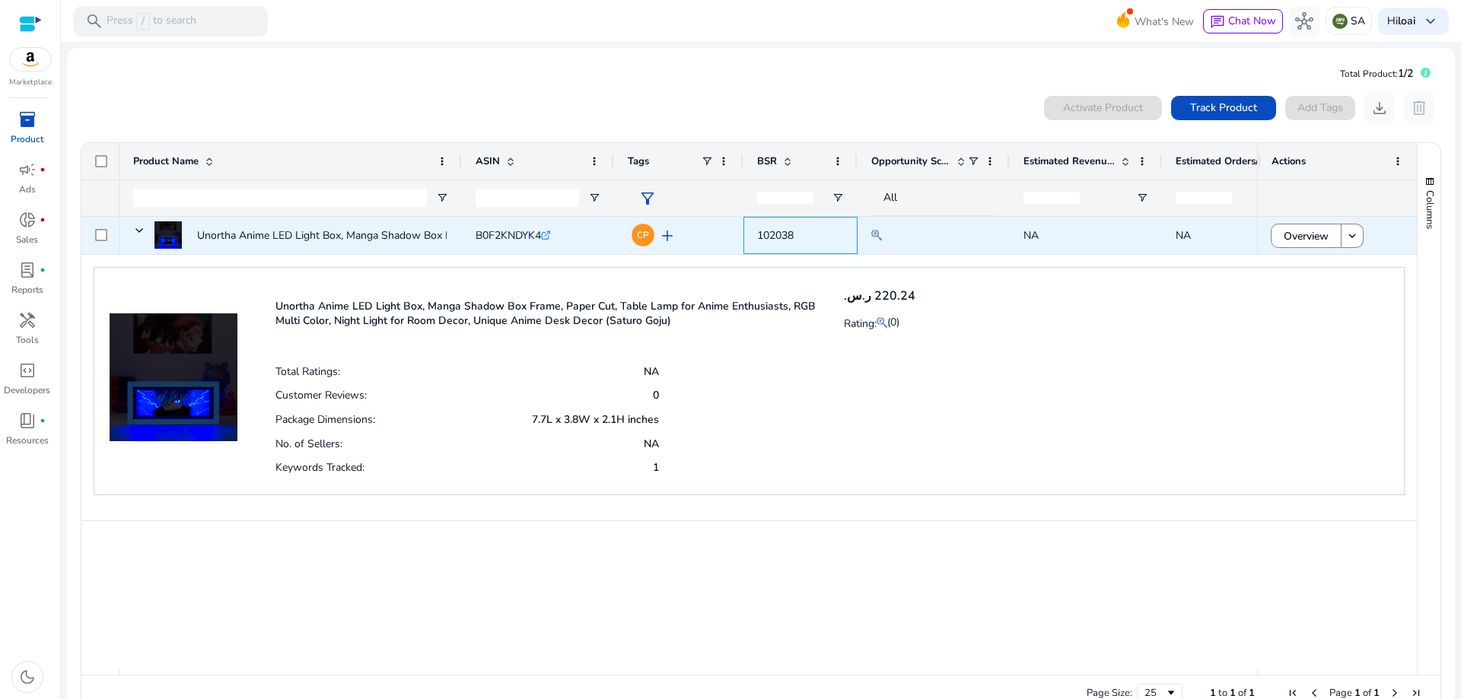
click at [759, 238] on span "102038" at bounding box center [775, 235] width 37 height 14
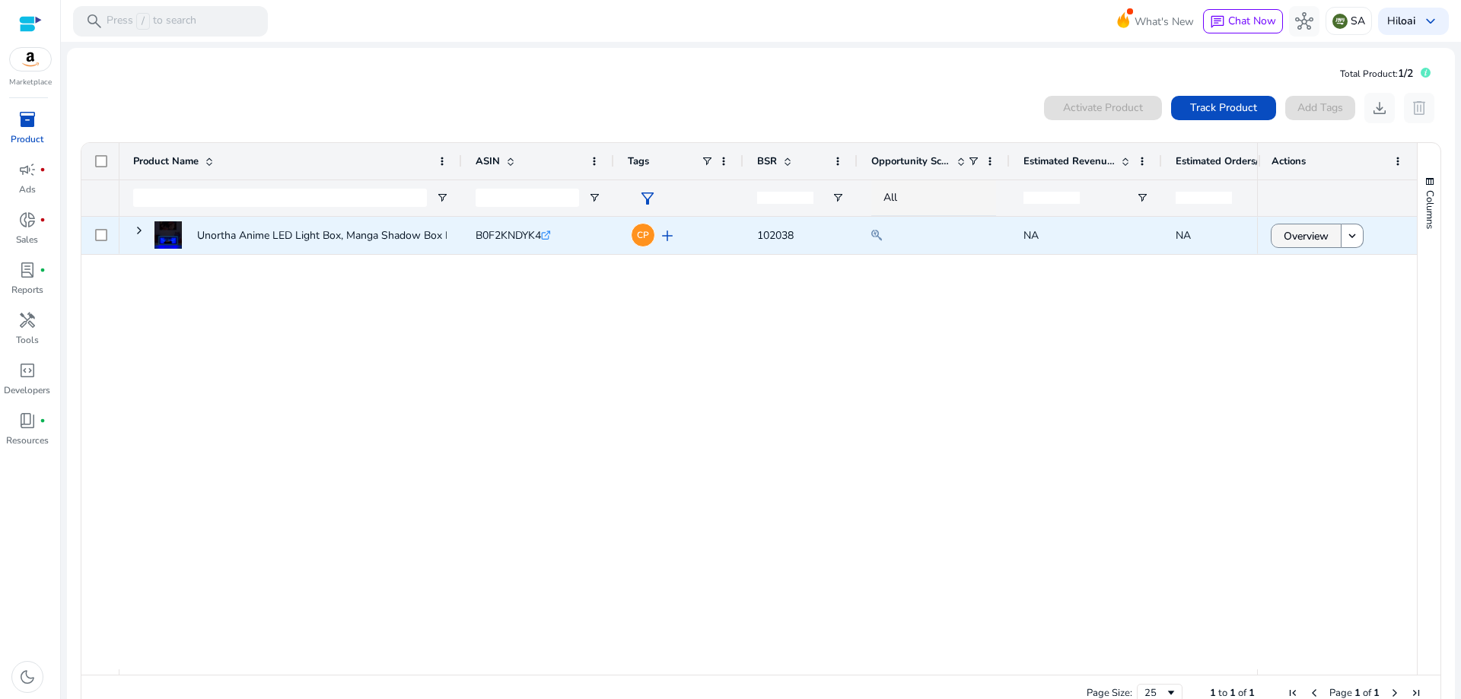
click at [1321, 250] on span "Overview" at bounding box center [1306, 236] width 45 height 31
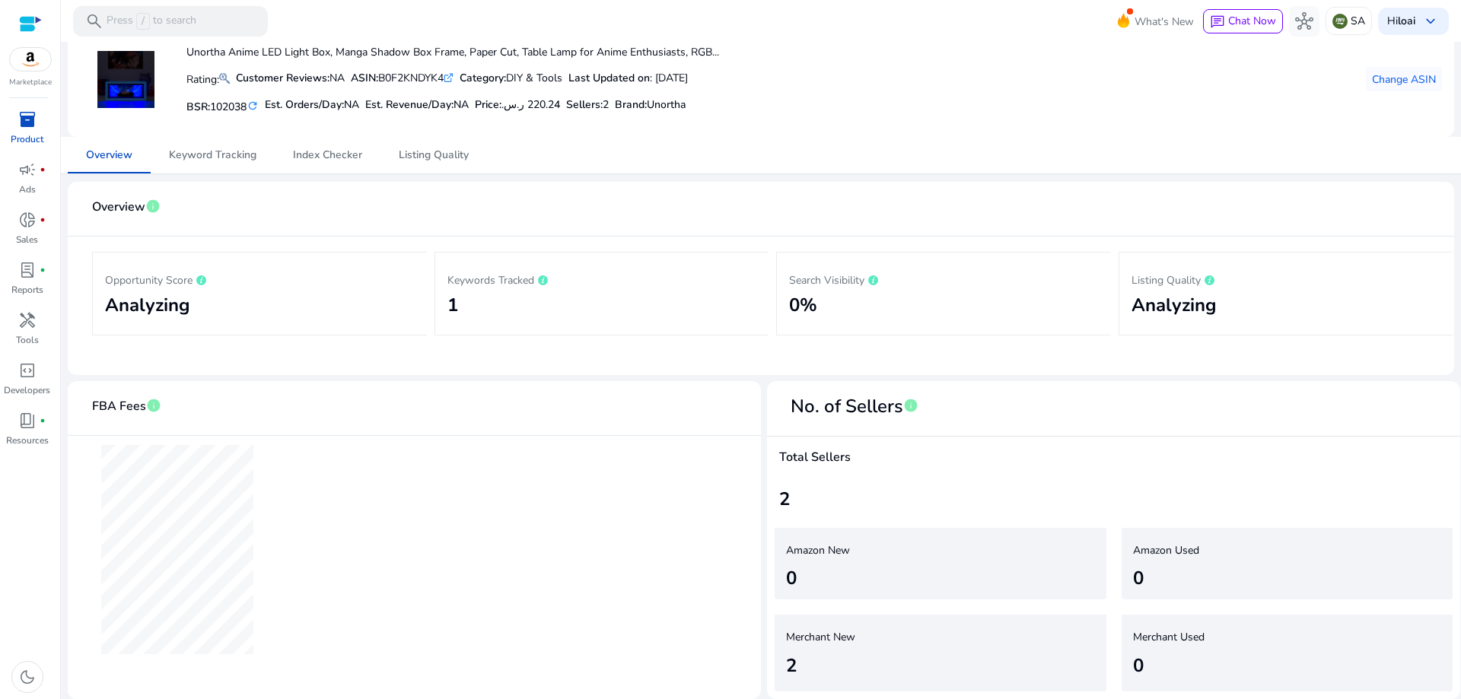
scroll to position [2, 0]
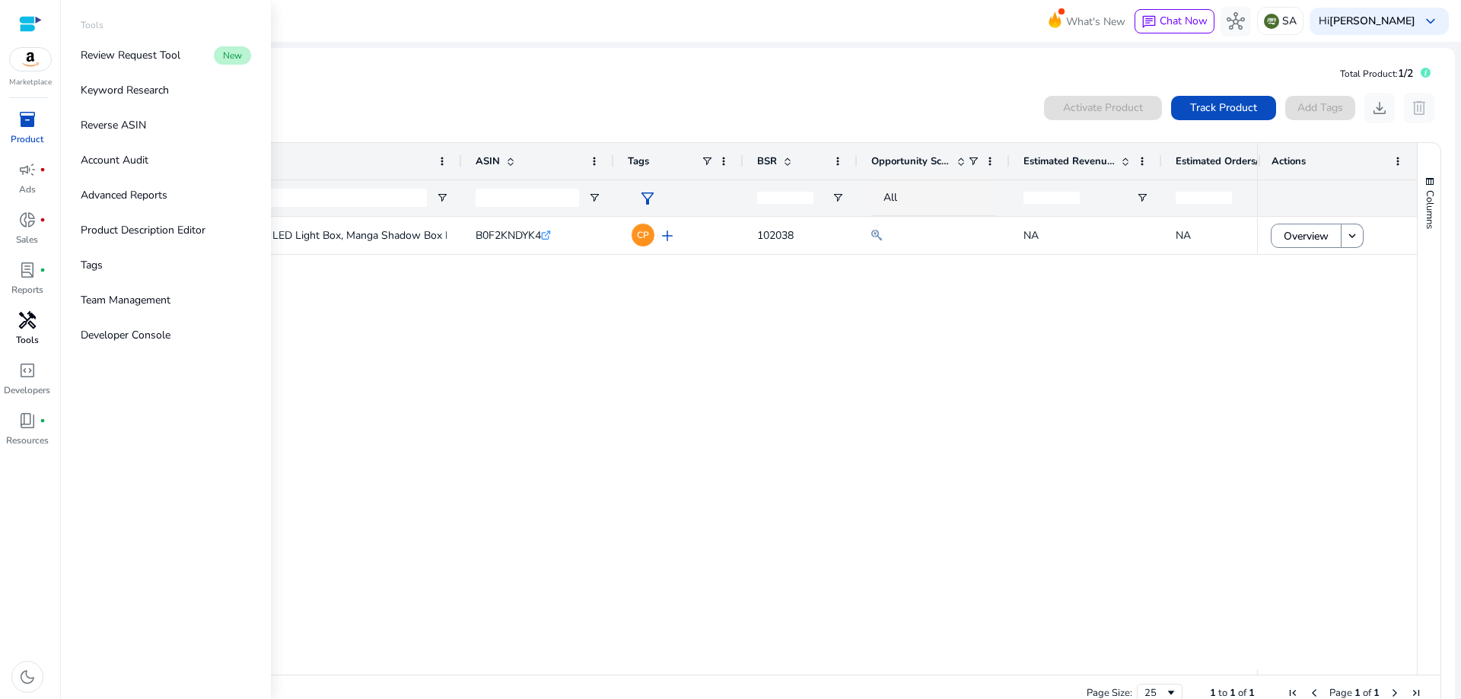
click at [33, 323] on span "handyman" at bounding box center [27, 320] width 18 height 18
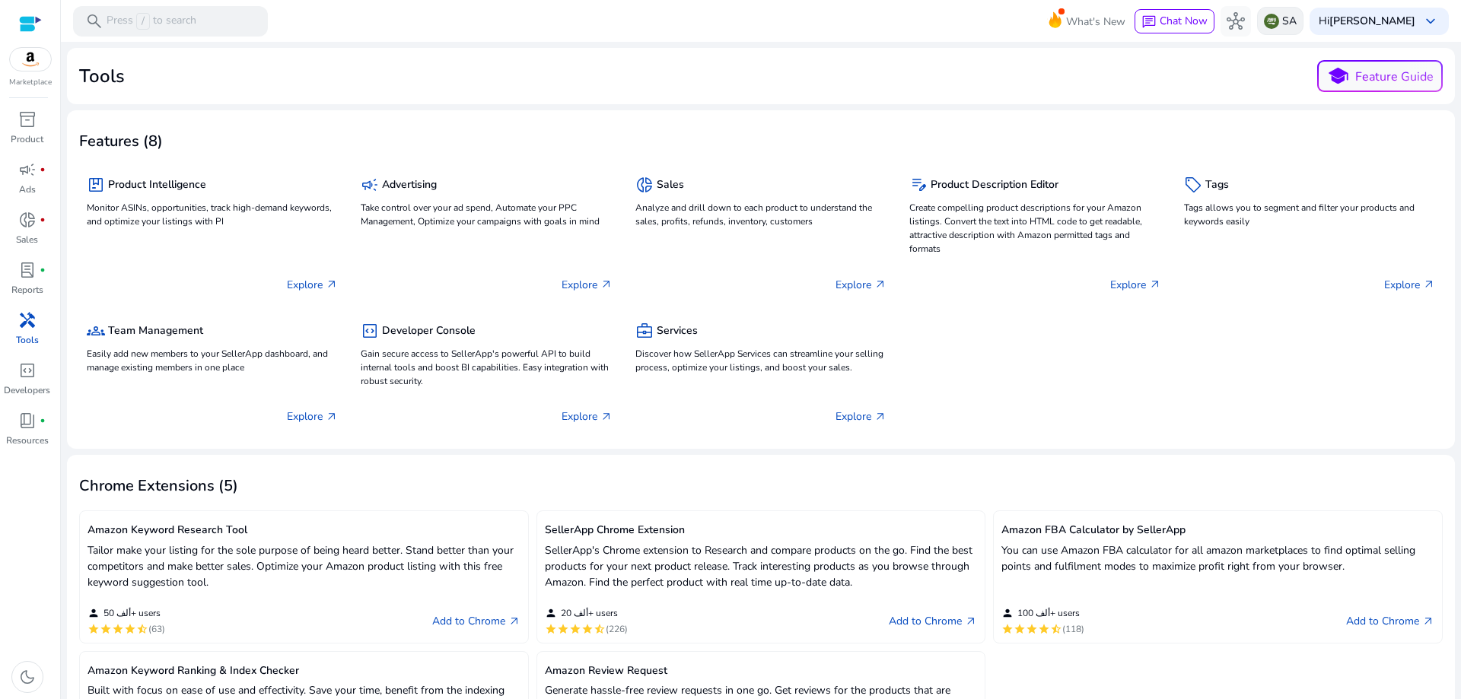
click at [1279, 17] on img at bounding box center [1271, 21] width 15 height 15
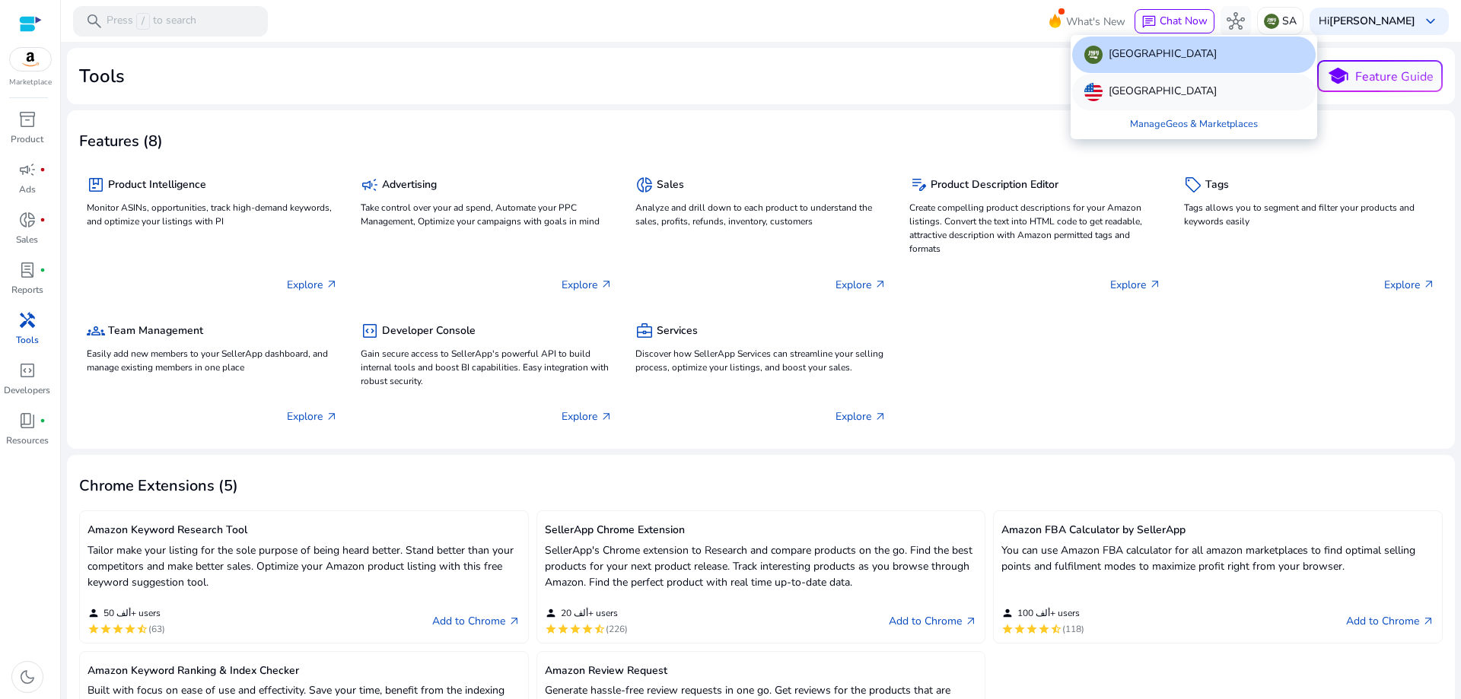
click at [1153, 99] on p "[GEOGRAPHIC_DATA]" at bounding box center [1163, 92] width 108 height 18
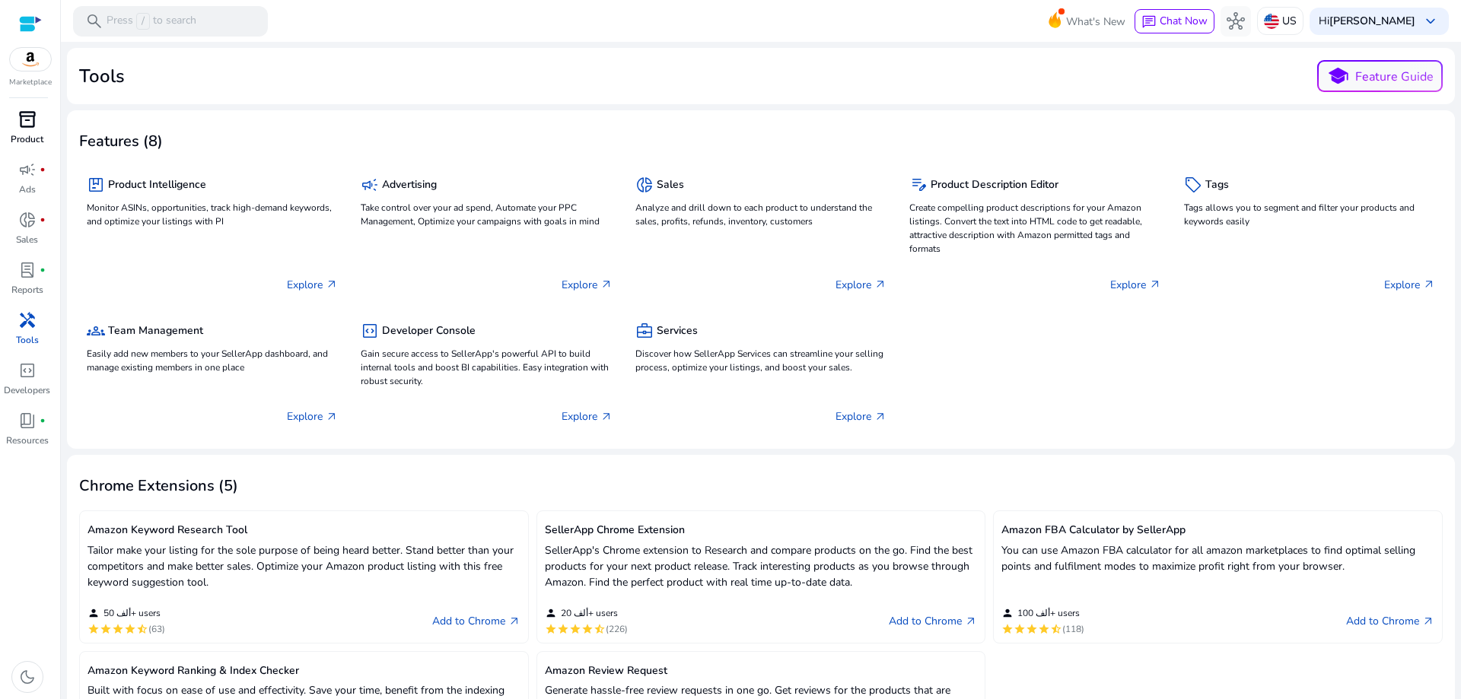
click at [14, 125] on div "inventory_2" at bounding box center [27, 119] width 43 height 24
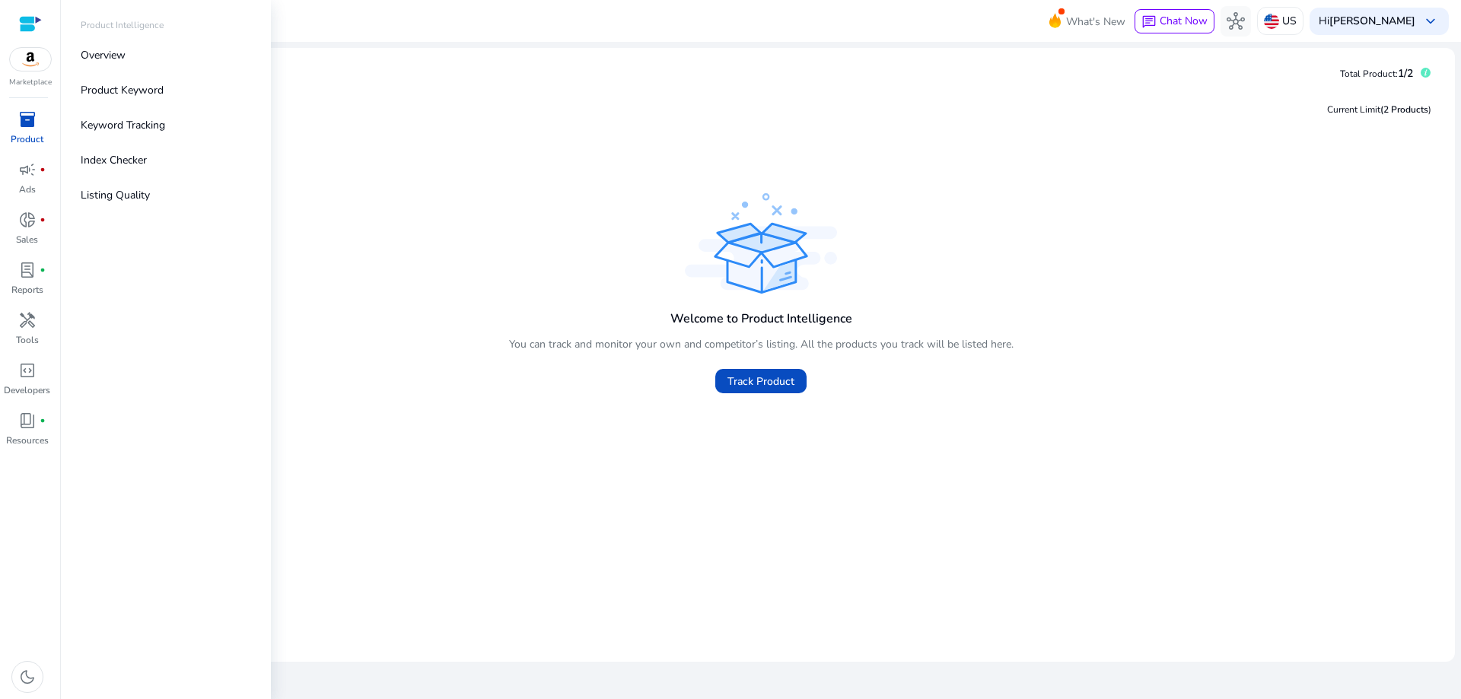
click at [20, 24] on div at bounding box center [30, 24] width 23 height 18
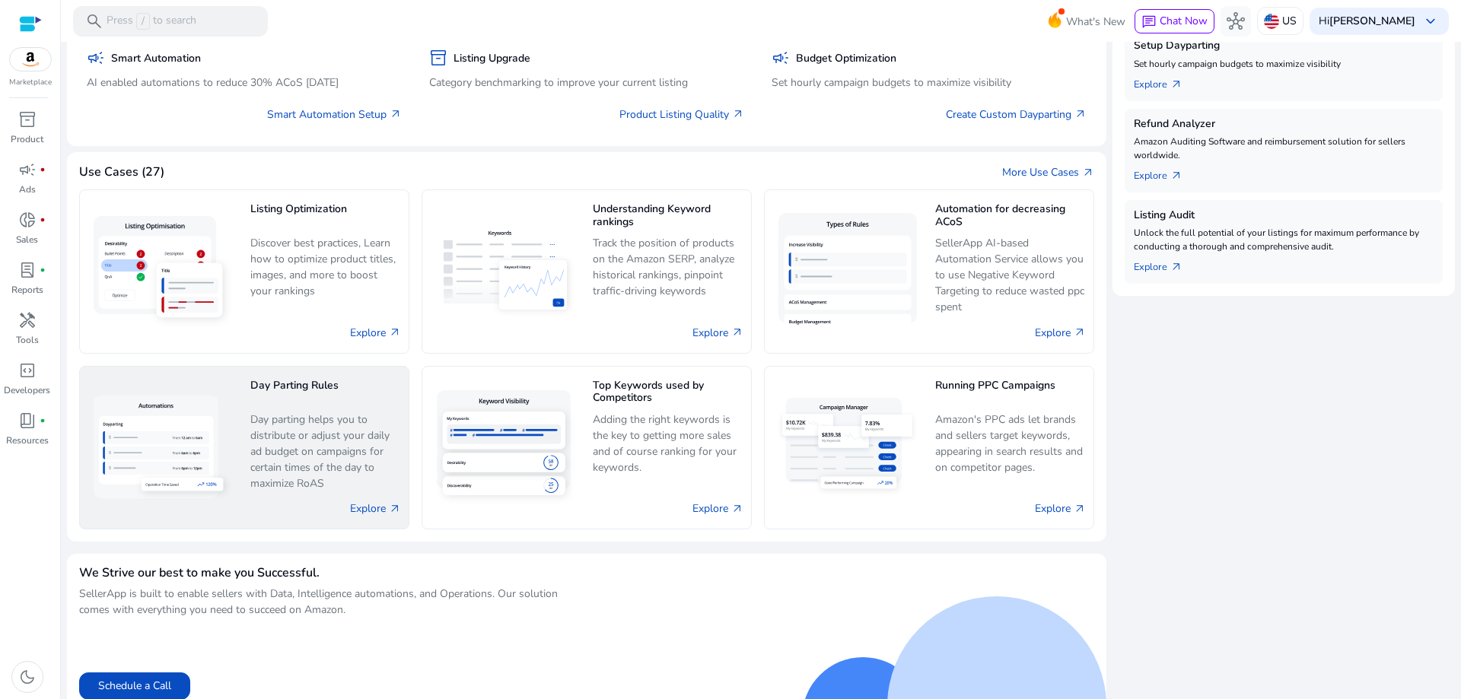
scroll to position [502, 0]
